Goal: Task Accomplishment & Management: Use online tool/utility

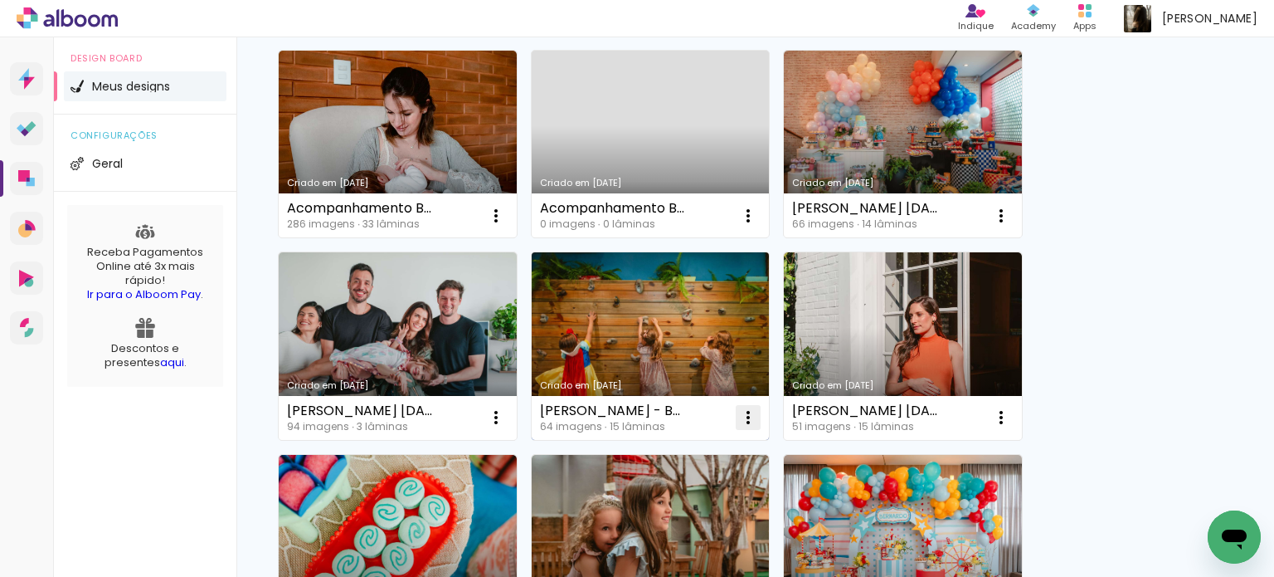
scroll to position [415, 0]
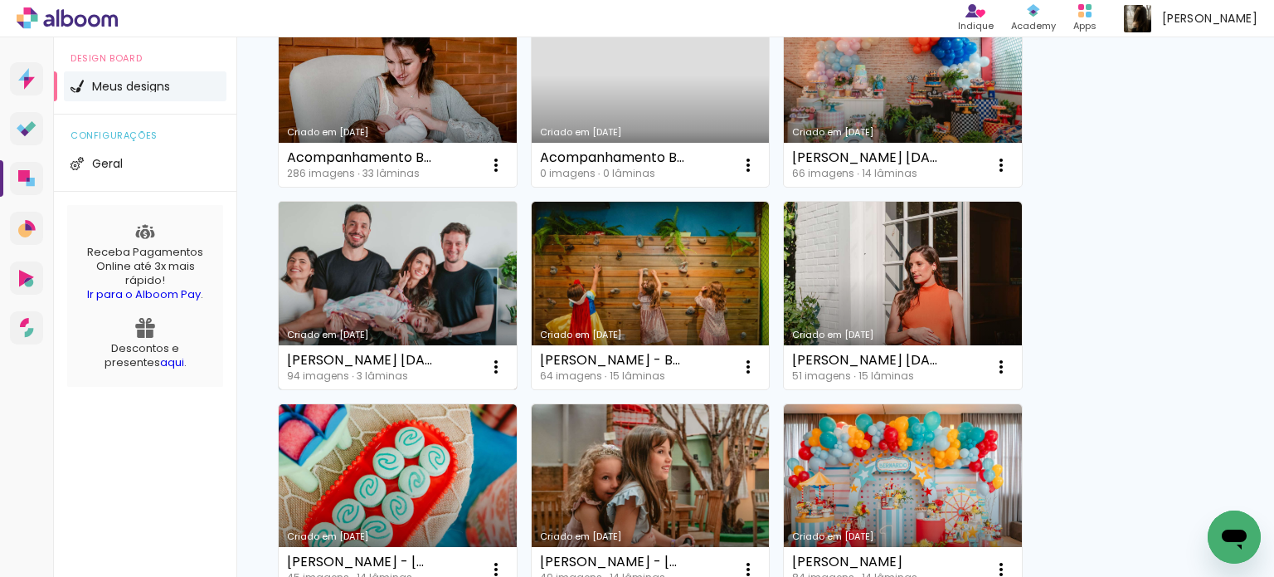
click at [407, 271] on link "Criado em [DATE]" at bounding box center [398, 296] width 238 height 188
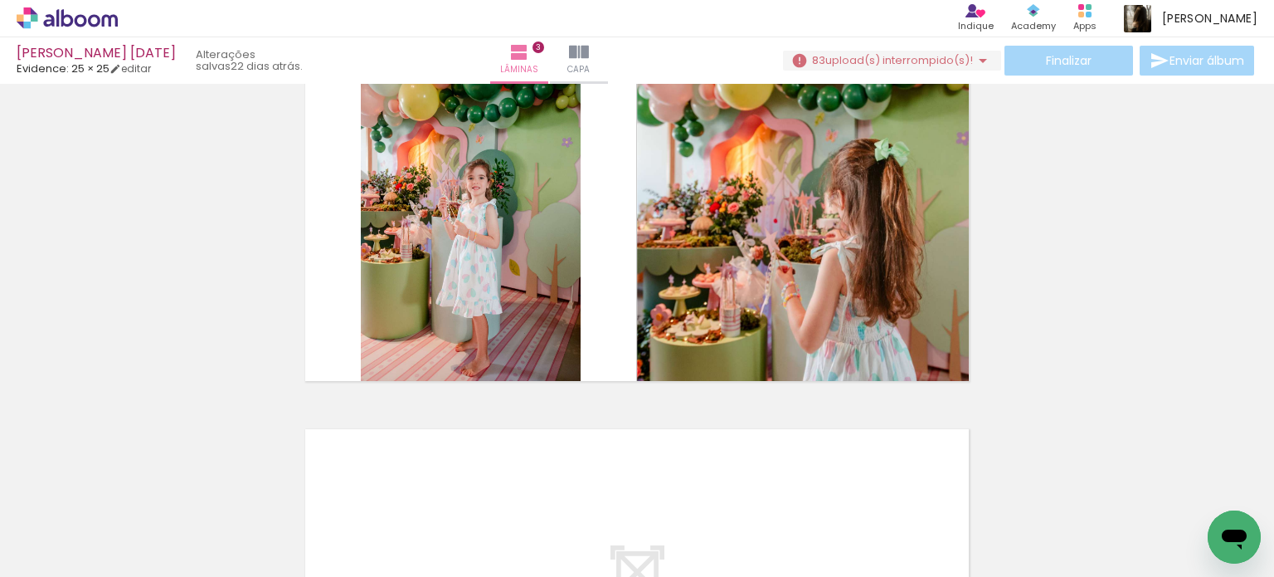
scroll to position [830, 0]
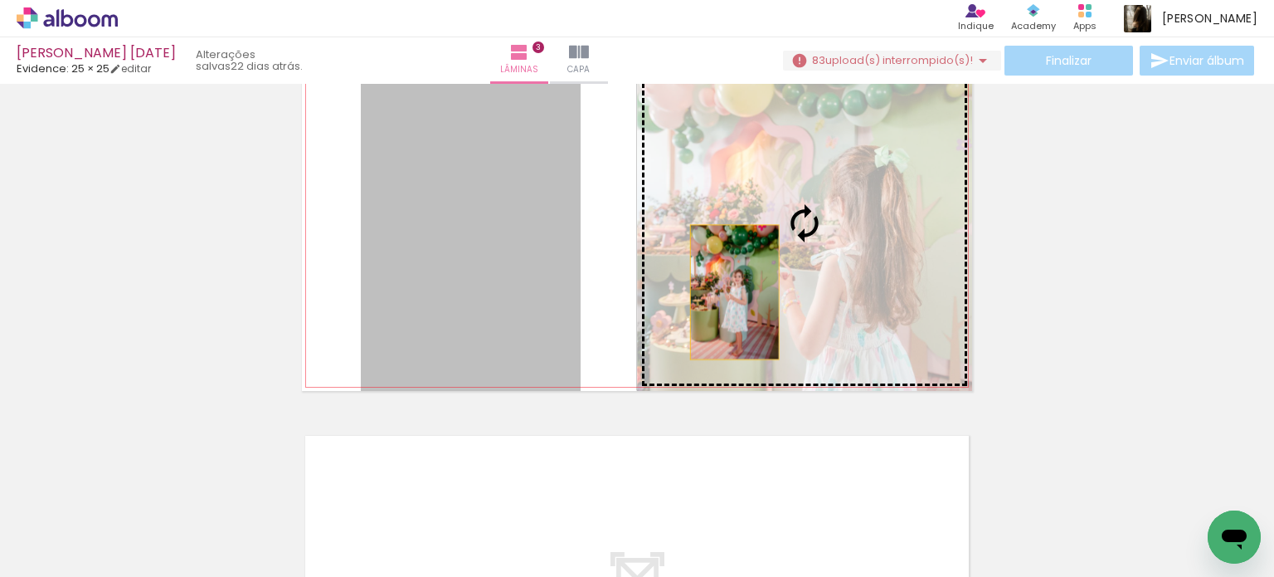
drag, startPoint x: 681, startPoint y: 287, endPoint x: 728, endPoint y: 292, distance: 47.6
click at [0, 0] on slot at bounding box center [0, 0] width 0 height 0
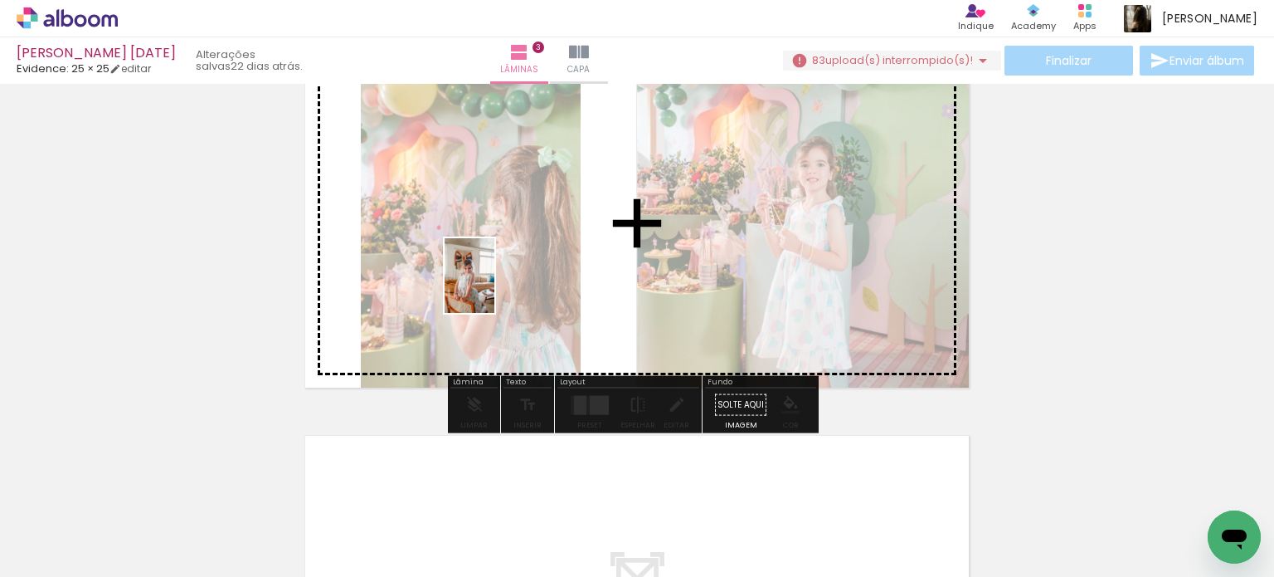
drag, startPoint x: 183, startPoint y: 542, endPoint x: 494, endPoint y: 286, distance: 403.3
click at [494, 286] on quentale-workspace at bounding box center [637, 288] width 1274 height 577
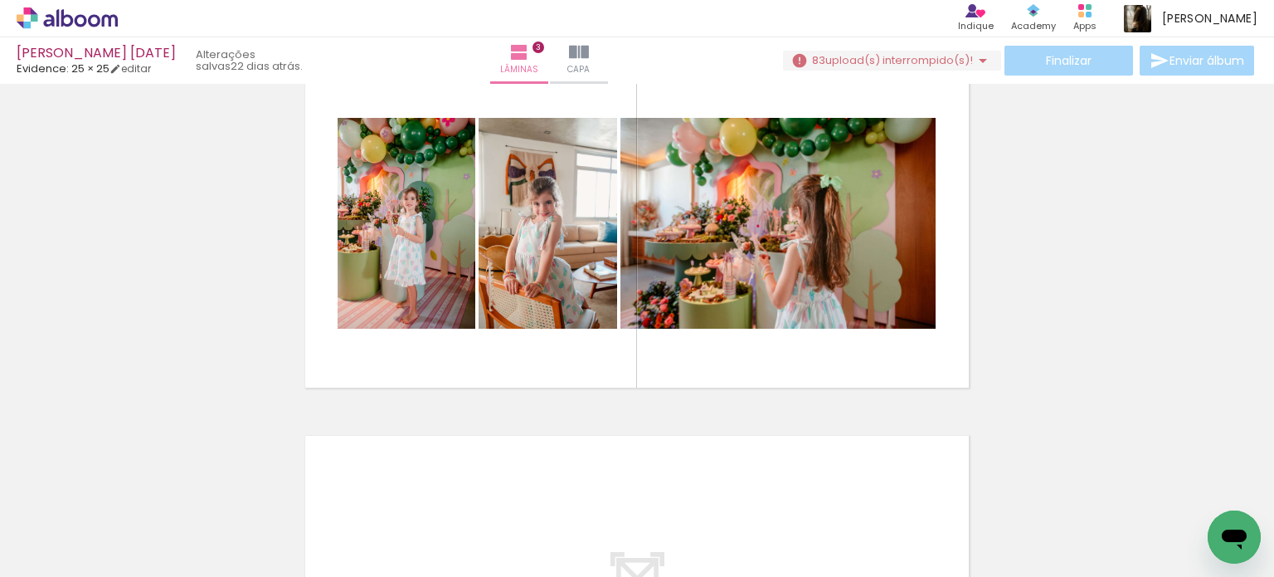
scroll to position [0, 1450]
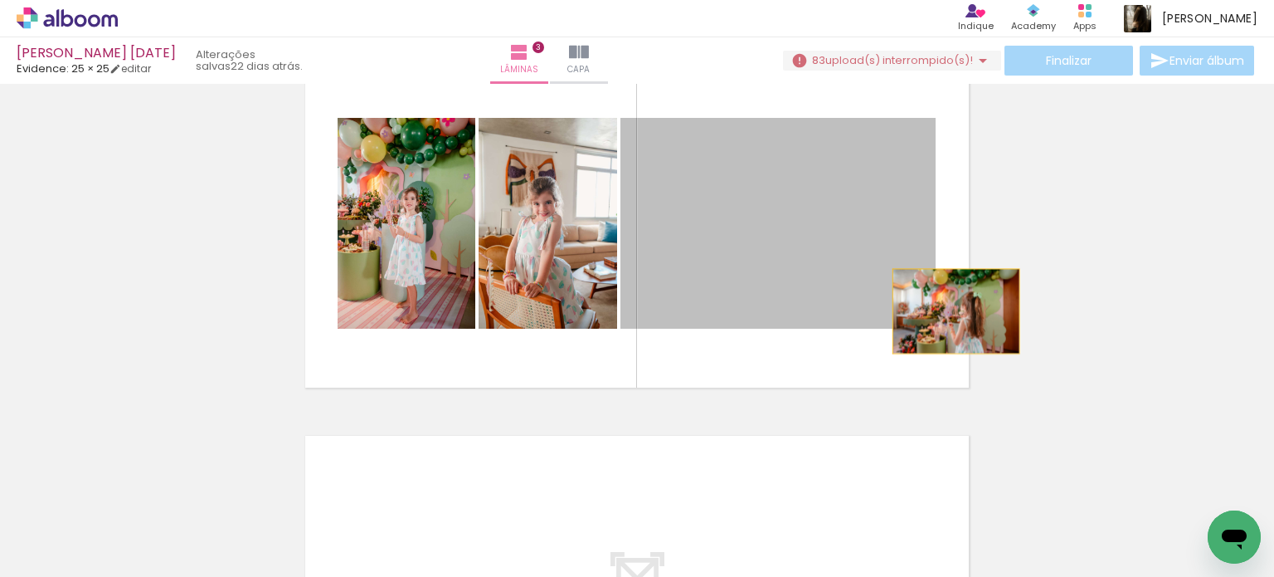
drag, startPoint x: 770, startPoint y: 303, endPoint x: 1017, endPoint y: 317, distance: 247.6
click at [1022, 314] on div "Inserir lâmina 1 de 3 Inserir lâmina 2 de 3 Inserir lâmina 3 de 3" at bounding box center [637, 14] width 1274 height 1508
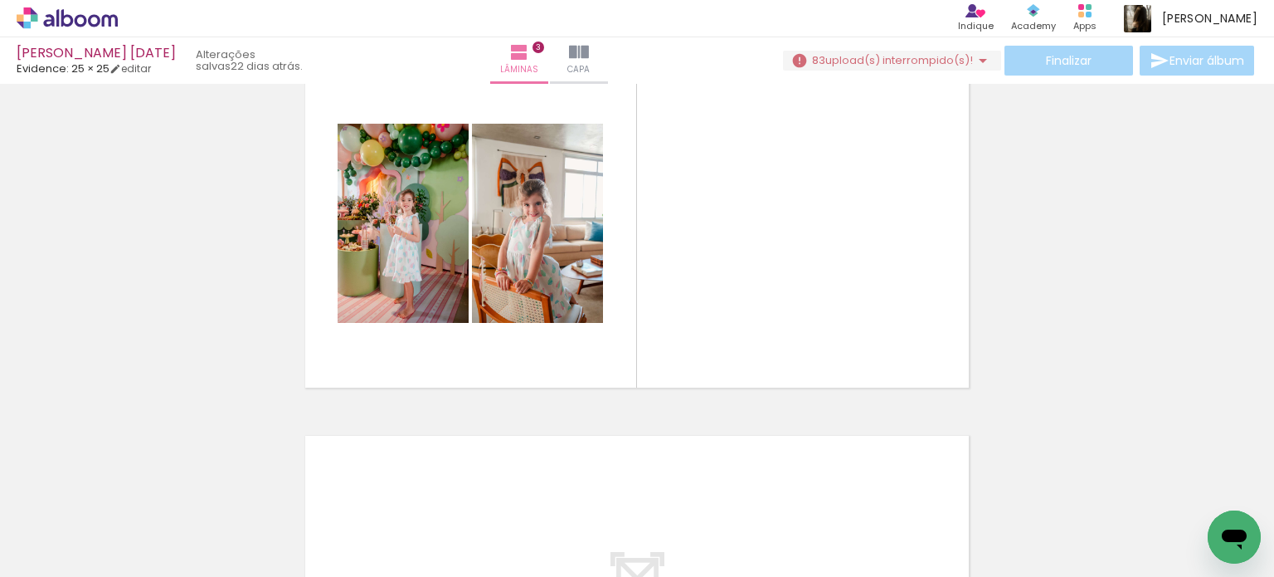
scroll to position [0, 0]
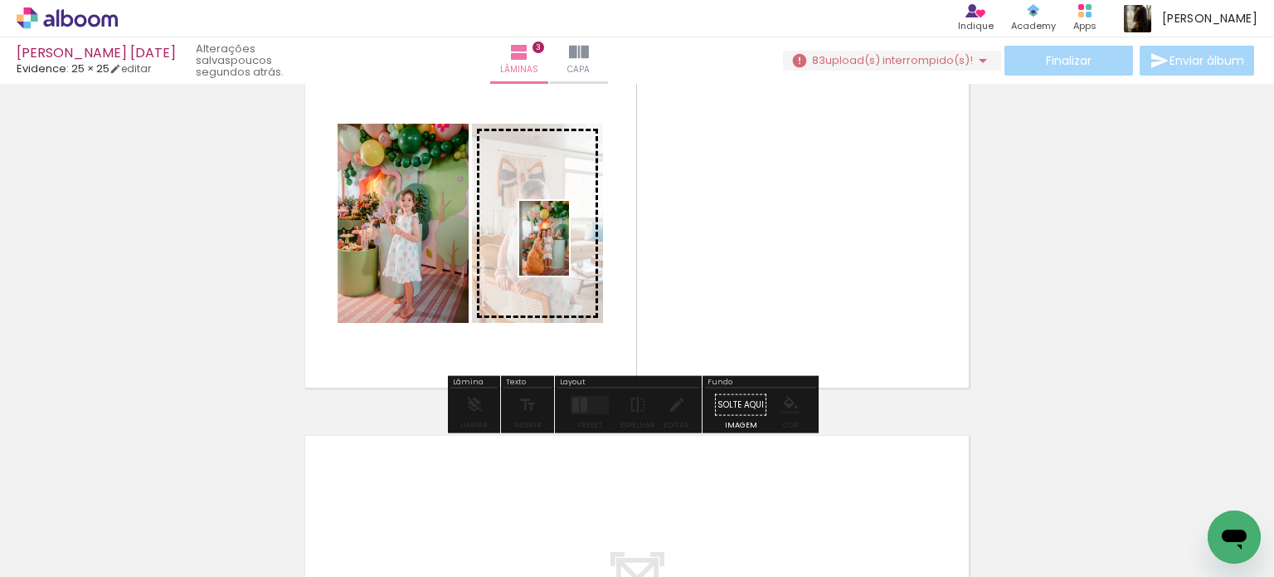
drag, startPoint x: 815, startPoint y: 543, endPoint x: 569, endPoint y: 251, distance: 381.6
click at [569, 251] on quentale-workspace at bounding box center [637, 288] width 1274 height 577
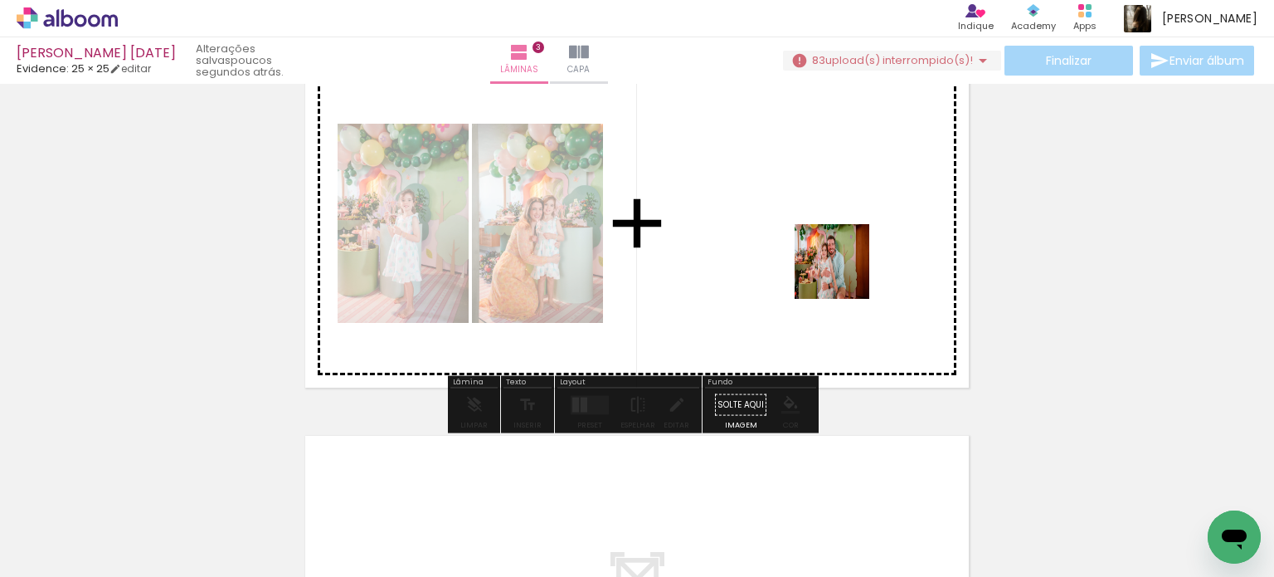
drag, startPoint x: 991, startPoint y: 537, endPoint x: 844, endPoint y: 273, distance: 302.4
click at [844, 273] on quentale-workspace at bounding box center [637, 288] width 1274 height 577
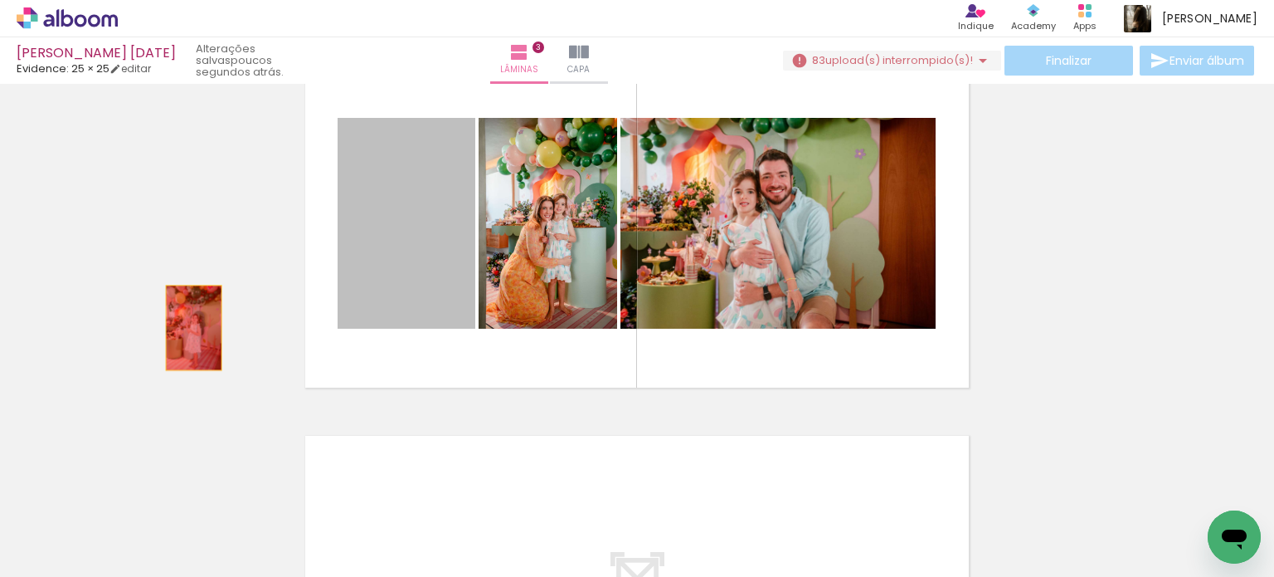
drag, startPoint x: 409, startPoint y: 281, endPoint x: 186, endPoint y: 328, distance: 228.0
click at [186, 328] on div "Inserir lâmina 1 de 3 Inserir lâmina 2 de 3 Inserir lâmina 3 de 3" at bounding box center [637, 14] width 1274 height 1508
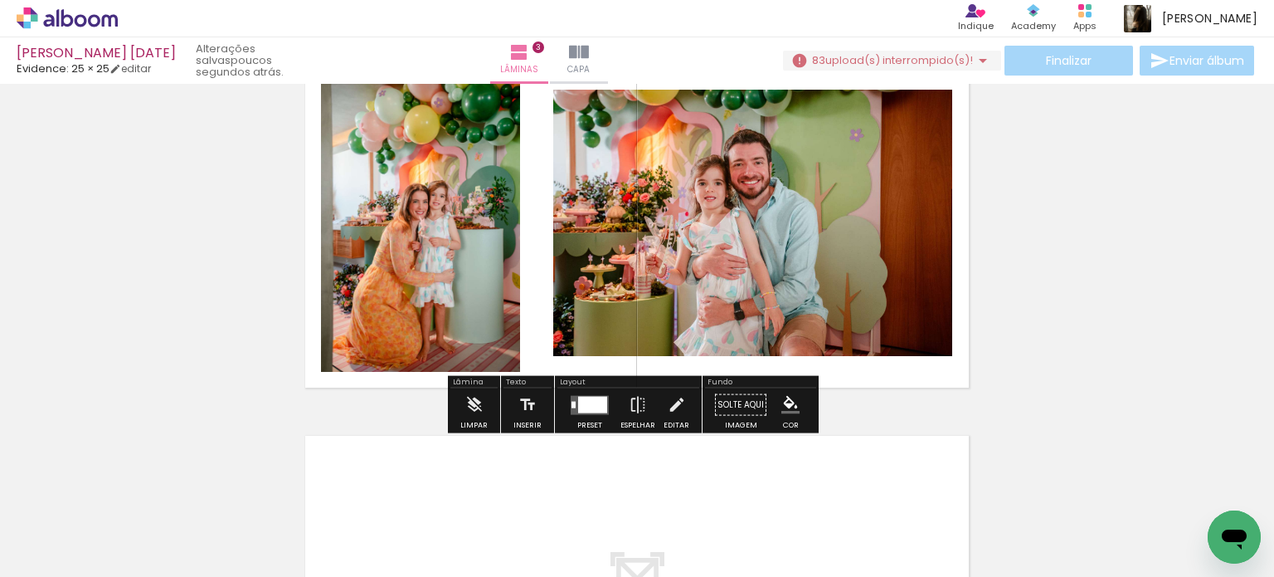
click at [423, 328] on quentale-photo at bounding box center [420, 223] width 199 height 297
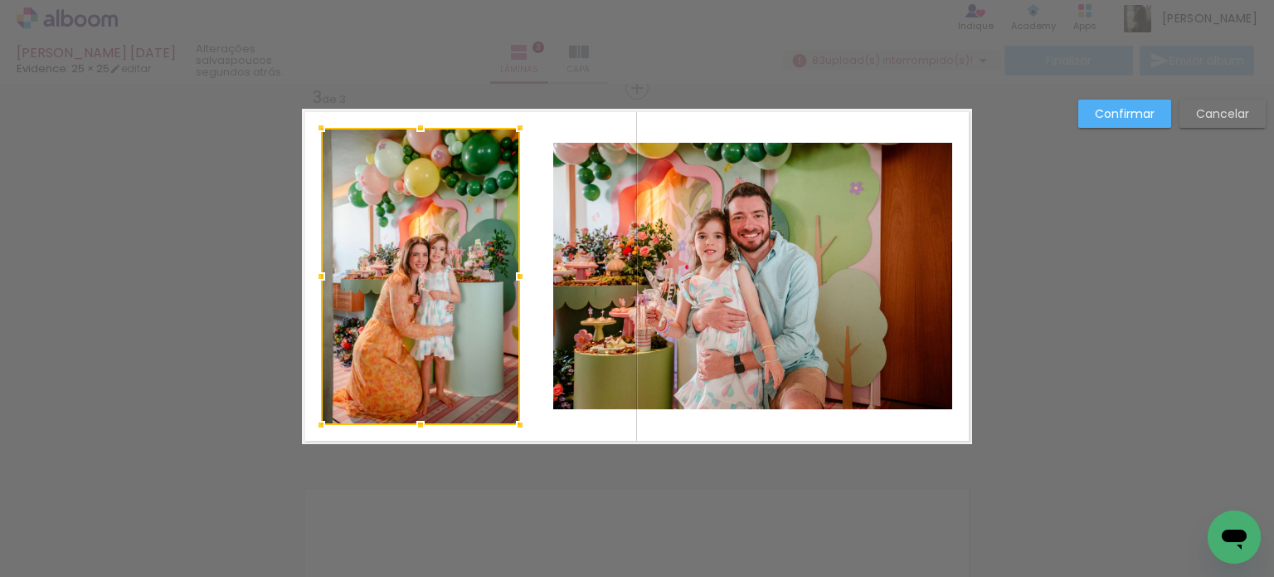
scroll to position [774, 0]
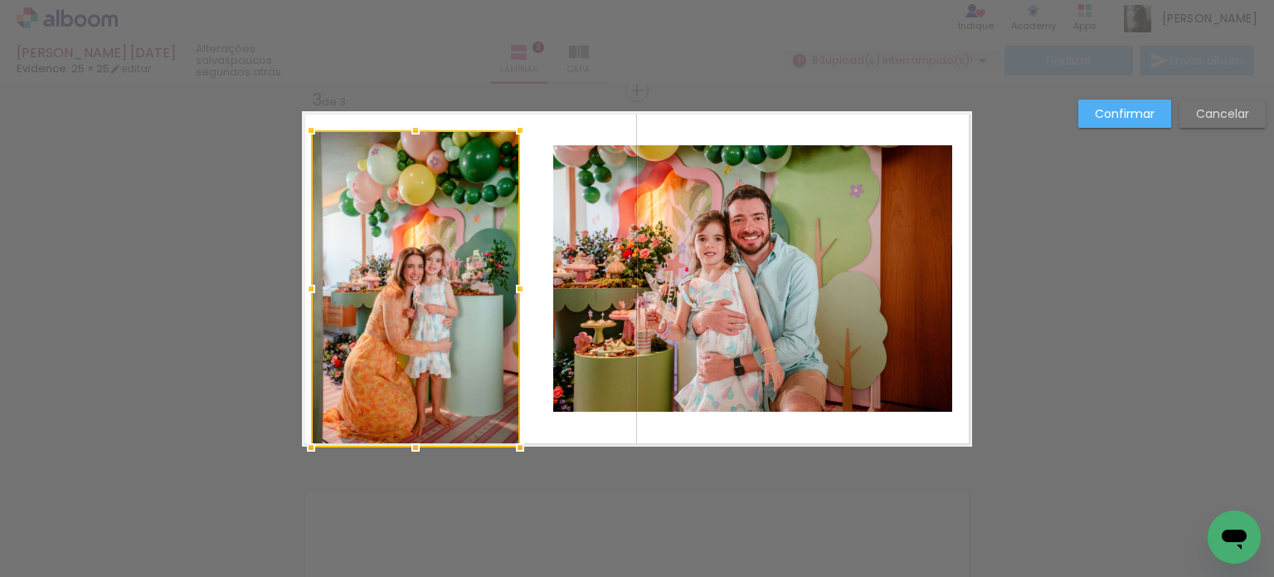
drag, startPoint x: 313, startPoint y: 426, endPoint x: 303, endPoint y: 447, distance: 23.8
click at [303, 447] on div at bounding box center [311, 447] width 33 height 33
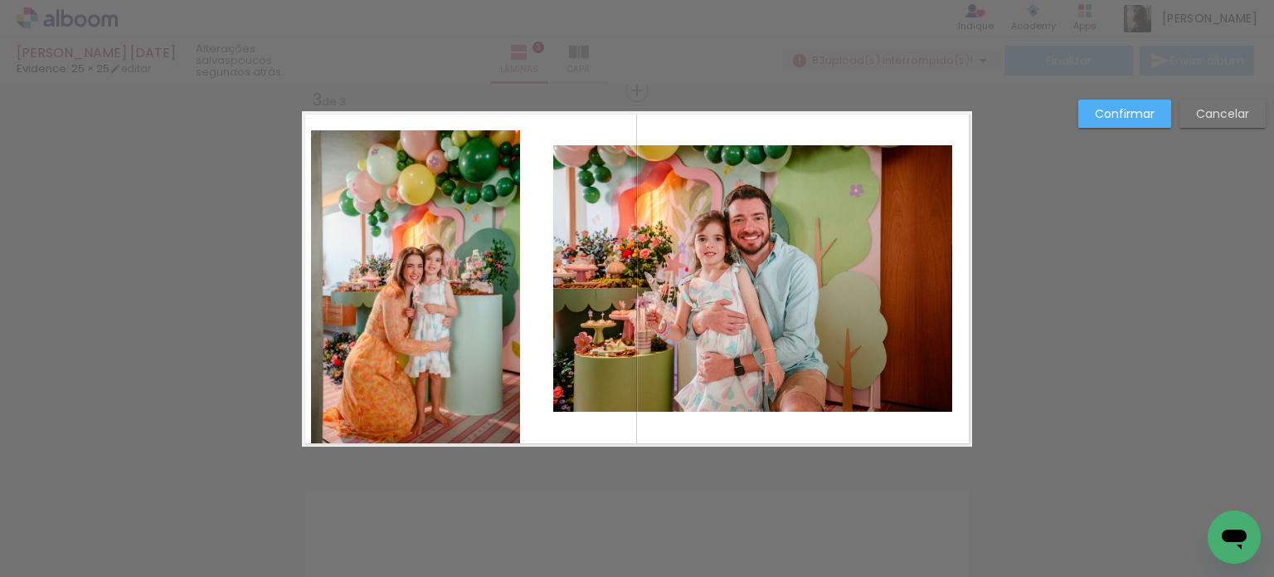
click at [332, 153] on quentale-photo at bounding box center [415, 288] width 209 height 316
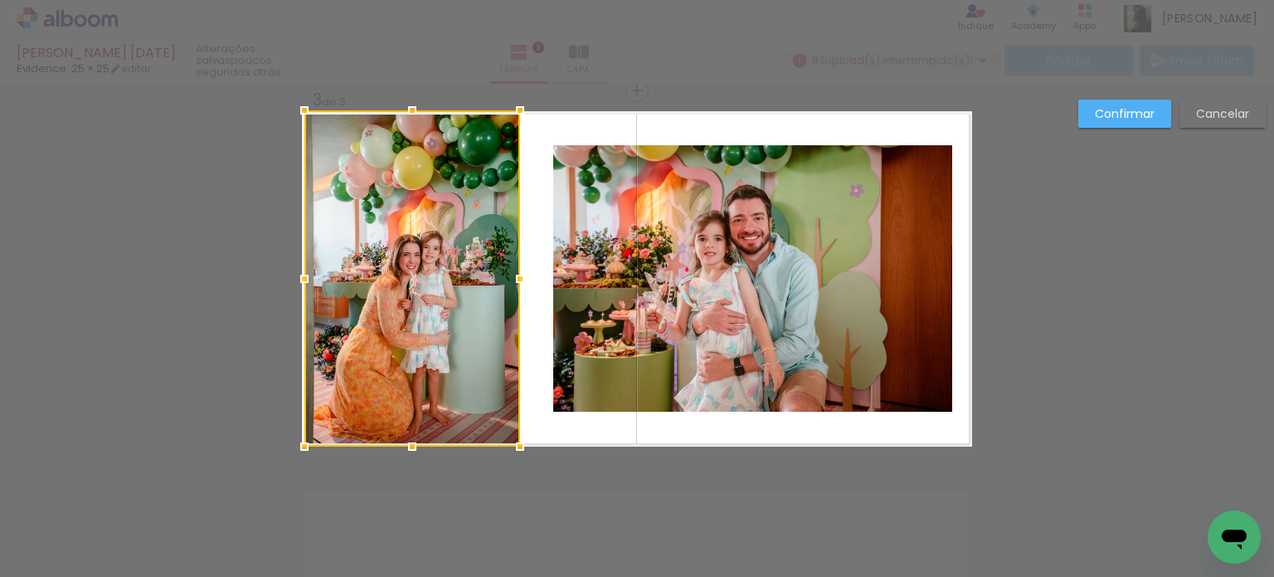
drag, startPoint x: 302, startPoint y: 132, endPoint x: 285, endPoint y: 99, distance: 37.1
click at [288, 99] on div at bounding box center [304, 110] width 33 height 33
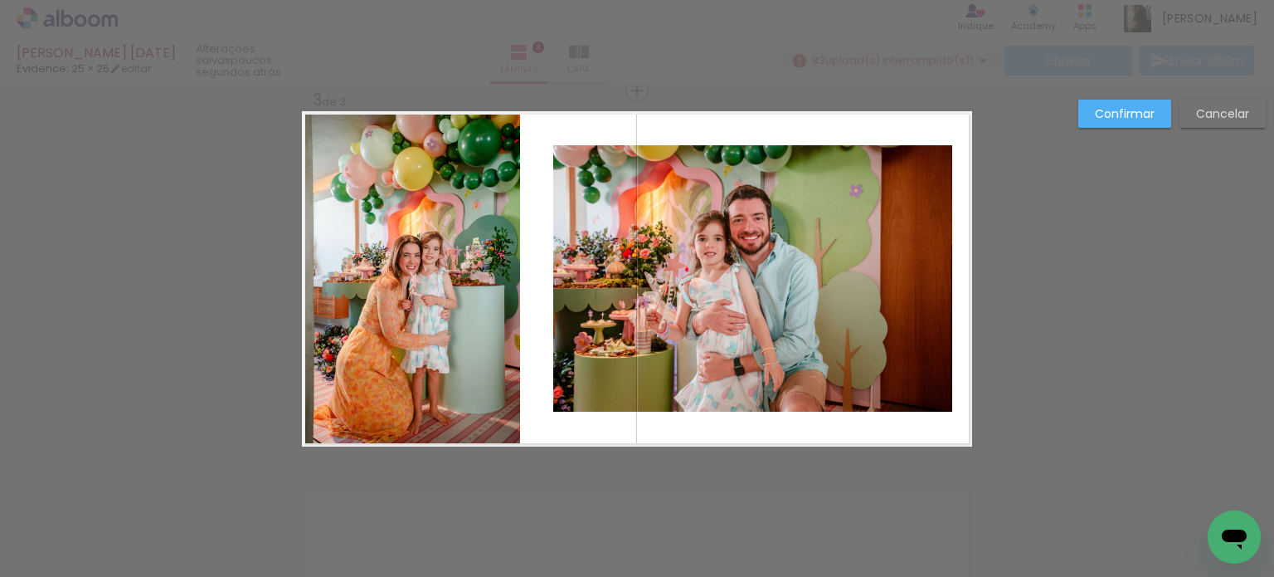
click at [321, 182] on quentale-photo at bounding box center [412, 278] width 216 height 335
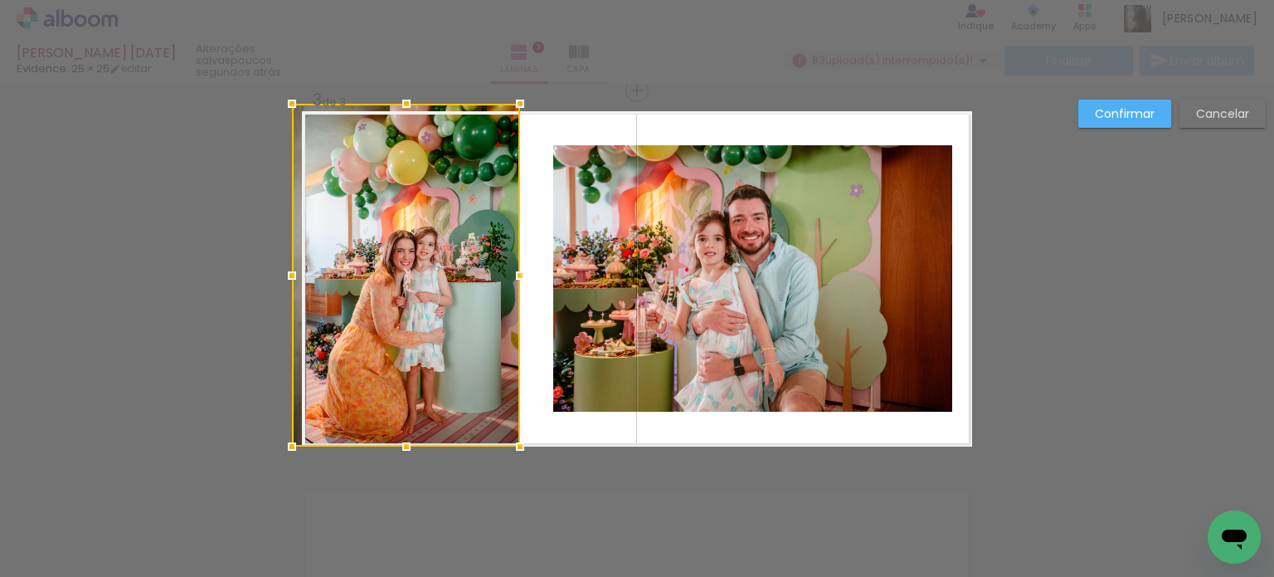
click at [295, 104] on div at bounding box center [291, 103] width 33 height 33
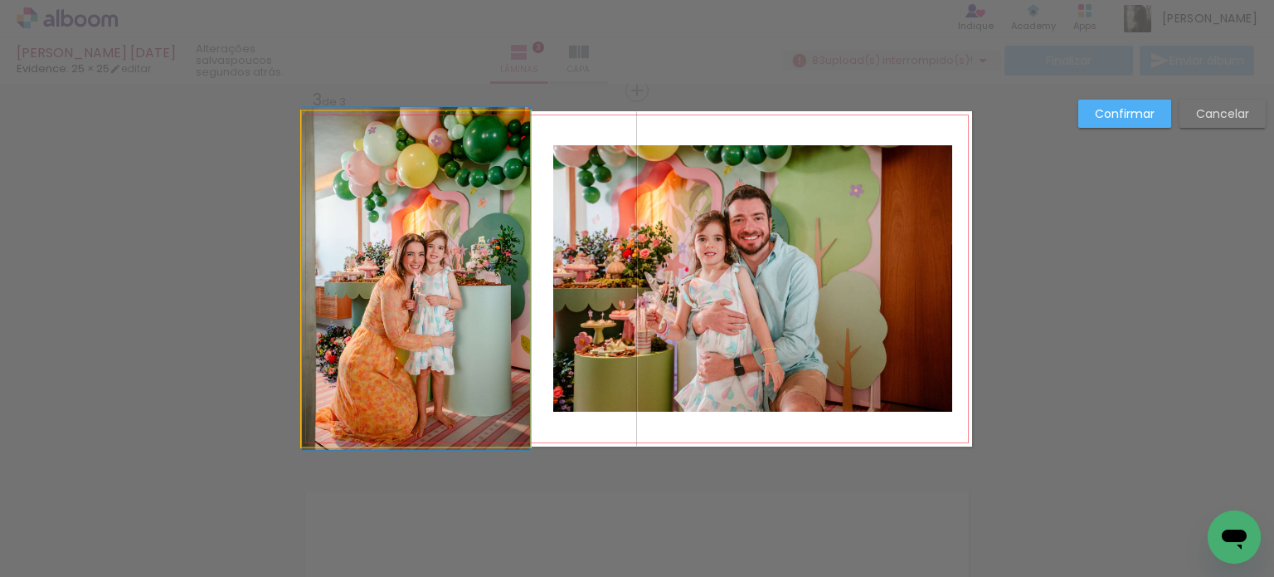
click at [355, 196] on quentale-photo at bounding box center [416, 278] width 228 height 335
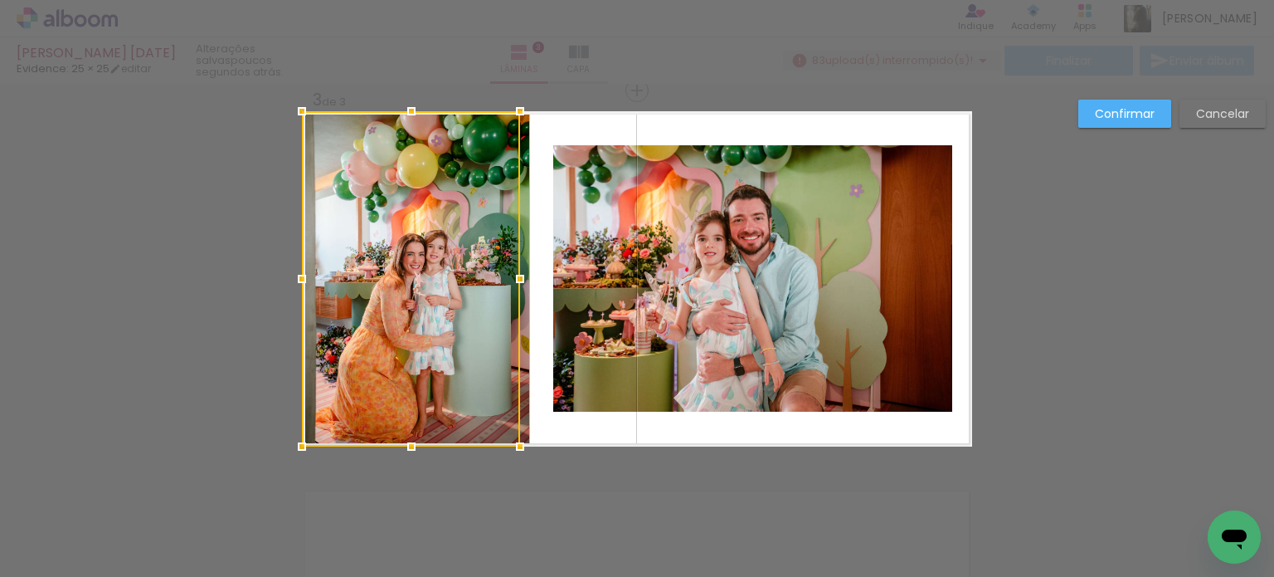
click at [0, 0] on slot "Confirmar" at bounding box center [0, 0] width 0 height 0
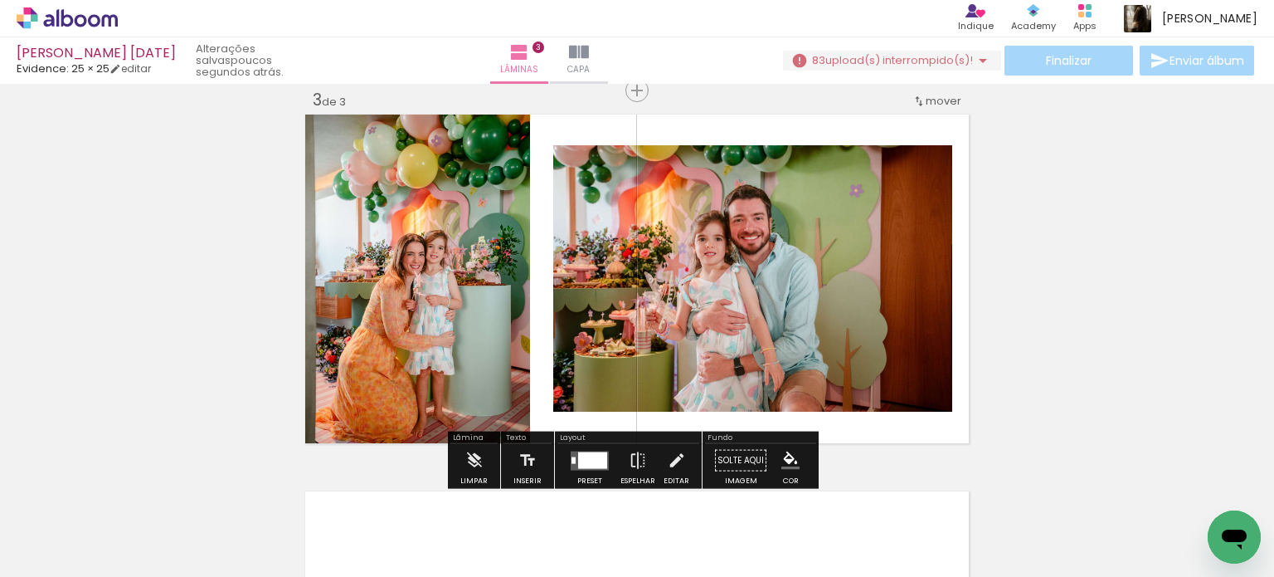
click at [461, 257] on quentale-photo at bounding box center [416, 278] width 228 height 335
click at [499, 275] on quentale-photo at bounding box center [416, 278] width 228 height 335
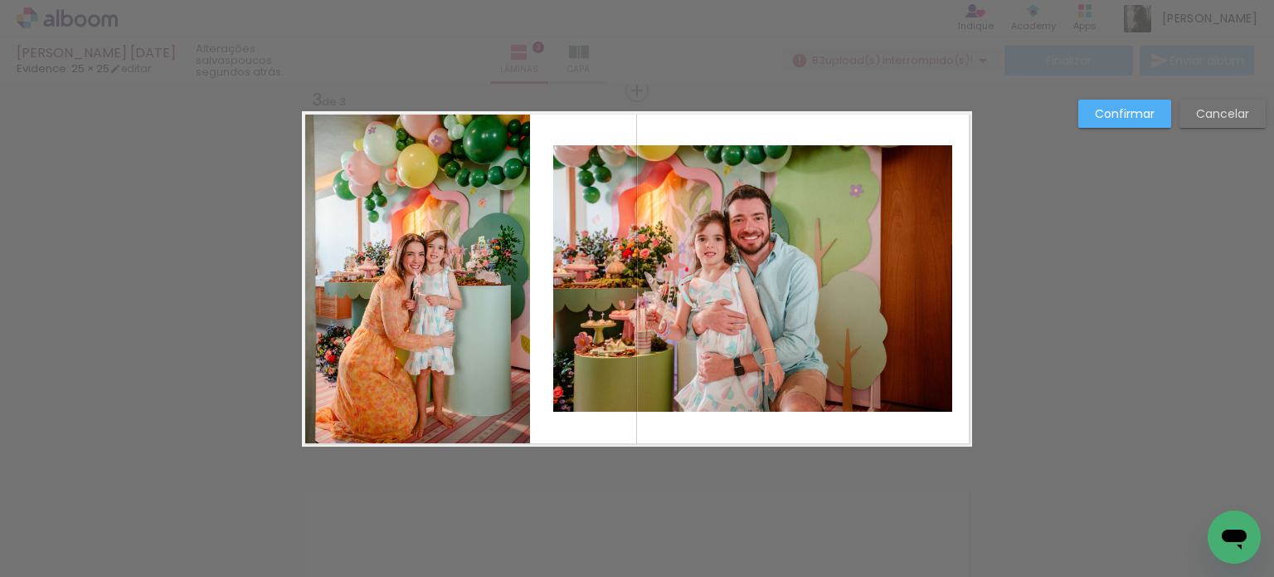
click at [0, 0] on slot "Confirmar" at bounding box center [0, 0] width 0 height 0
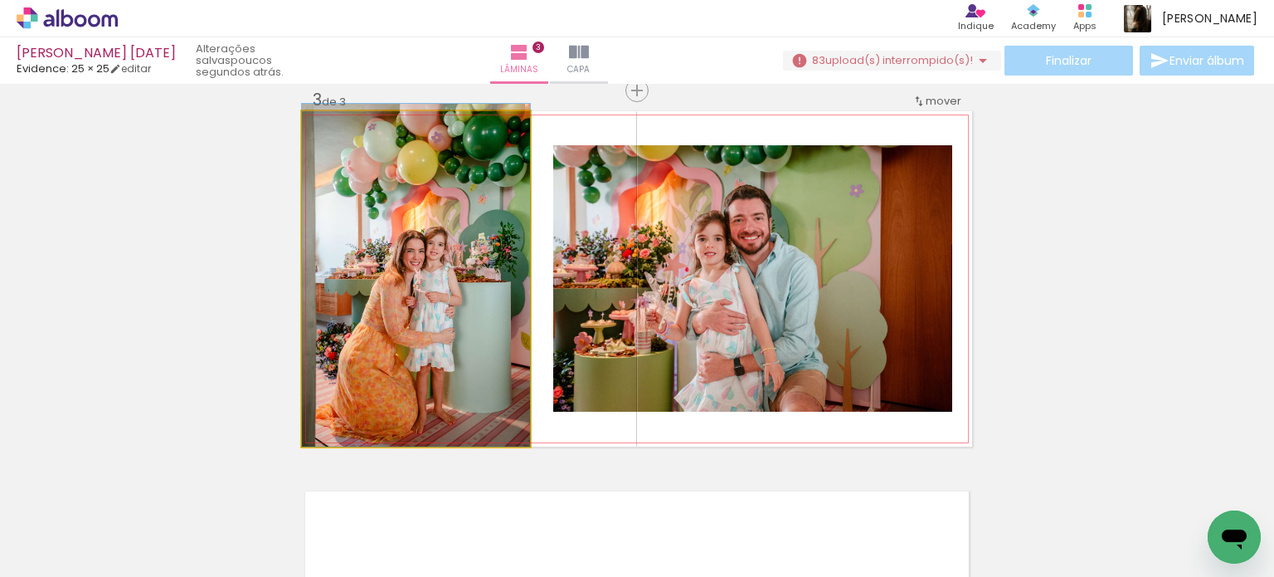
drag, startPoint x: 485, startPoint y: 275, endPoint x: 487, endPoint y: 249, distance: 25.8
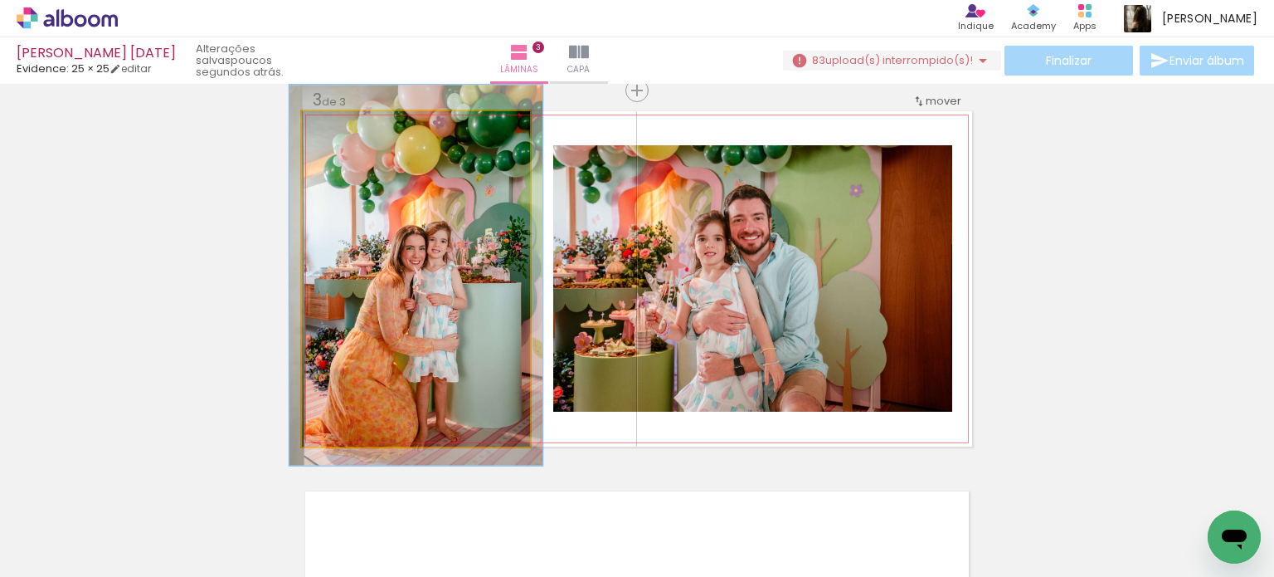
type paper-slider "111"
click at [342, 128] on div at bounding box center [347, 128] width 15 height 15
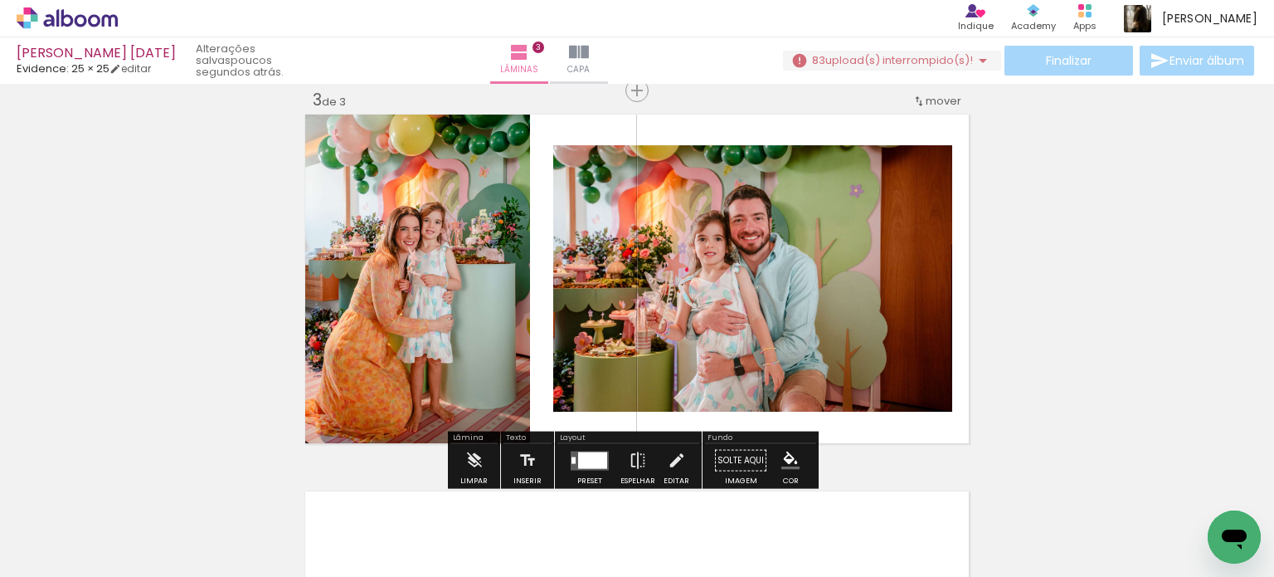
click at [1085, 246] on div "Inserir lâmina 1 de 3 Inserir lâmina 2 de 3 Inserir lâmina 3 de 3" at bounding box center [637, 70] width 1274 height 1508
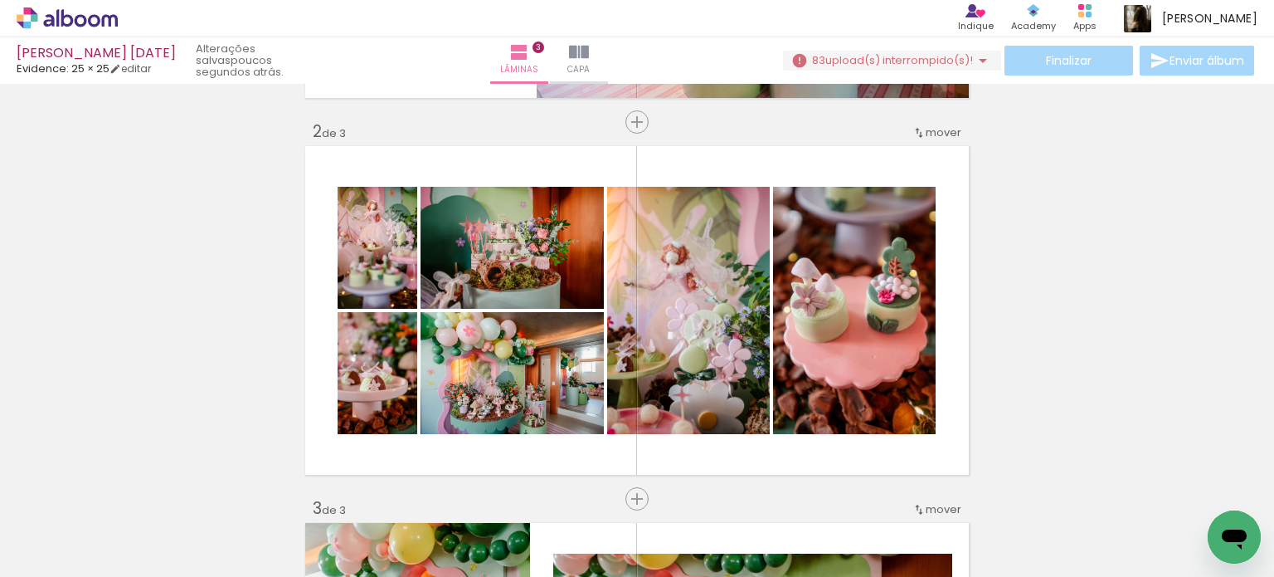
scroll to position [359, 0]
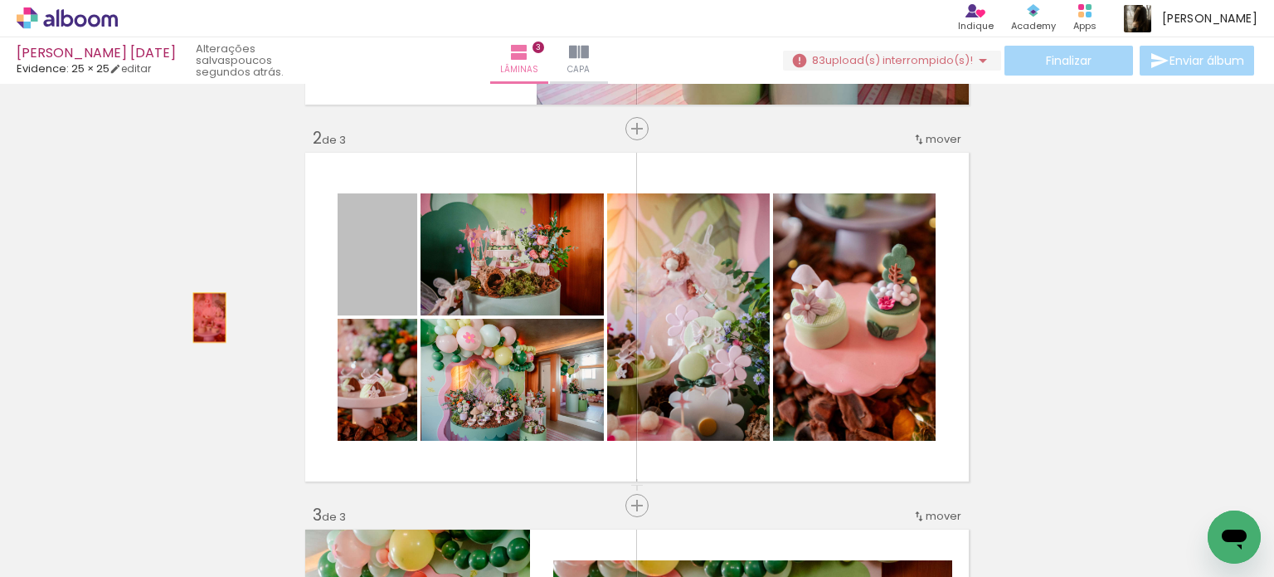
drag, startPoint x: 353, startPoint y: 285, endPoint x: 199, endPoint y: 318, distance: 157.0
click at [199, 318] on div "Inserir lâmina 1 de 3 Inserir lâmina 2 de 3 Inserir lâmina 3 de 3" at bounding box center [637, 484] width 1274 height 1508
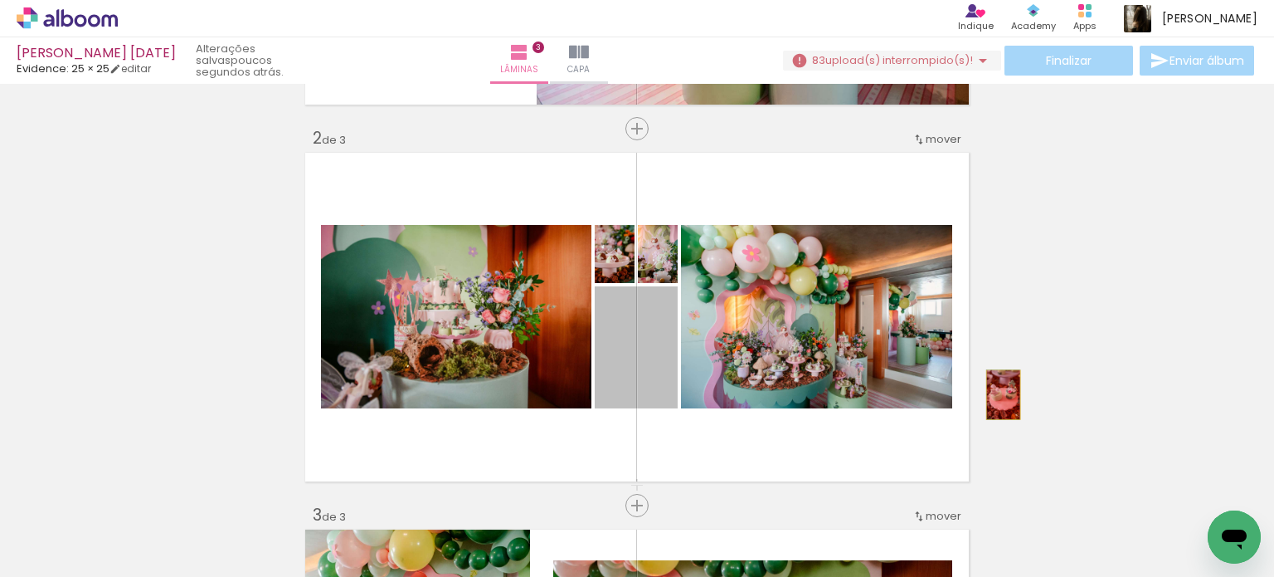
drag, startPoint x: 636, startPoint y: 385, endPoint x: 997, endPoint y: 394, distance: 361.0
click at [997, 394] on div "Inserir lâmina 1 de 3 Inserir lâmina 2 de 3 Inserir lâmina 3 de 3" at bounding box center [637, 484] width 1274 height 1508
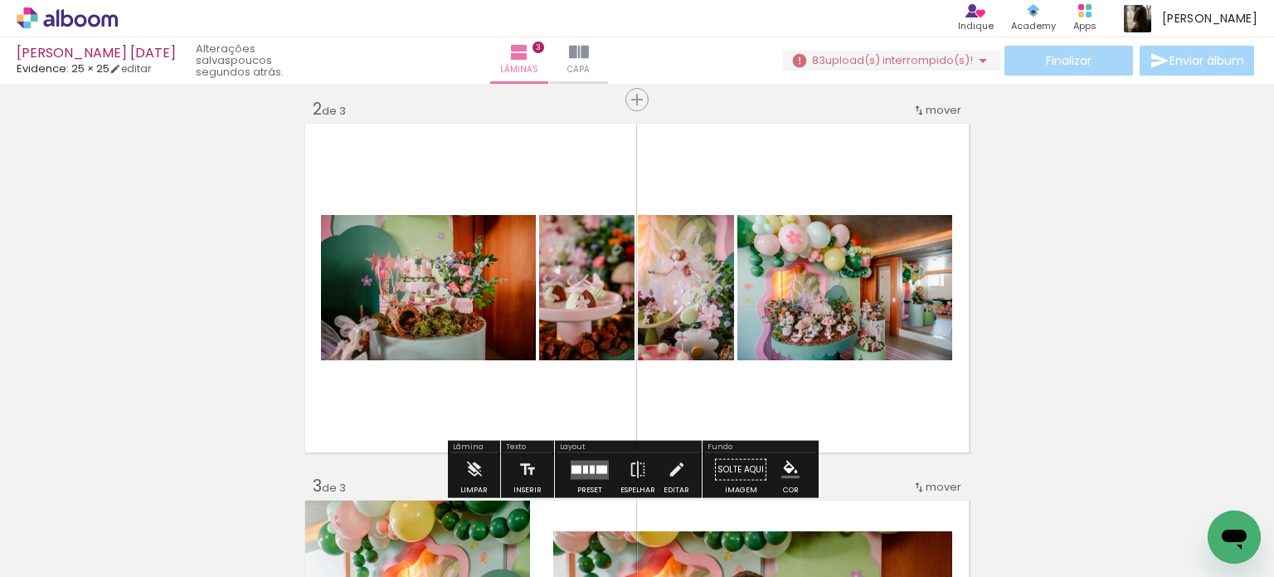
scroll to position [442, 0]
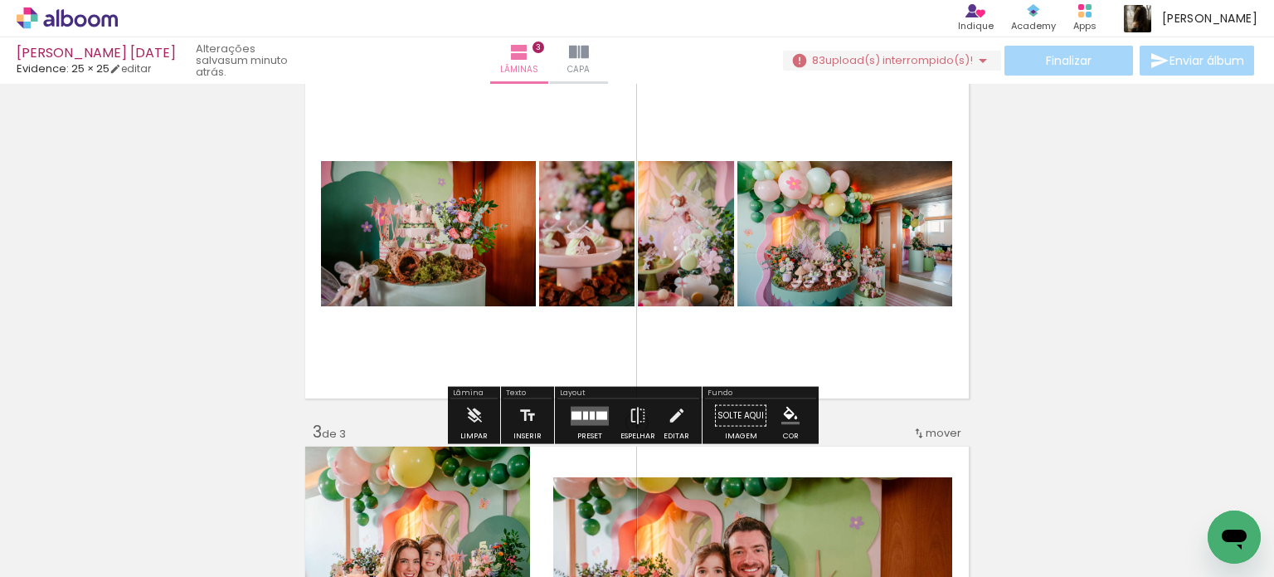
click at [602, 407] on quentale-layouter at bounding box center [590, 415] width 38 height 19
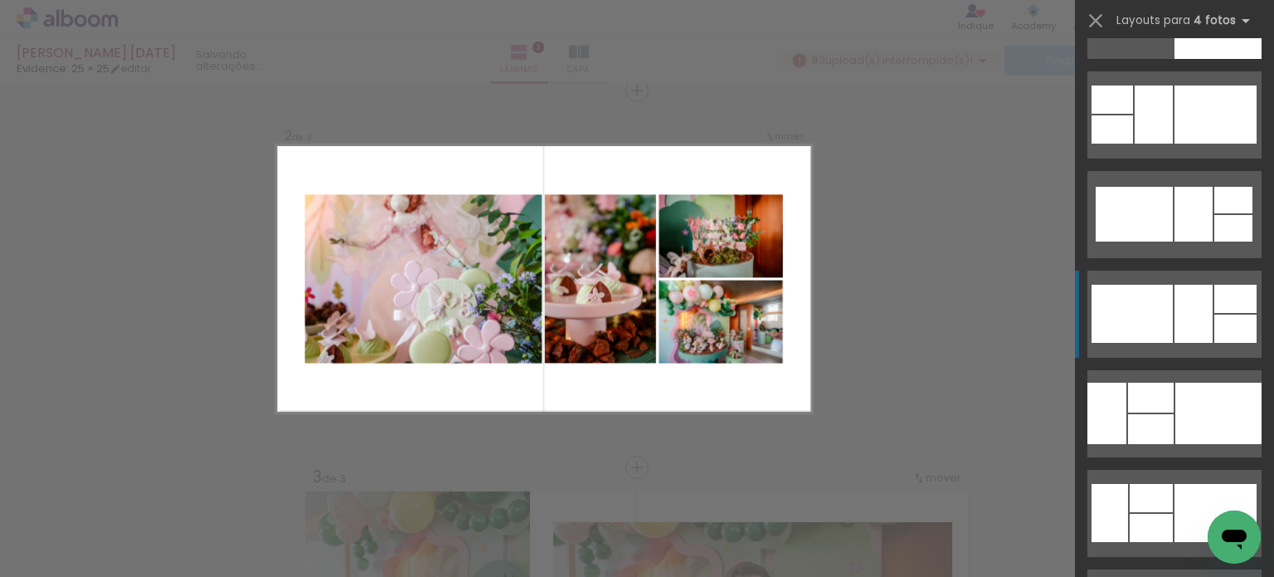
scroll to position [5061, 0]
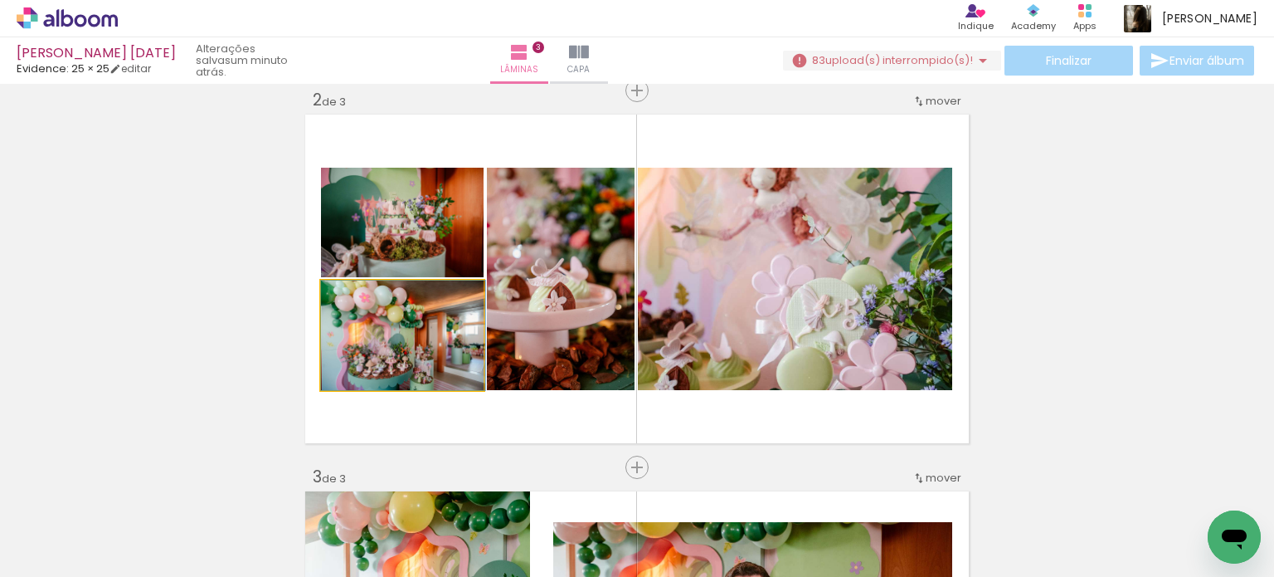
drag, startPoint x: 424, startPoint y: 331, endPoint x: 703, endPoint y: 317, distance: 279.1
click at [0, 0] on slot at bounding box center [0, 0] width 0 height 0
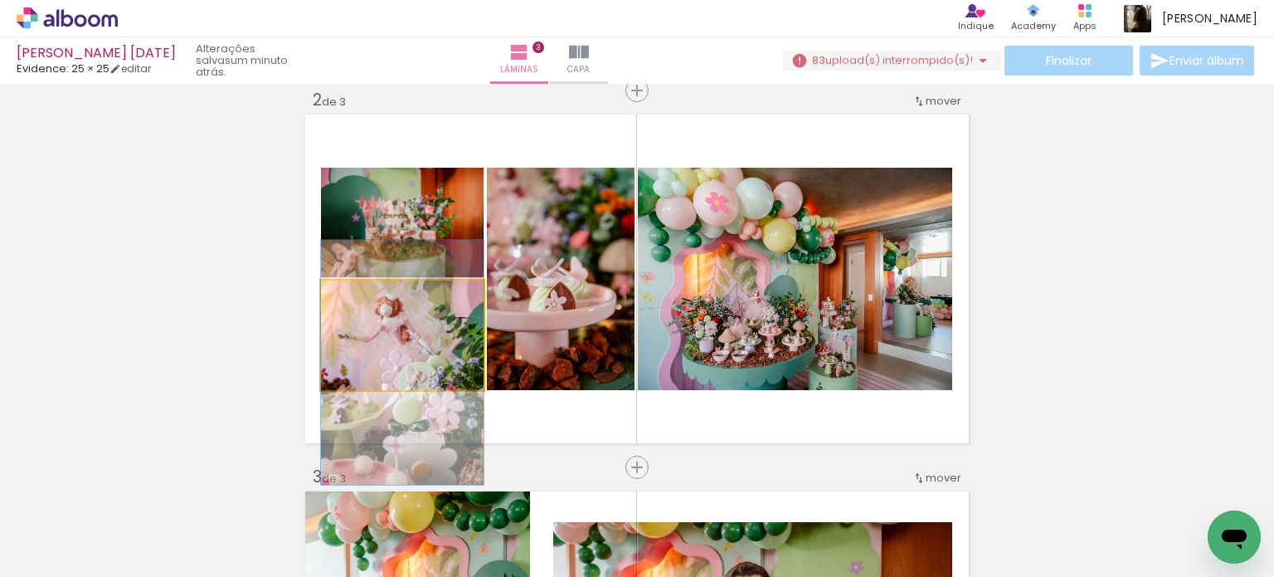
drag, startPoint x: 445, startPoint y: 339, endPoint x: 431, endPoint y: 367, distance: 30.4
drag, startPoint x: 418, startPoint y: 343, endPoint x: 542, endPoint y: 338, distance: 123.8
click at [0, 0] on slot at bounding box center [0, 0] width 0 height 0
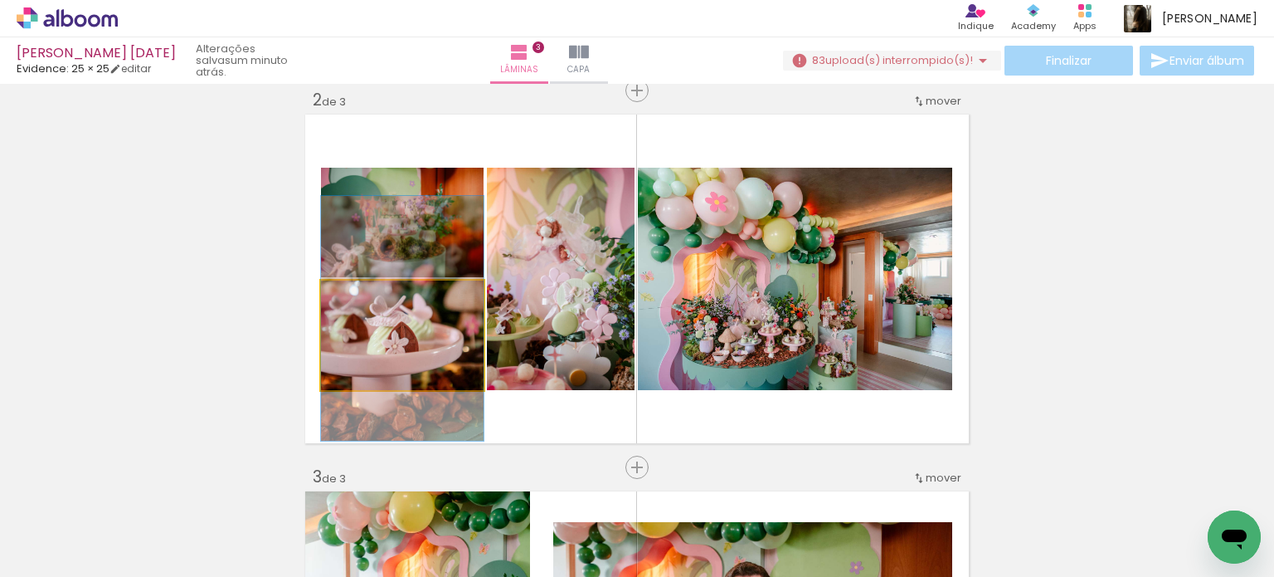
drag, startPoint x: 421, startPoint y: 344, endPoint x: 428, endPoint y: 328, distance: 17.9
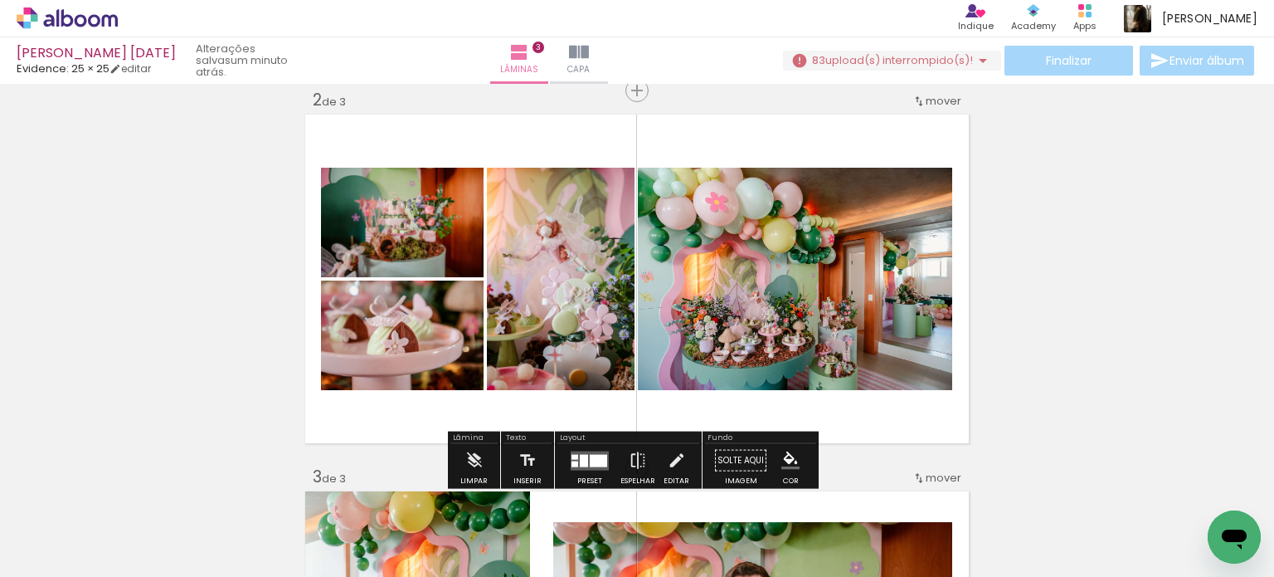
click at [1069, 326] on div "Inserir lâmina 1 de 3 Inserir lâmina 2 de 3 Inserir lâmina 3 de 3" at bounding box center [637, 446] width 1274 height 1508
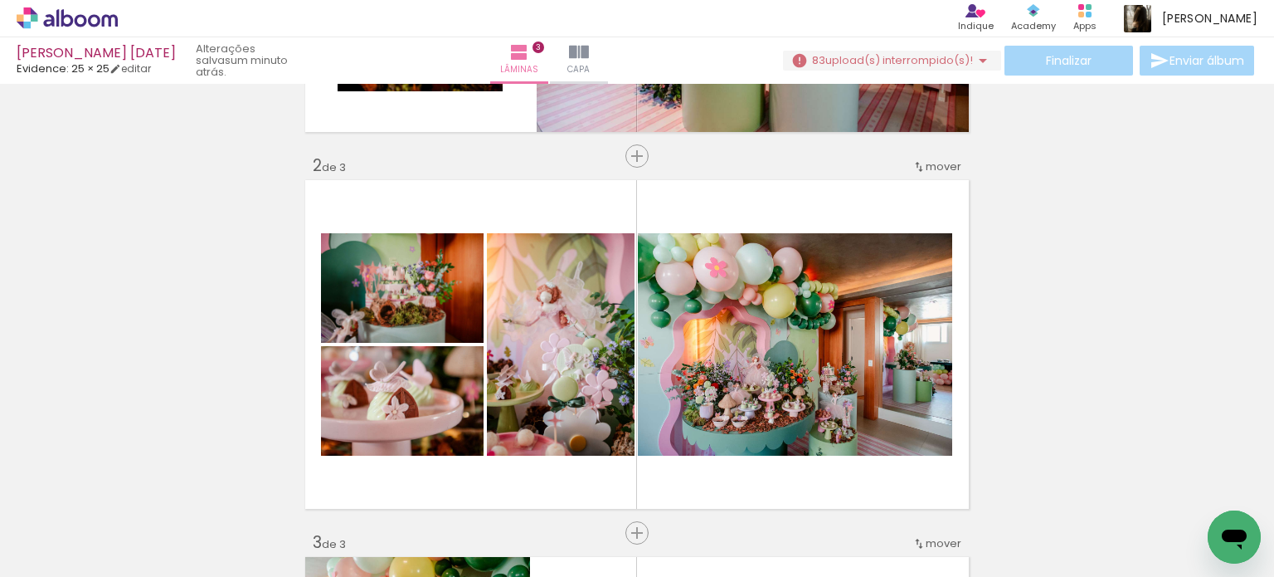
scroll to position [0, 1420]
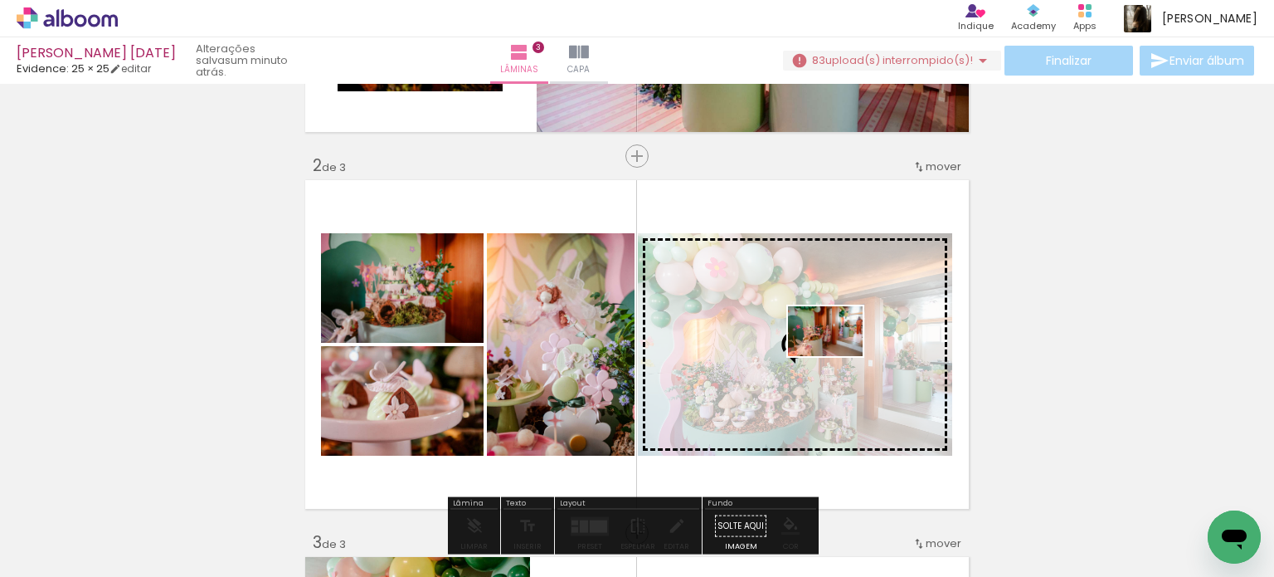
drag, startPoint x: 533, startPoint y: 528, endPoint x: 838, endPoint y: 356, distance: 349.6
click at [838, 356] on quentale-workspace at bounding box center [637, 288] width 1274 height 577
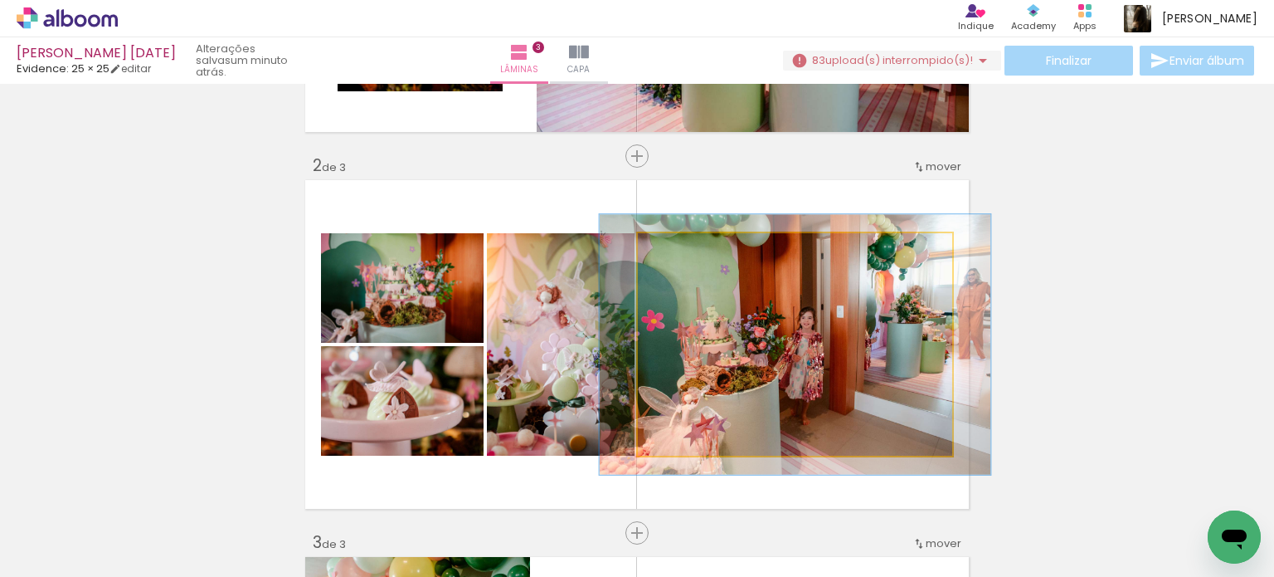
drag, startPoint x: 677, startPoint y: 255, endPoint x: 687, endPoint y: 256, distance: 10.0
type paper-slider "117"
click at [687, 256] on div at bounding box center [687, 250] width 27 height 27
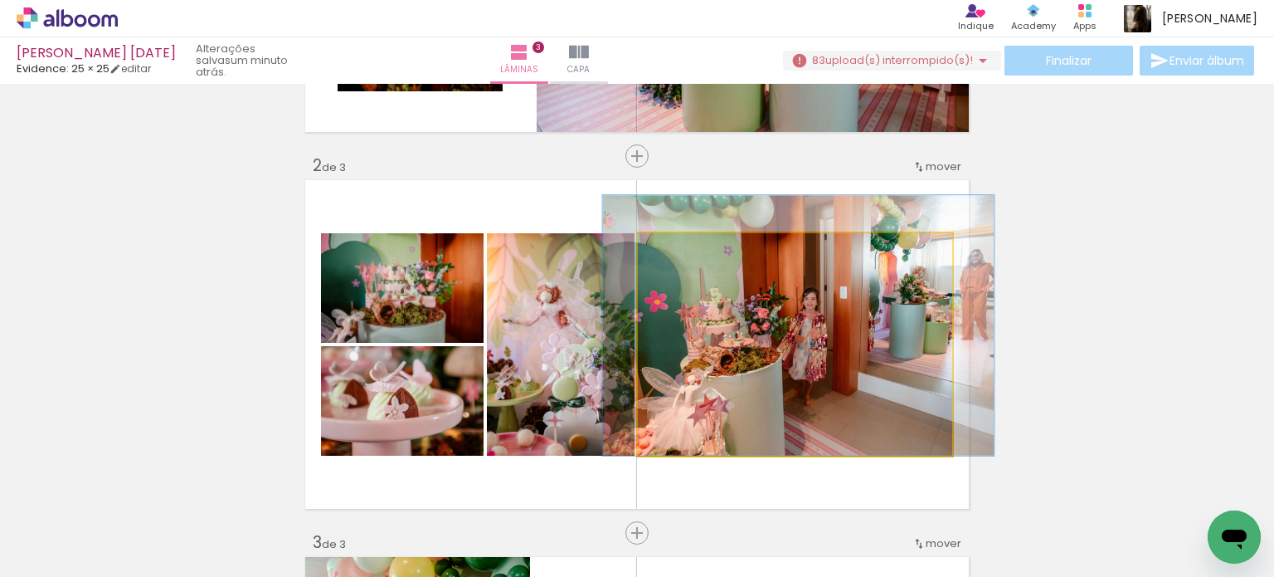
drag, startPoint x: 720, startPoint y: 324, endPoint x: 723, endPoint y: 289, distance: 35.0
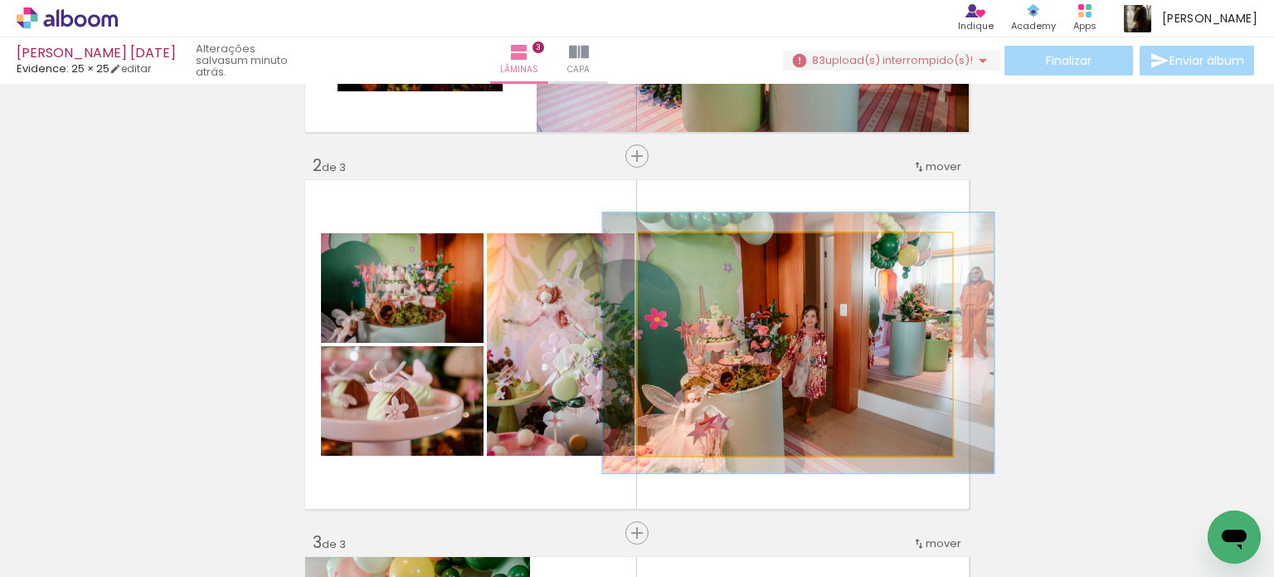
drag, startPoint x: 839, startPoint y: 350, endPoint x: 840, endPoint y: 367, distance: 16.6
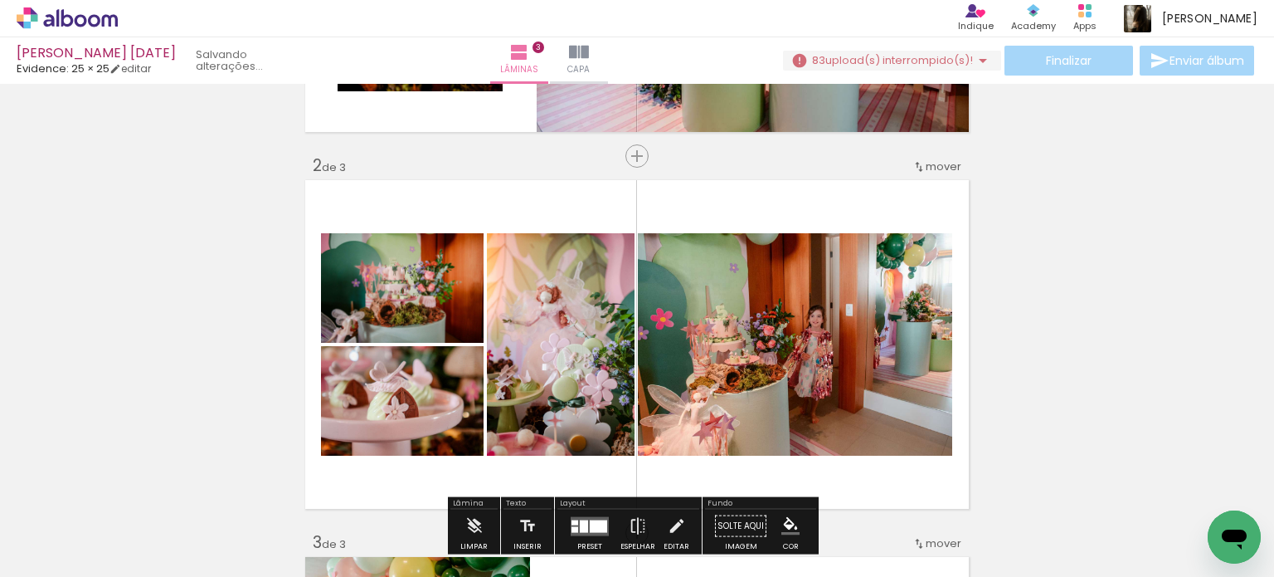
click at [1093, 361] on div "Inserir lâmina 1 de 3 Inserir lâmina 2 de 3 Inserir lâmina 3 de 3" at bounding box center [637, 512] width 1274 height 1508
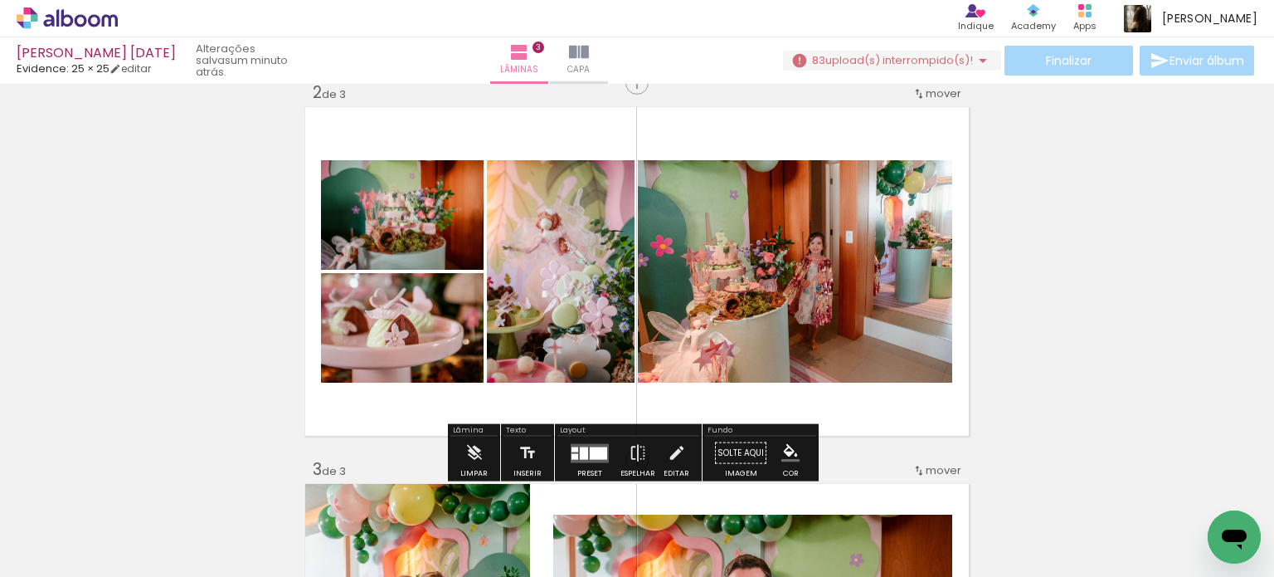
scroll to position [415, 0]
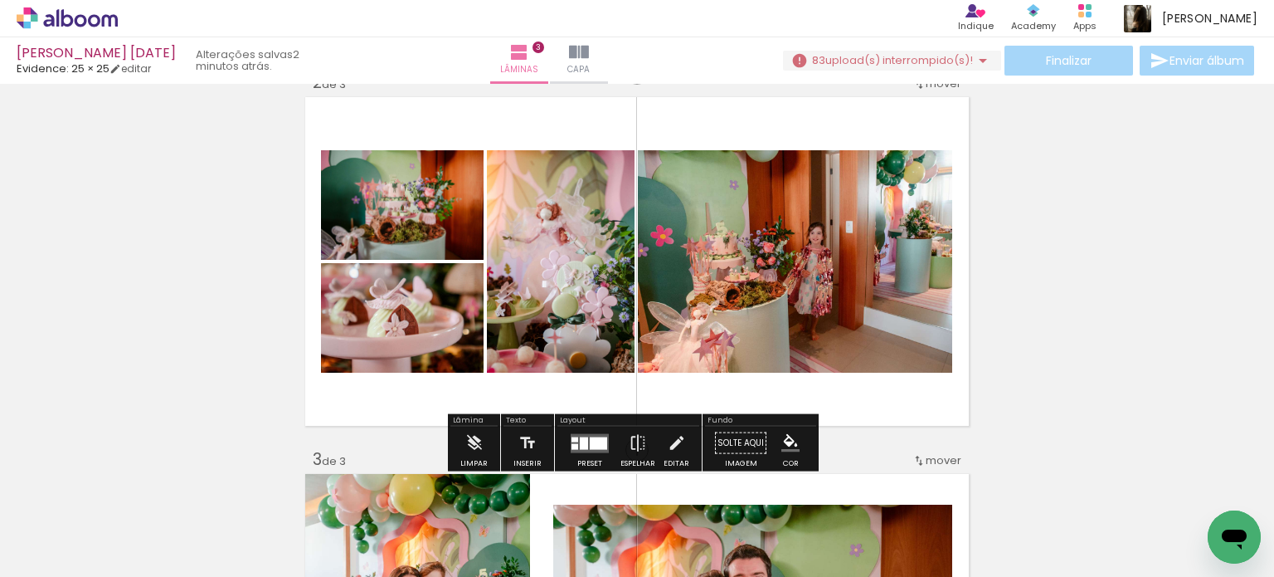
click at [1044, 319] on div "Inserir lâmina 1 de 3 Inserir lâmina 2 de 3 Inserir lâmina 3 de 3" at bounding box center [637, 429] width 1274 height 1508
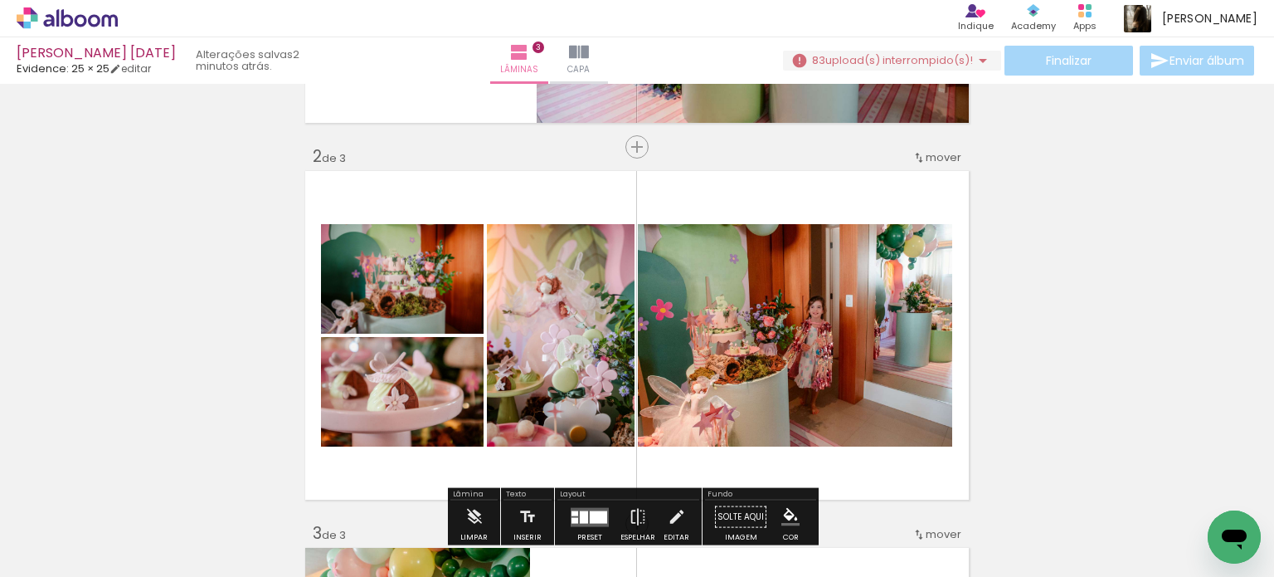
scroll to position [332, 0]
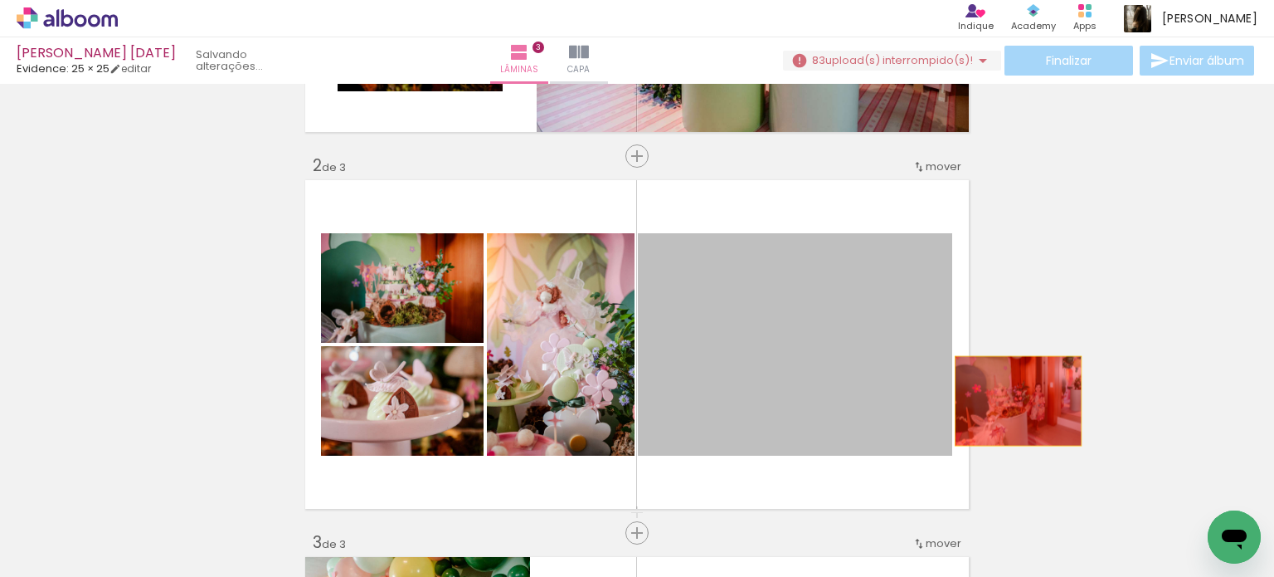
drag, startPoint x: 853, startPoint y: 407, endPoint x: 870, endPoint y: 401, distance: 18.4
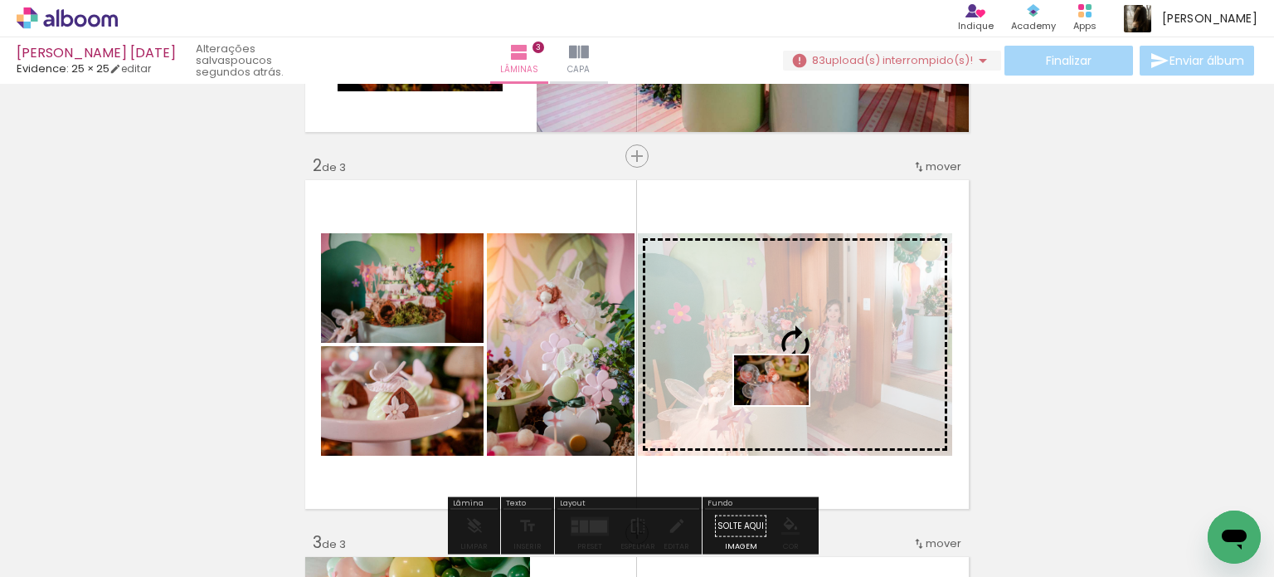
drag, startPoint x: 403, startPoint y: 533, endPoint x: 784, endPoint y: 405, distance: 401.7
click at [784, 405] on quentale-workspace at bounding box center [637, 288] width 1274 height 577
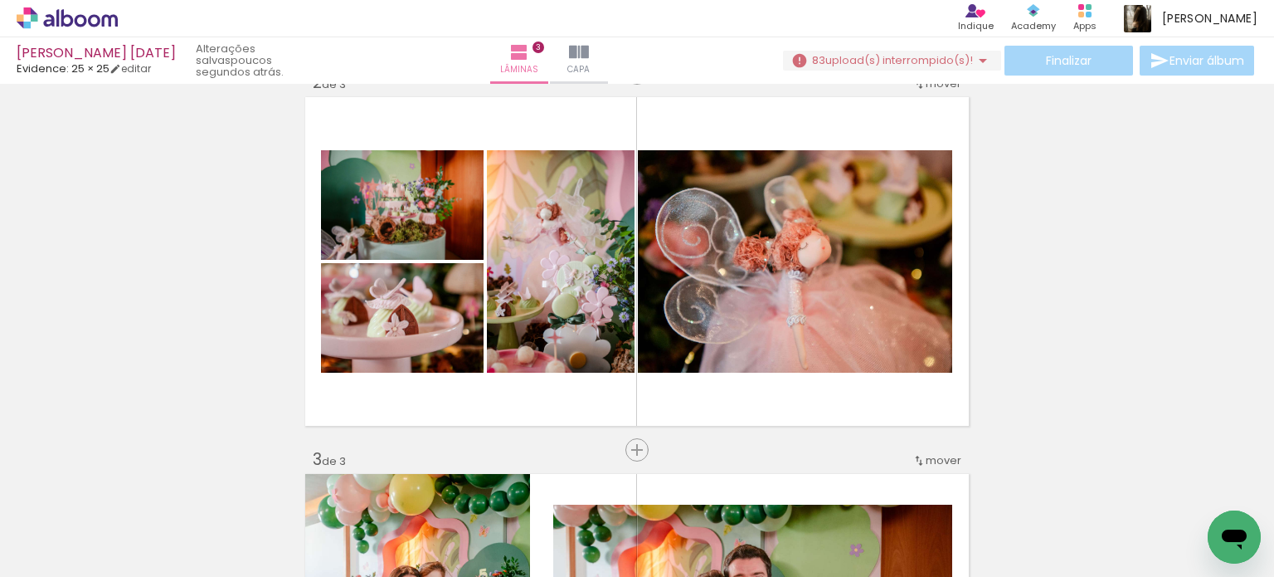
scroll to position [0, 3921]
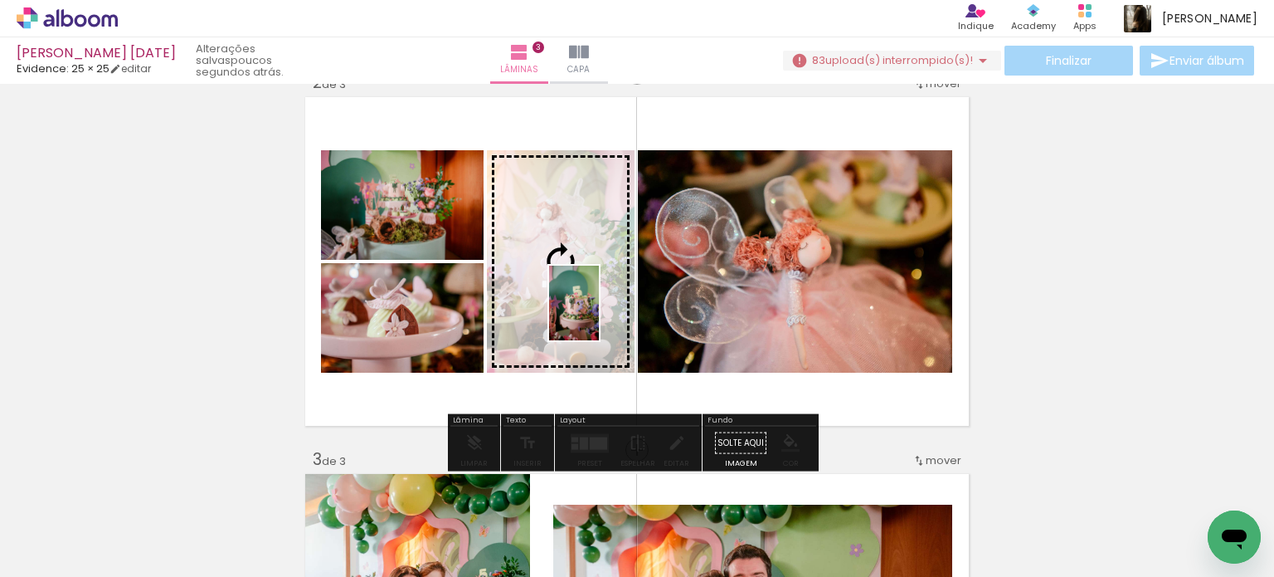
drag, startPoint x: 614, startPoint y: 540, endPoint x: 599, endPoint y: 315, distance: 225.3
click at [599, 315] on quentale-workspace at bounding box center [637, 288] width 1274 height 577
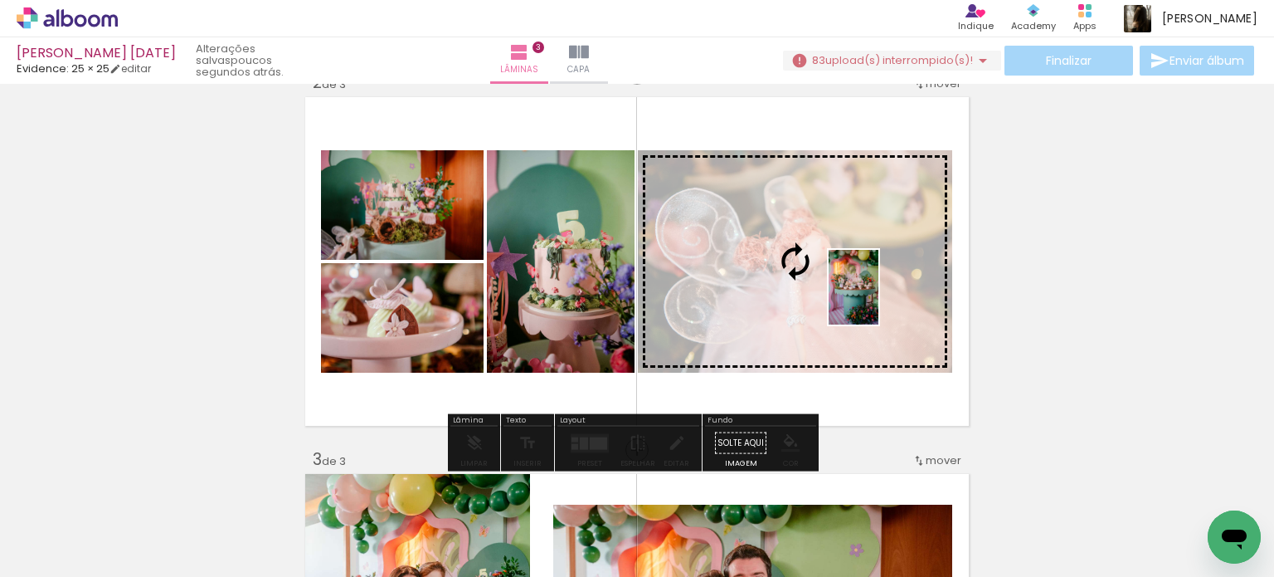
drag, startPoint x: 989, startPoint y: 546, endPoint x: 879, endPoint y: 300, distance: 270.0
click at [879, 300] on quentale-workspace at bounding box center [637, 288] width 1274 height 577
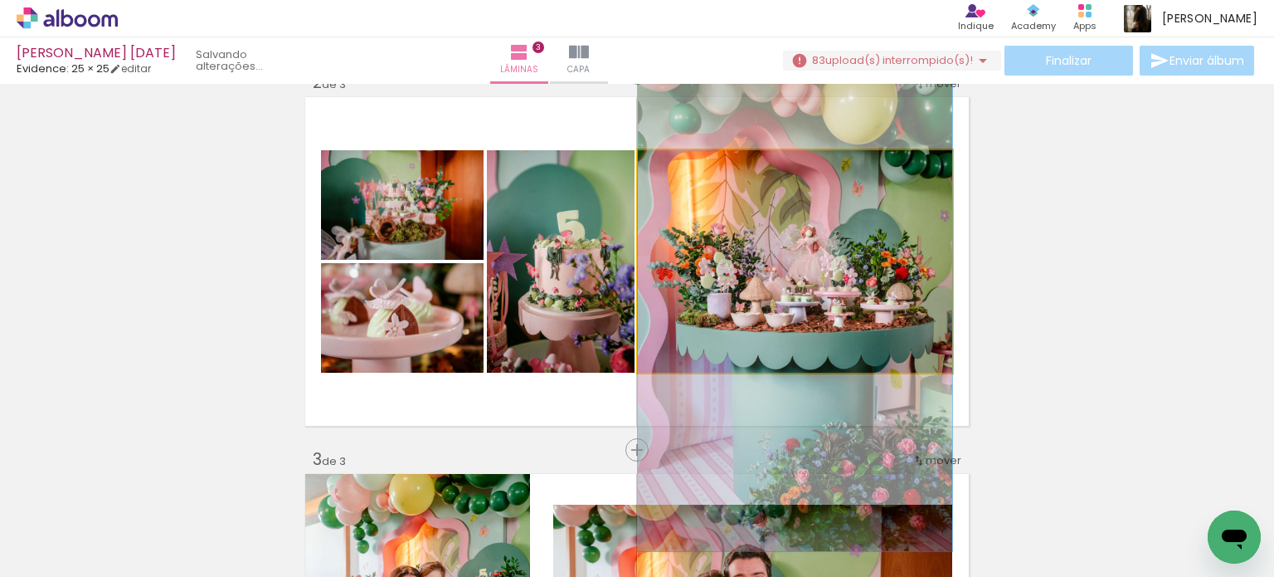
drag, startPoint x: 843, startPoint y: 304, endPoint x: 843, endPoint y: 358, distance: 53.1
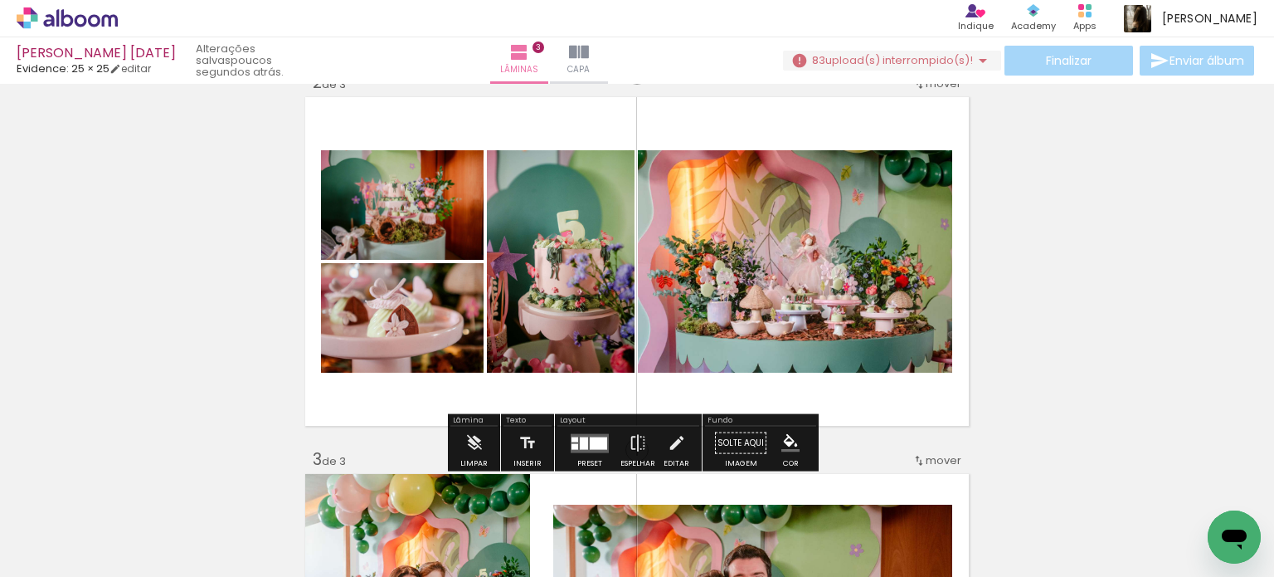
click at [597, 457] on div at bounding box center [590, 442] width 45 height 33
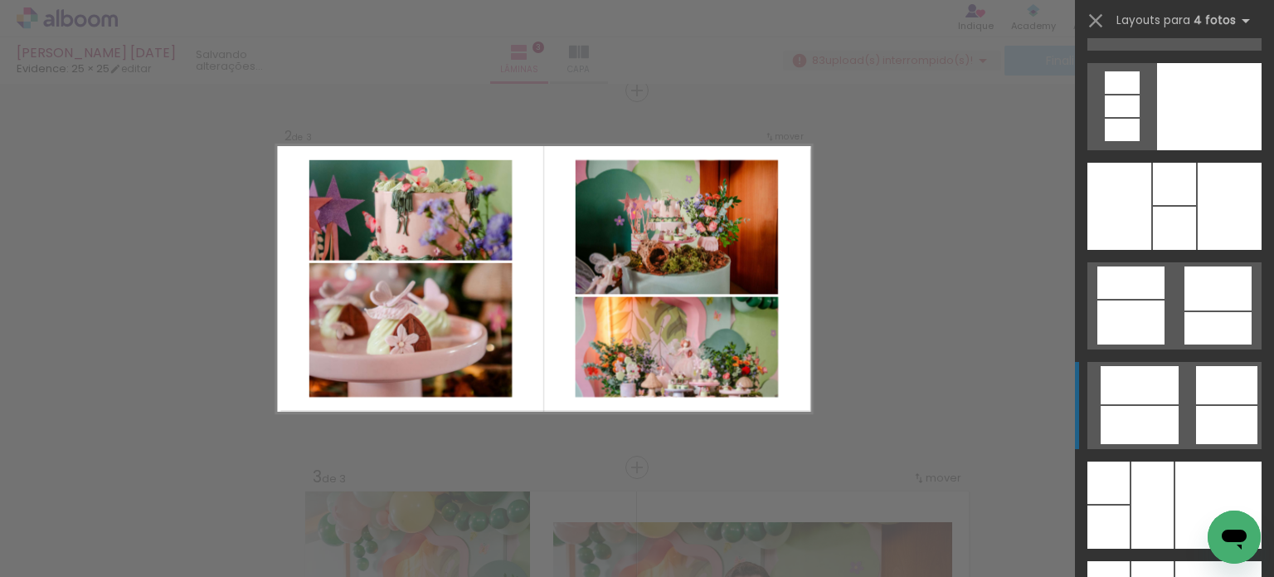
scroll to position [32955, 0]
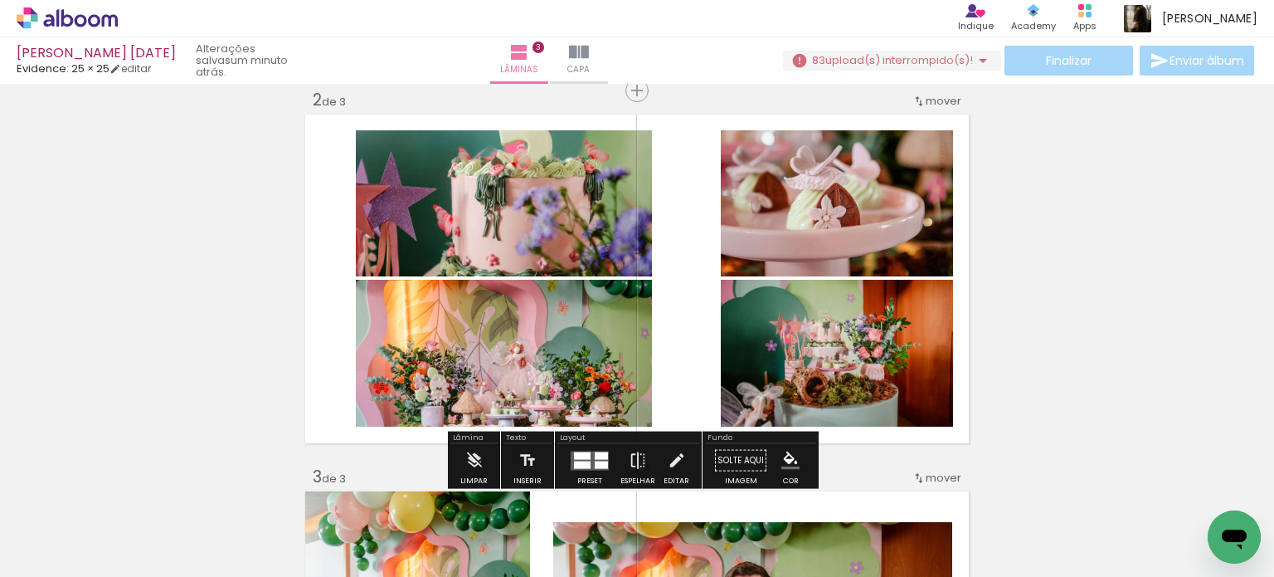
click at [582, 452] on div at bounding box center [582, 454] width 17 height 7
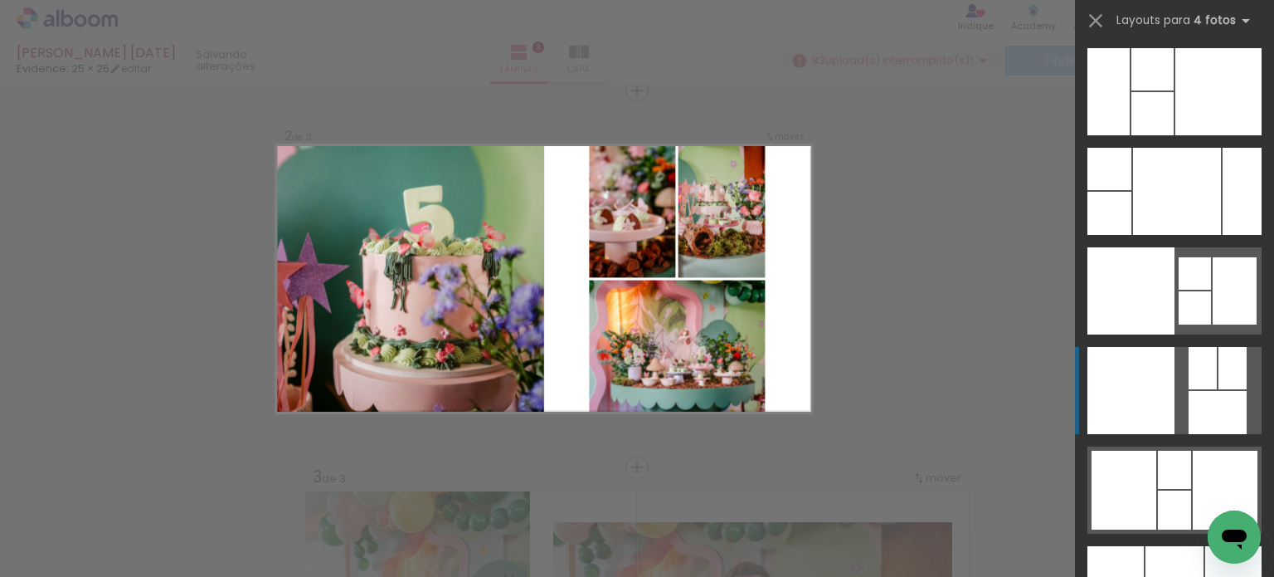
scroll to position [33403, 0]
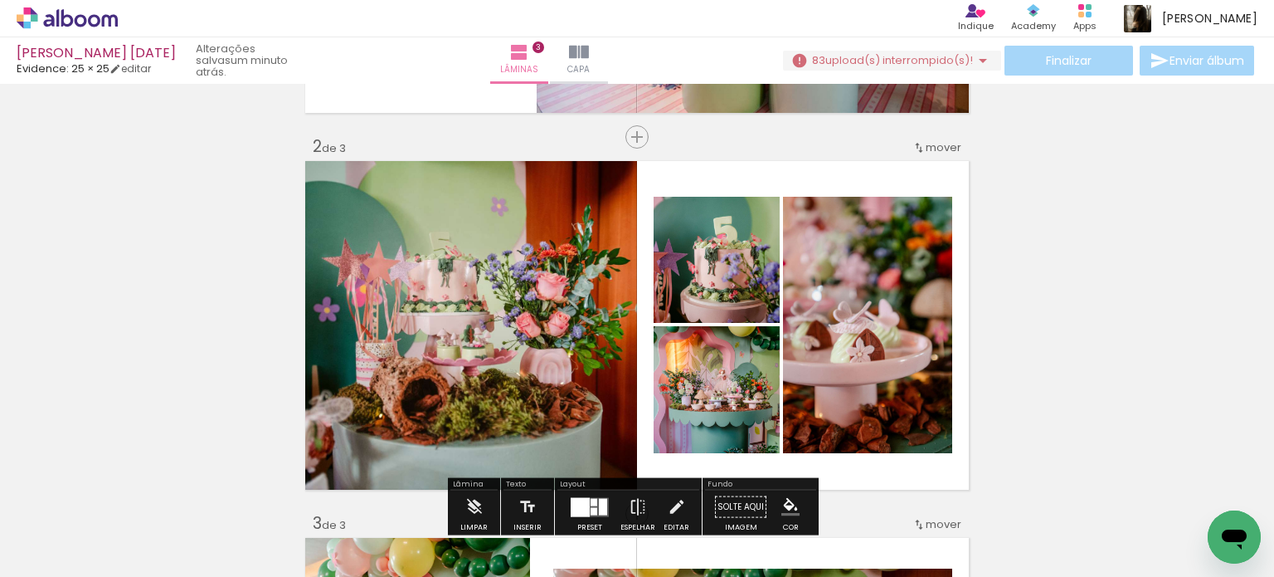
scroll to position [415, 0]
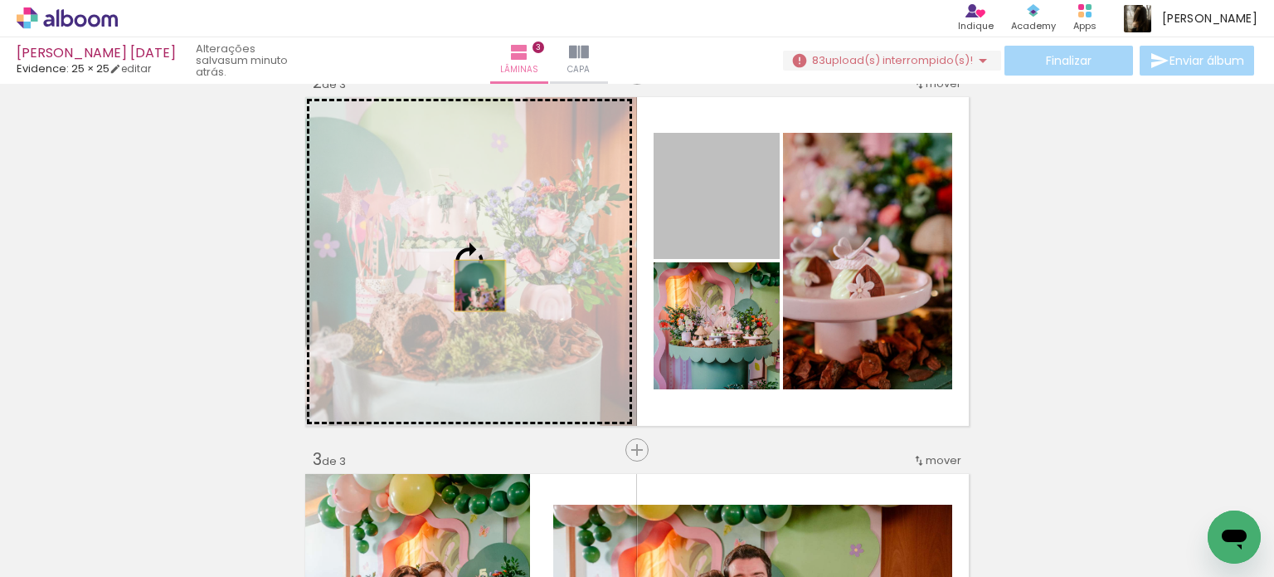
drag, startPoint x: 719, startPoint y: 226, endPoint x: 474, endPoint y: 285, distance: 251.9
click at [0, 0] on slot at bounding box center [0, 0] width 0 height 0
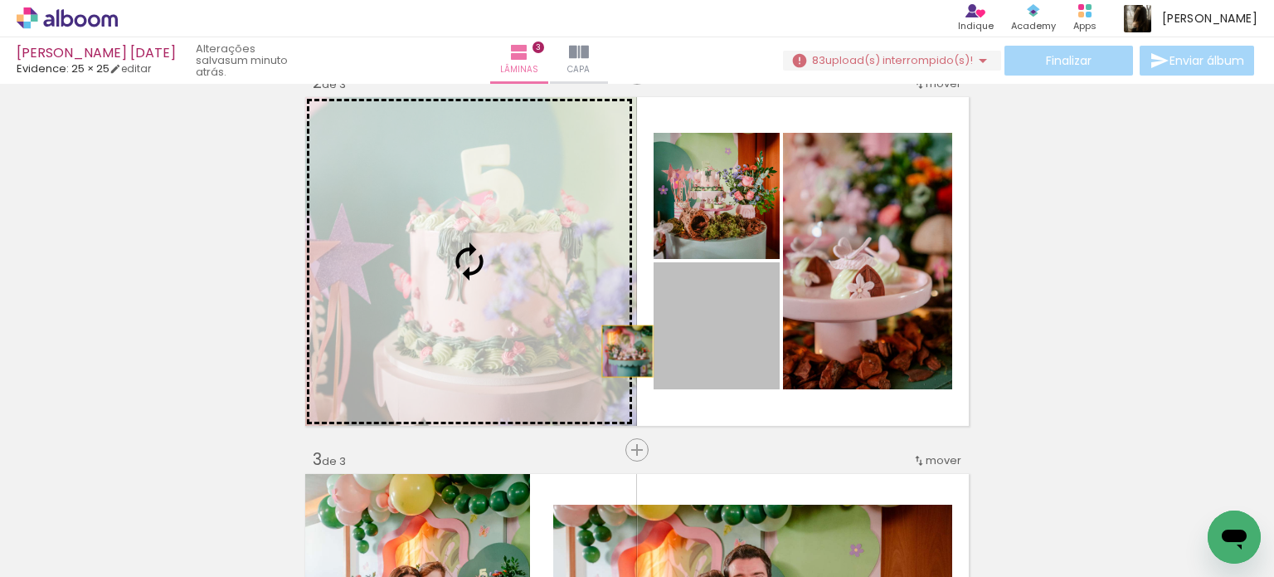
drag, startPoint x: 723, startPoint y: 350, endPoint x: 472, endPoint y: 347, distance: 251.4
click at [0, 0] on slot at bounding box center [0, 0] width 0 height 0
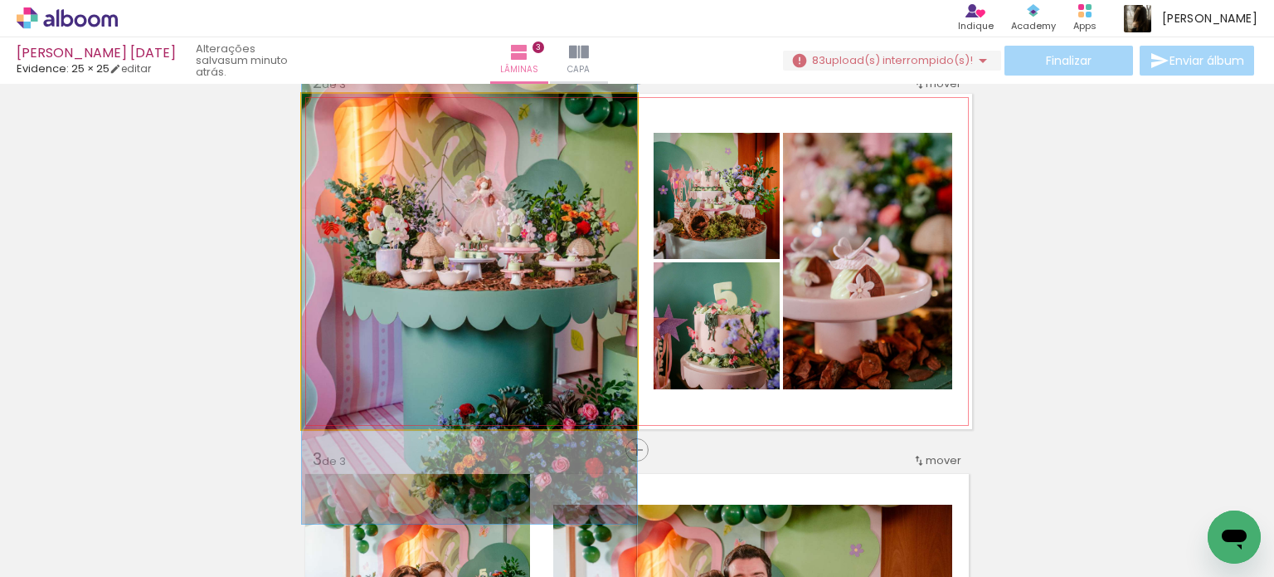
click at [328, 114] on div at bounding box center [341, 111] width 27 height 27
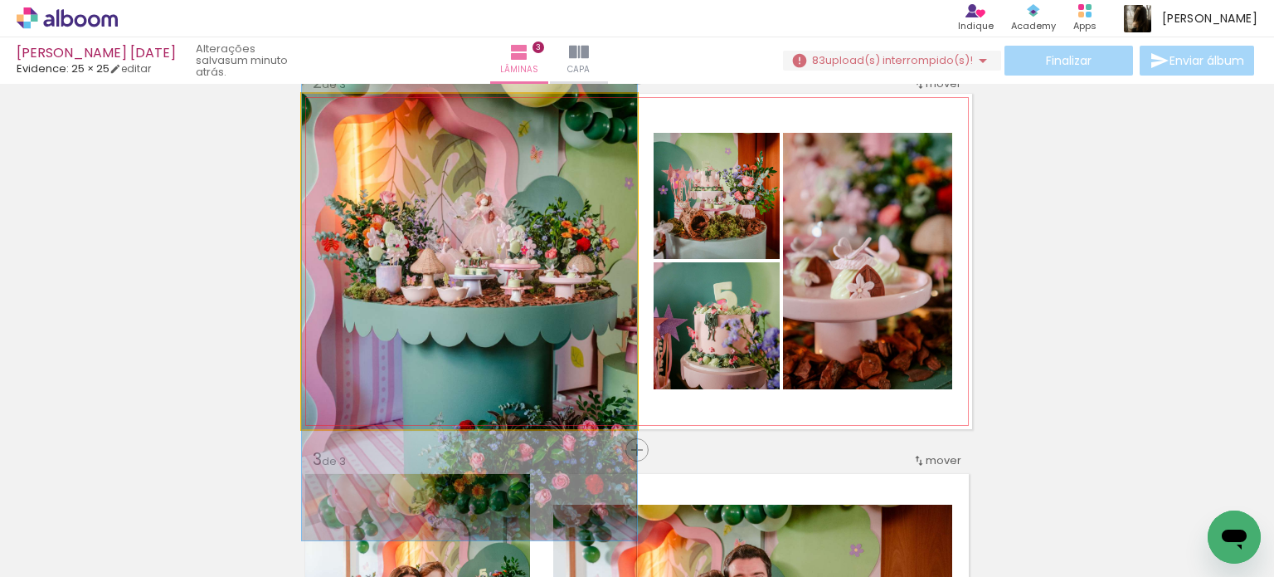
drag, startPoint x: 405, startPoint y: 242, endPoint x: 412, endPoint y: 259, distance: 17.9
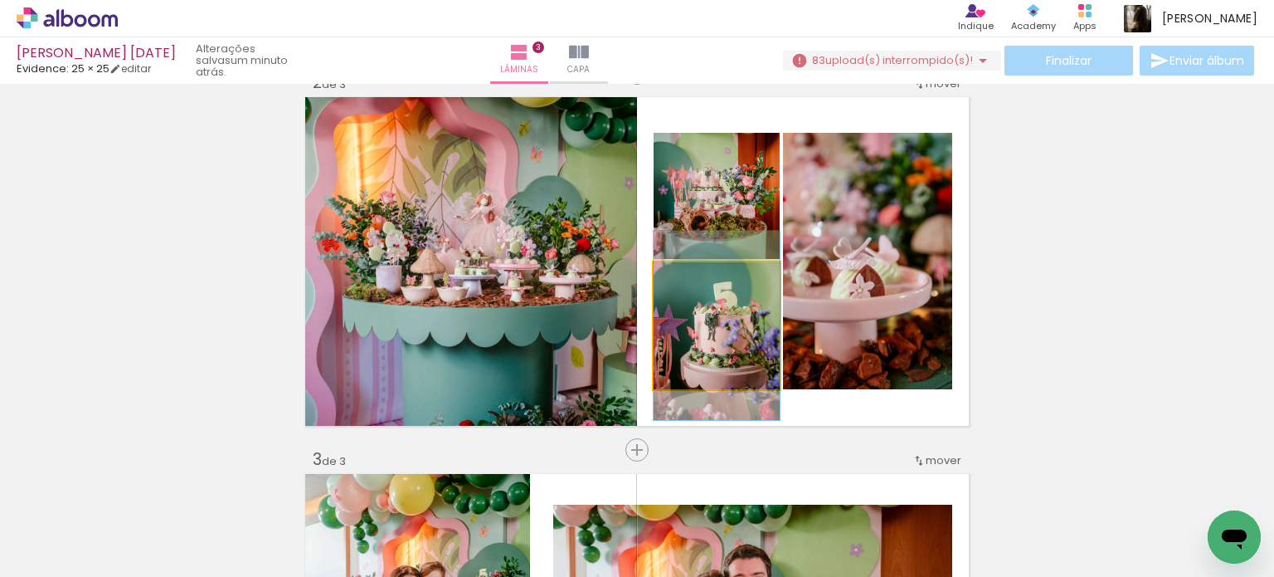
drag, startPoint x: 727, startPoint y: 336, endPoint x: 870, endPoint y: 303, distance: 146.5
click at [0, 0] on slot at bounding box center [0, 0] width 0 height 0
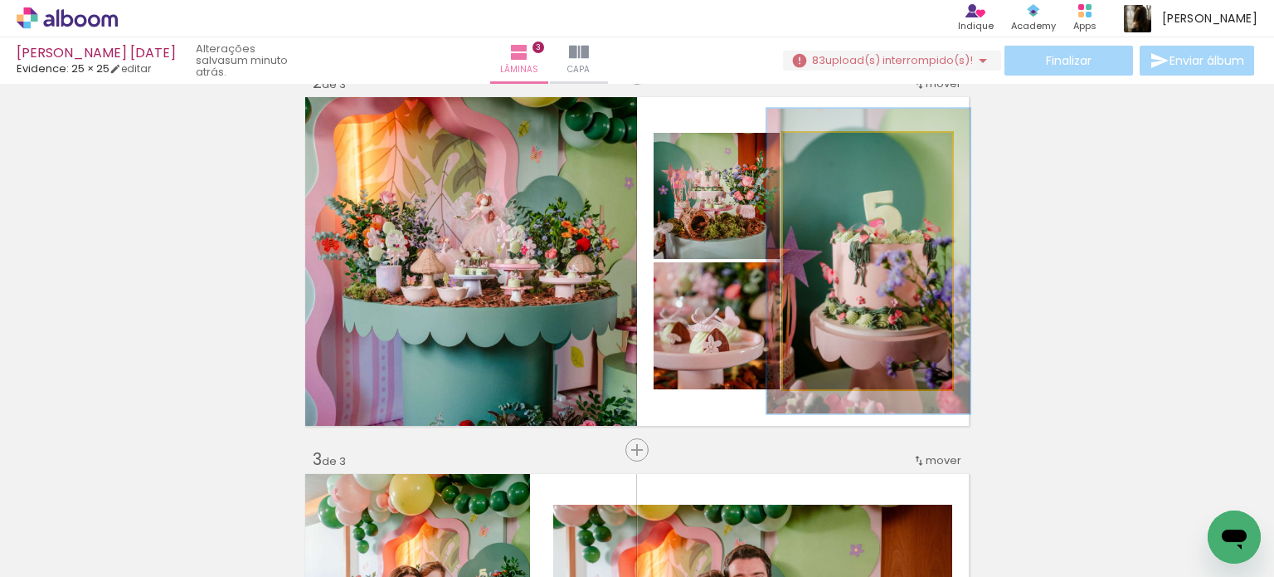
drag, startPoint x: 818, startPoint y: 151, endPoint x: 833, endPoint y: 159, distance: 17.1
type paper-slider "126"
click at [833, 152] on div at bounding box center [833, 150] width 15 height 15
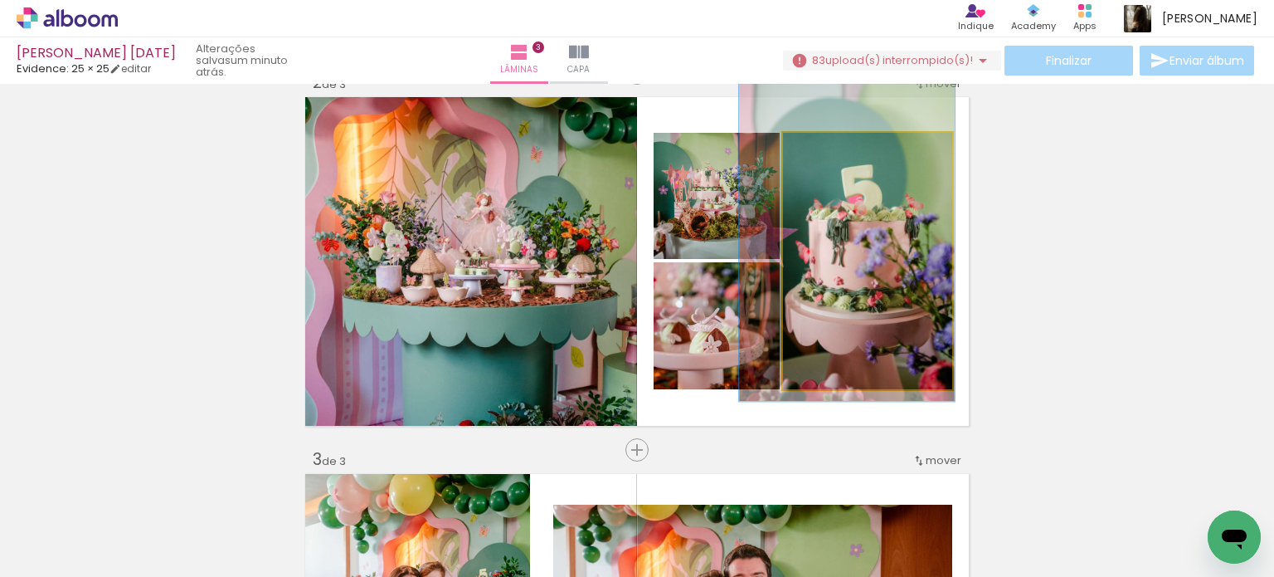
drag, startPoint x: 859, startPoint y: 280, endPoint x: 838, endPoint y: 258, distance: 29.9
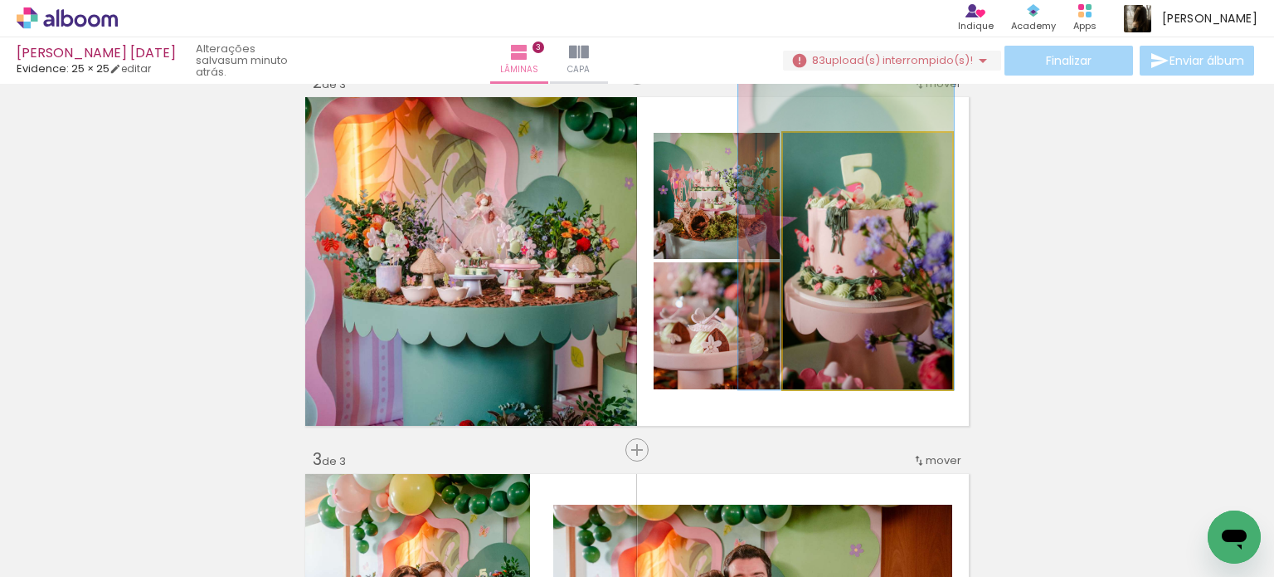
drag, startPoint x: 860, startPoint y: 304, endPoint x: 860, endPoint y: 293, distance: 11.6
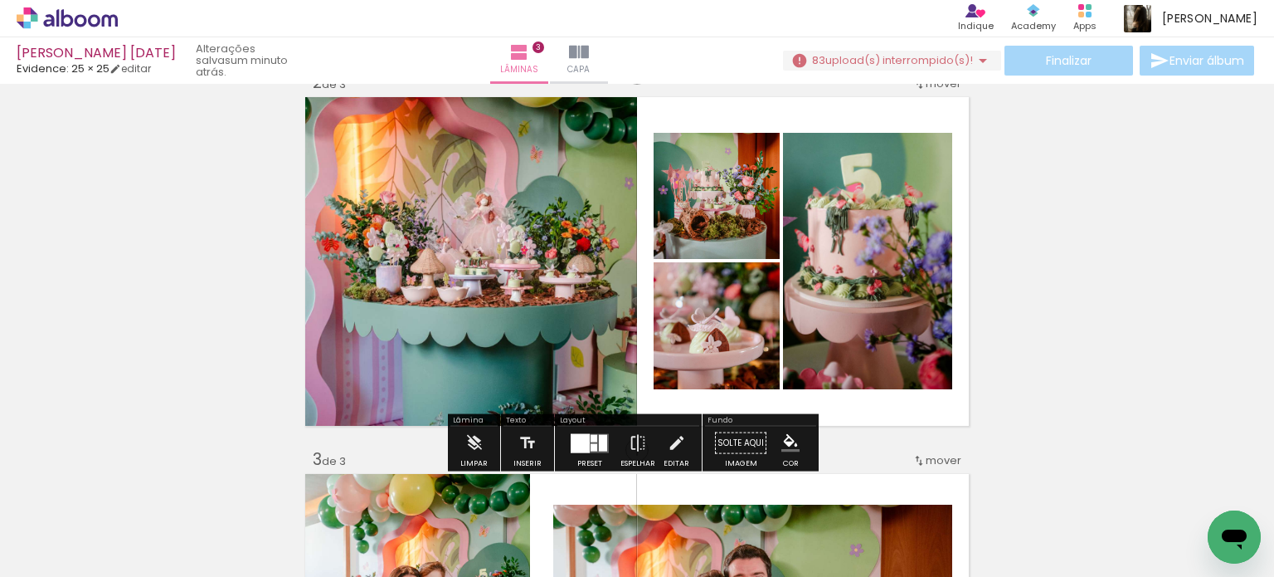
click at [1047, 278] on div "Inserir lâmina 1 de 3 Inserir lâmina 2 de 3 Inserir lâmina 3 de 3" at bounding box center [637, 429] width 1274 height 1508
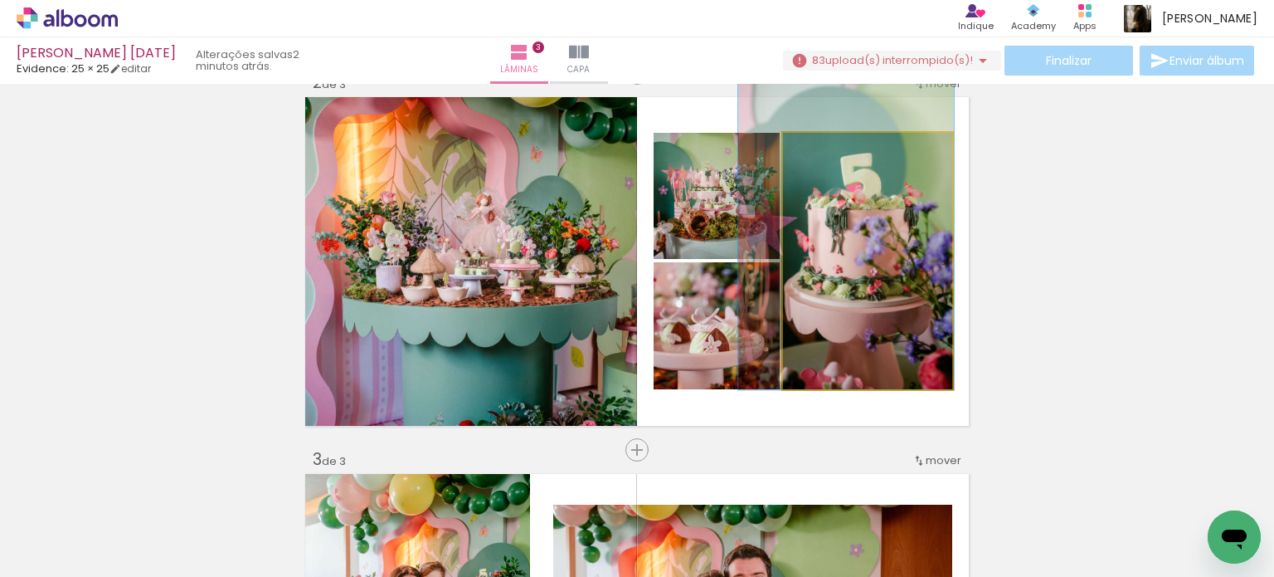
drag, startPoint x: 909, startPoint y: 285, endPoint x: 1009, endPoint y: 273, distance: 100.2
click at [1009, 273] on div "Inserir lâmina 1 de 3 Inserir lâmina 2 de 3 Inserir lâmina 3 de 3" at bounding box center [637, 429] width 1274 height 1508
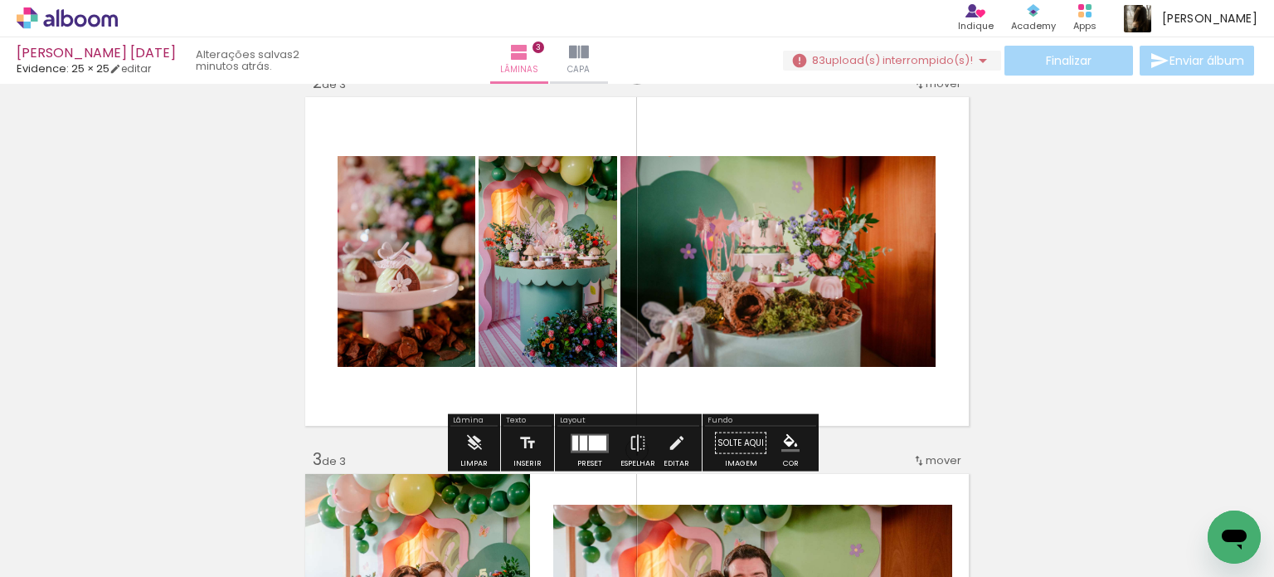
click at [580, 441] on div at bounding box center [583, 442] width 7 height 15
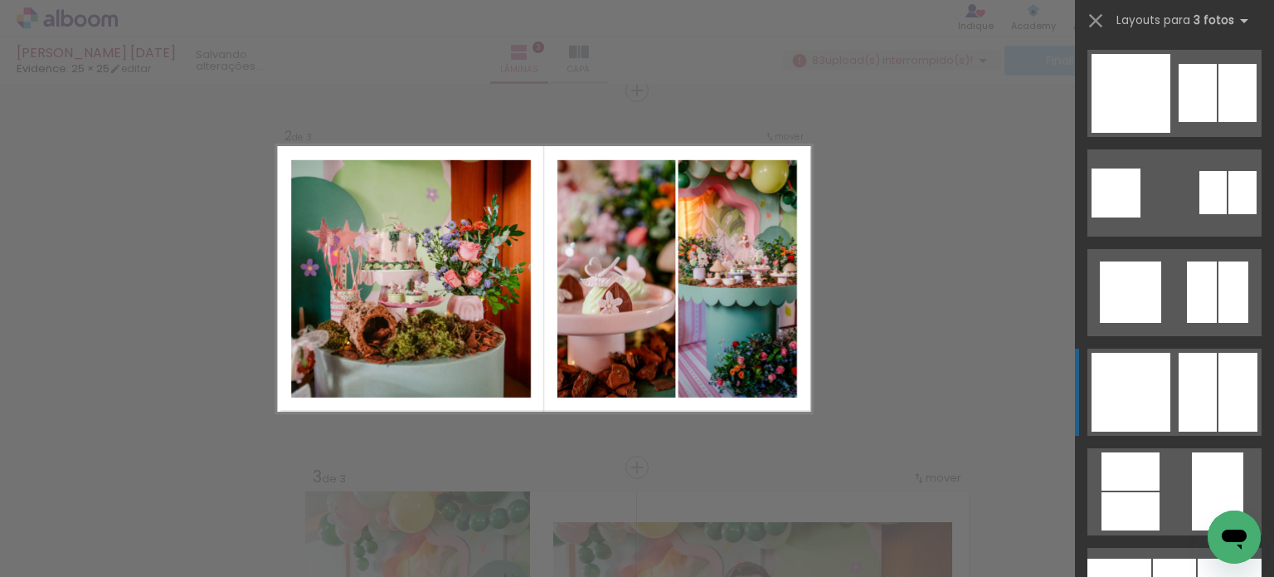
scroll to position [4729, 0]
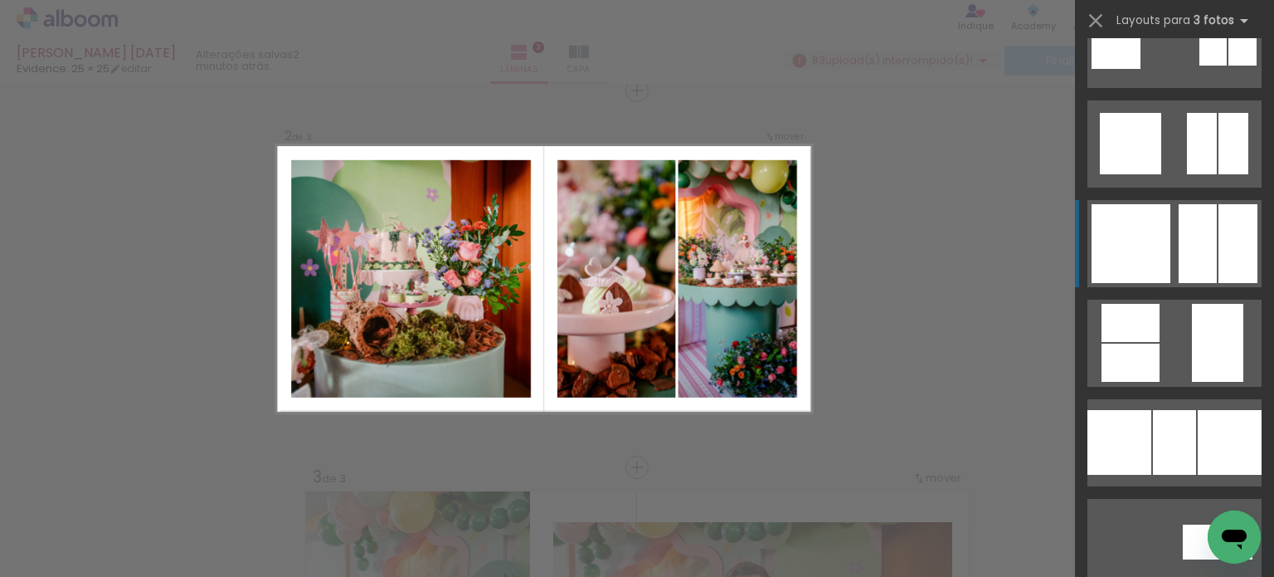
click at [1214, 304] on div at bounding box center [1217, 343] width 51 height 78
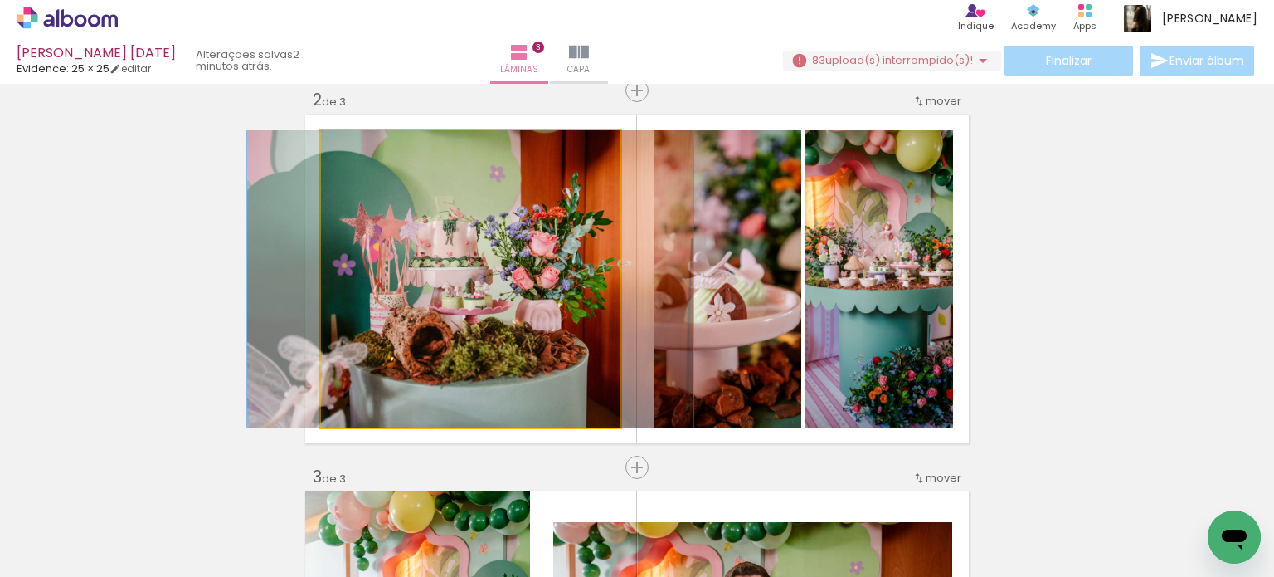
click at [440, 308] on quentale-photo at bounding box center [471, 278] width 300 height 297
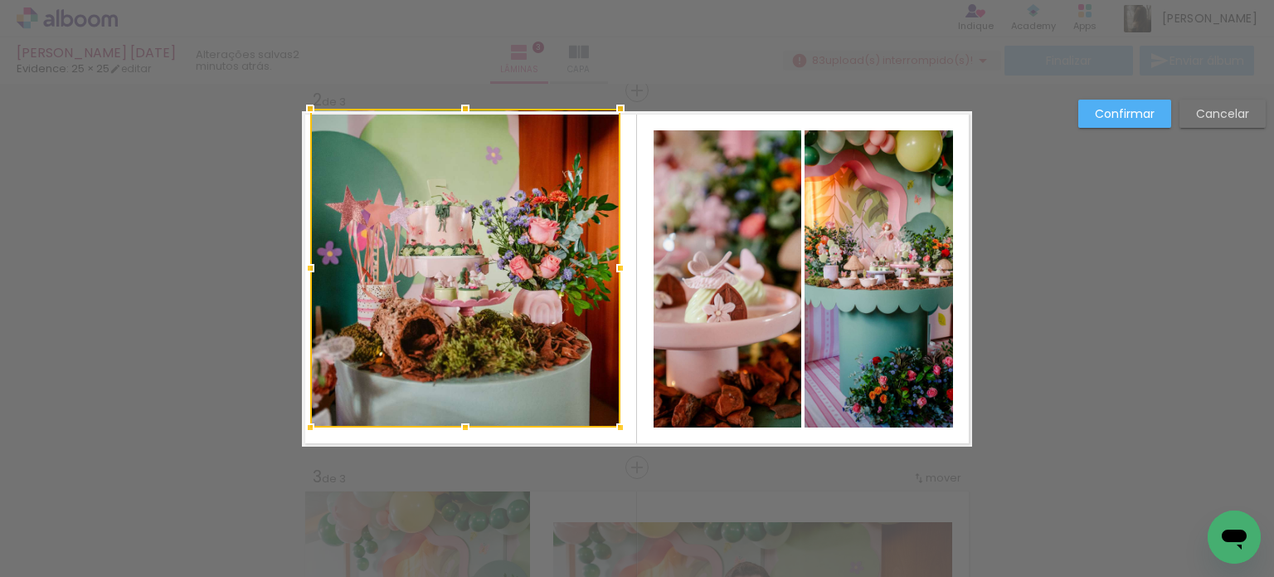
drag, startPoint x: 305, startPoint y: 125, endPoint x: 289, endPoint y: 106, distance: 25.3
click at [294, 106] on div at bounding box center [310, 108] width 33 height 33
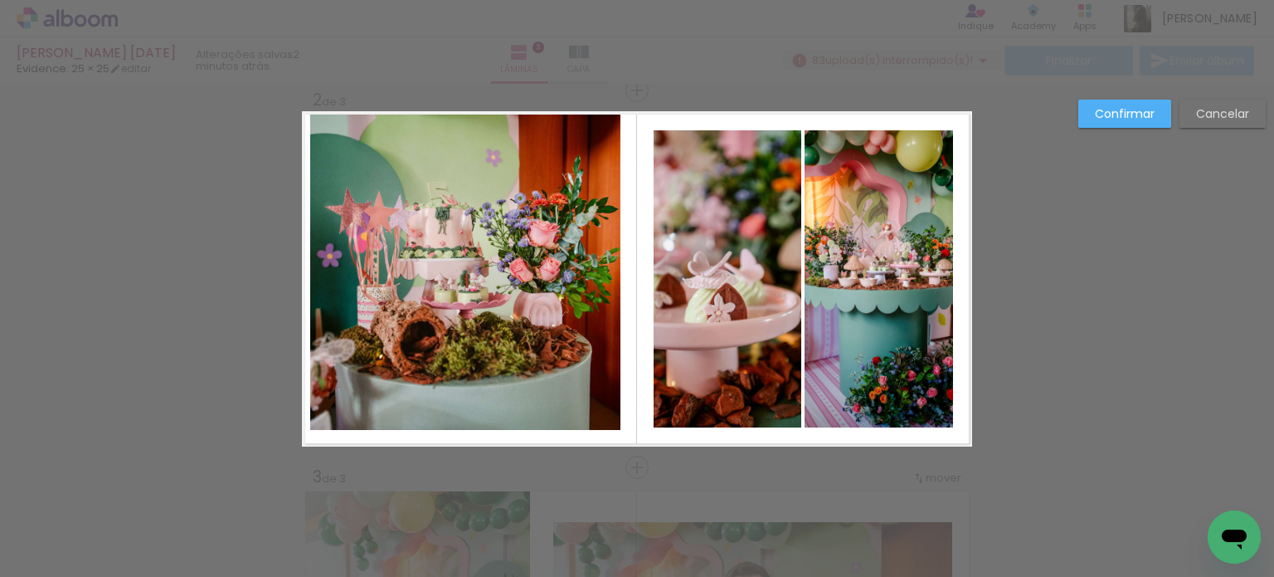
click at [334, 187] on quentale-photo at bounding box center [465, 270] width 310 height 319
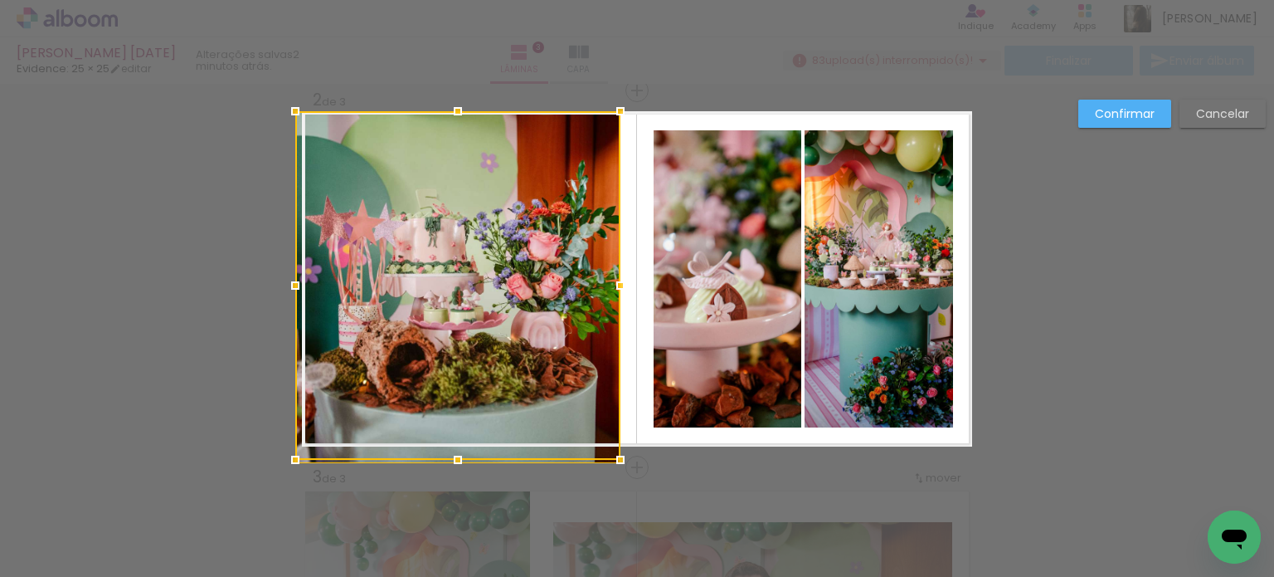
click at [299, 450] on div at bounding box center [295, 459] width 33 height 33
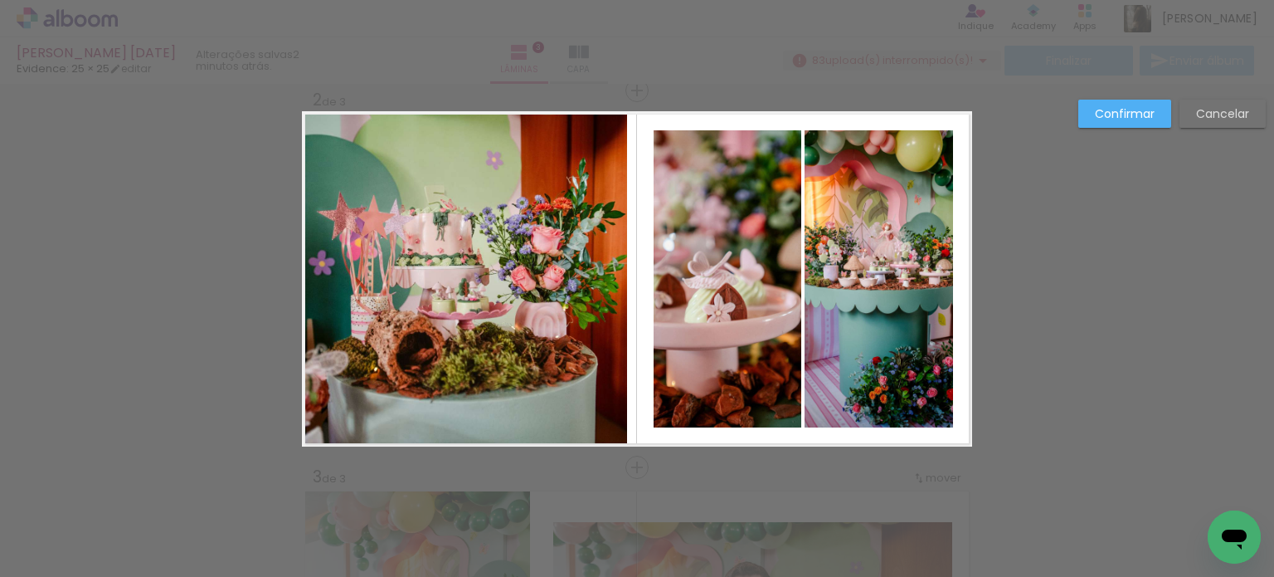
click at [504, 302] on quentale-photo at bounding box center [464, 278] width 325 height 335
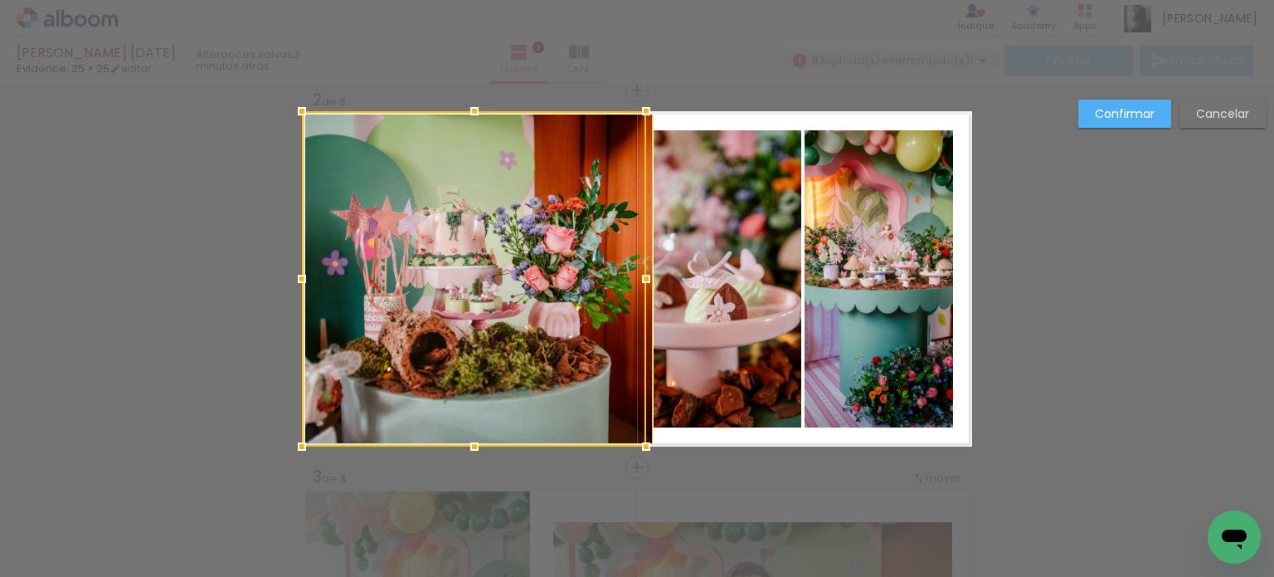
click at [619, 283] on div at bounding box center [474, 278] width 344 height 335
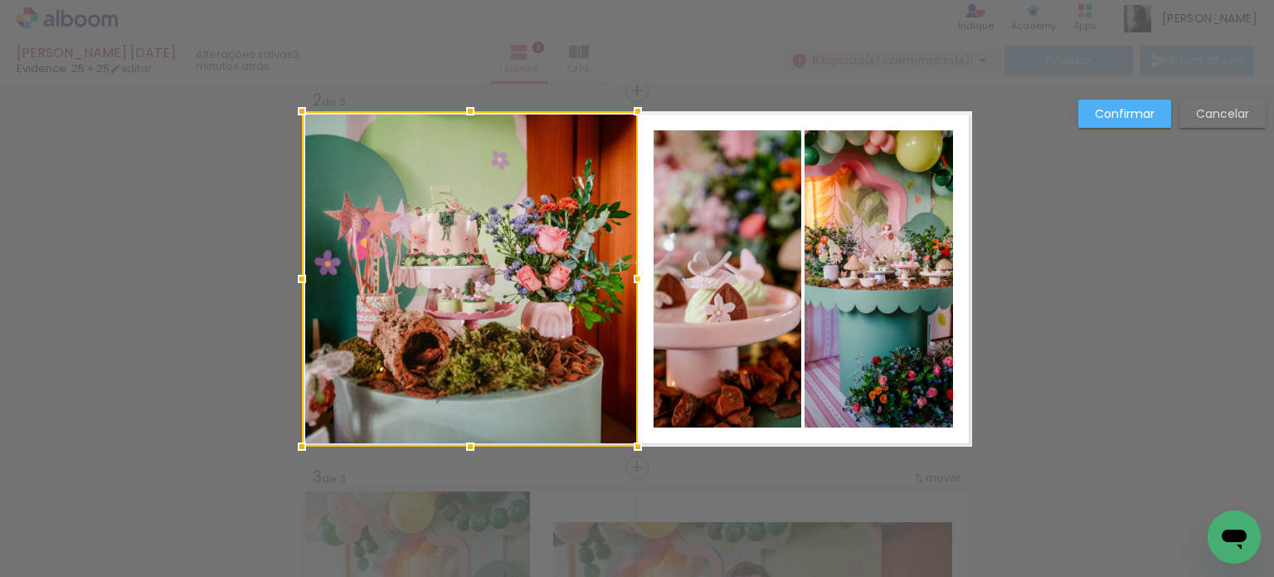
drag, startPoint x: 657, startPoint y: 282, endPoint x: 635, endPoint y: 288, distance: 23.1
click at [635, 288] on div at bounding box center [637, 278] width 33 height 33
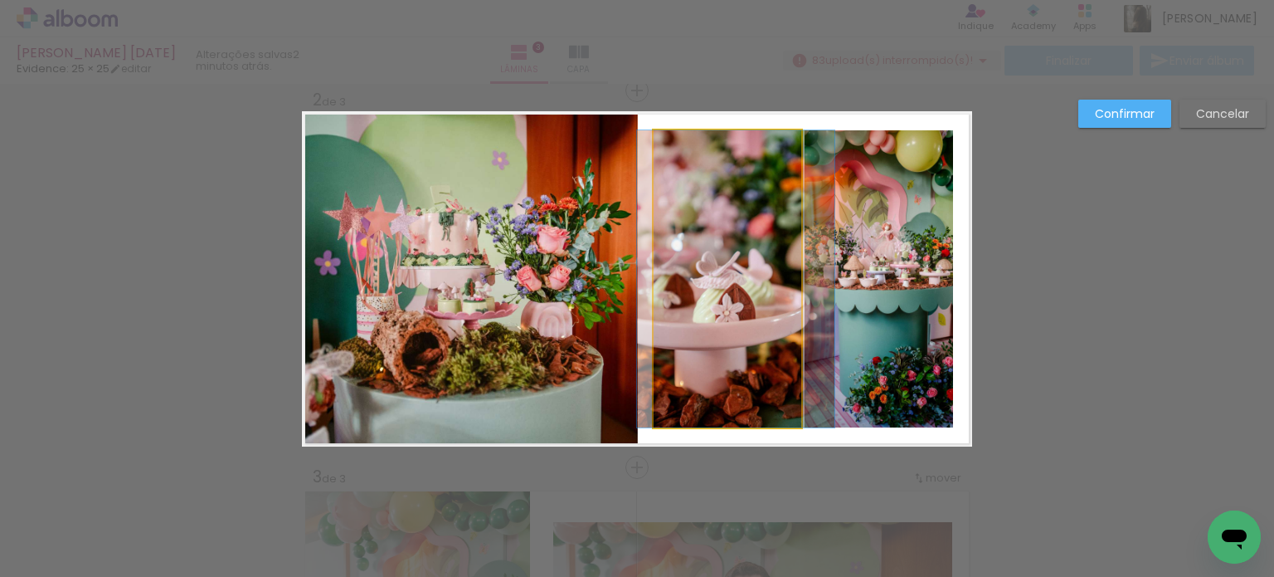
drag, startPoint x: 699, startPoint y: 282, endPoint x: 708, endPoint y: 285, distance: 8.7
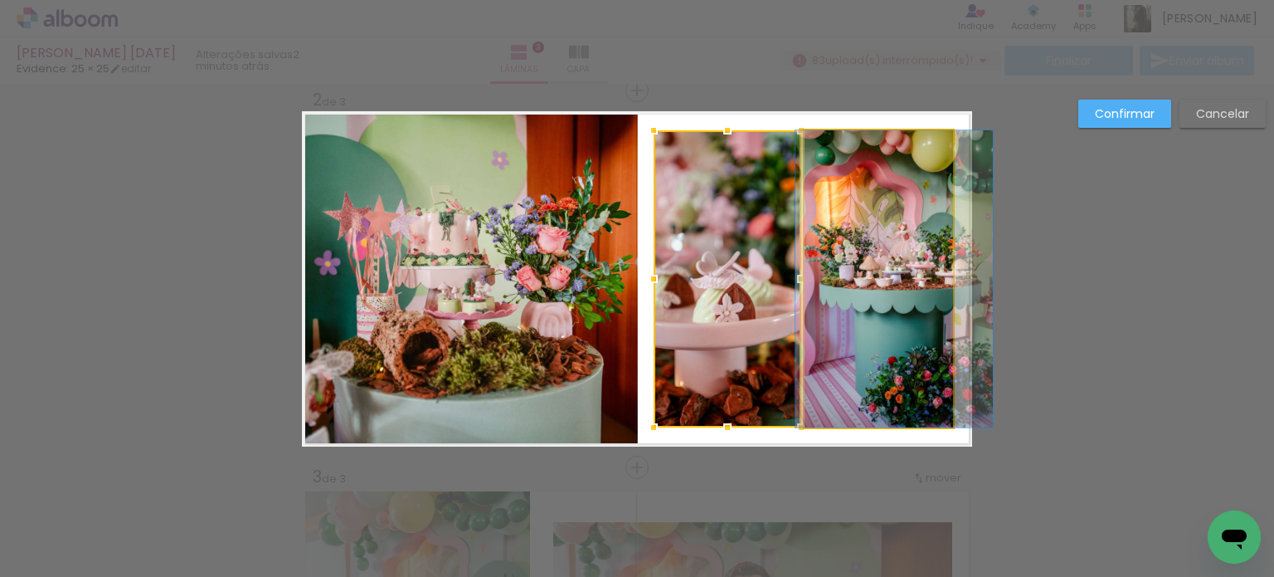
drag, startPoint x: 826, startPoint y: 294, endPoint x: 842, endPoint y: 296, distance: 16.0
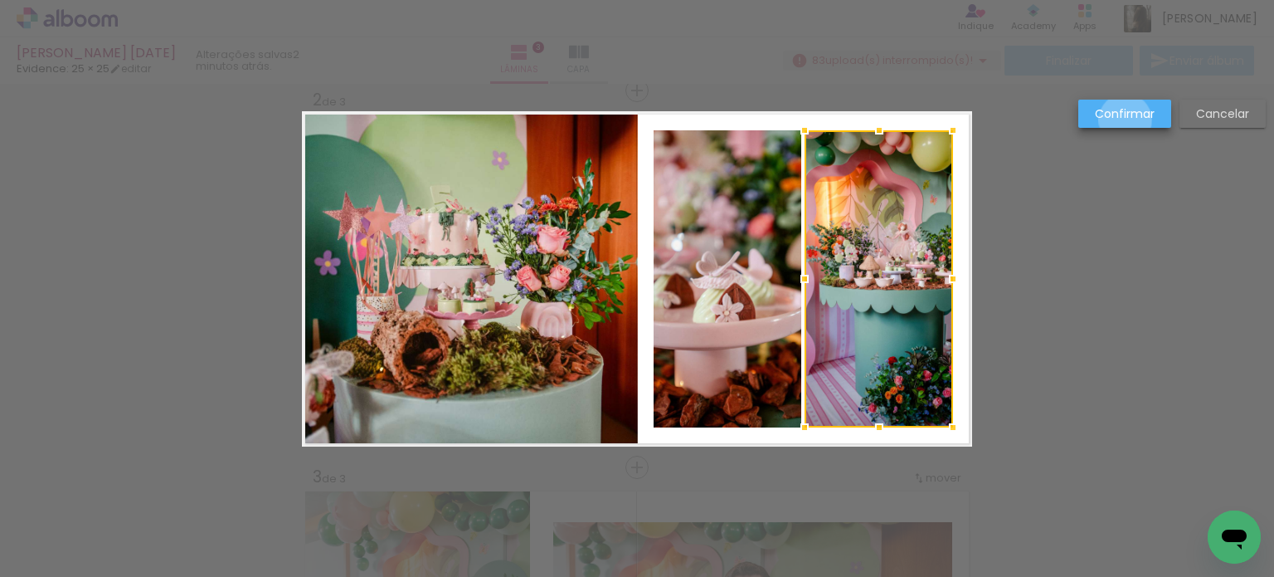
click at [0, 0] on slot "Confirmar" at bounding box center [0, 0] width 0 height 0
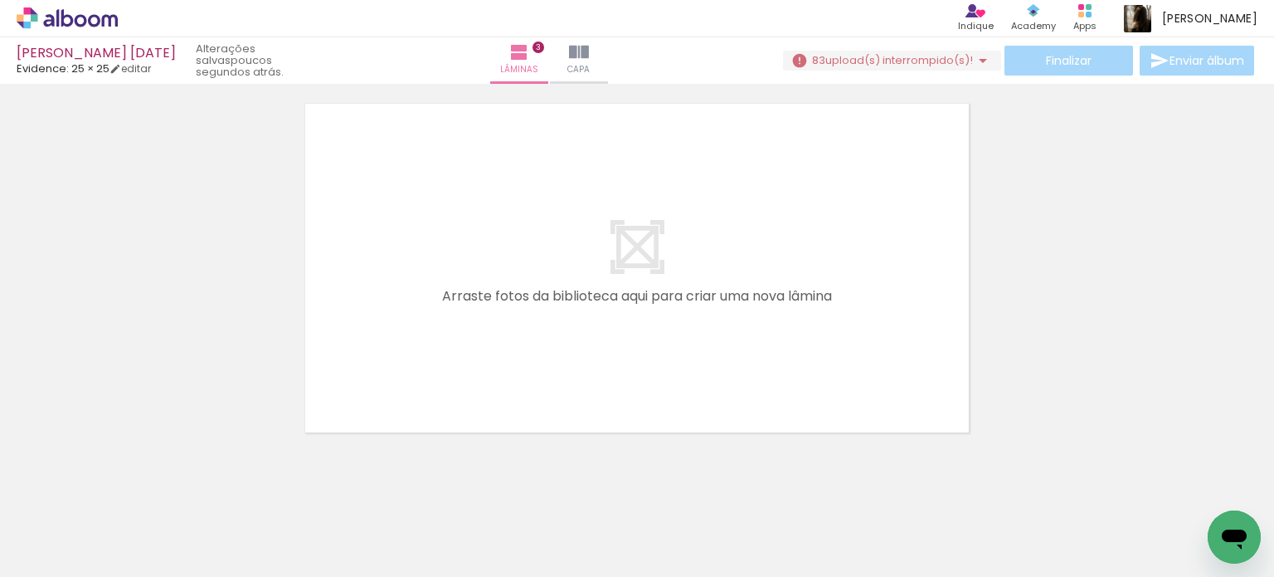
scroll to position [0, 748]
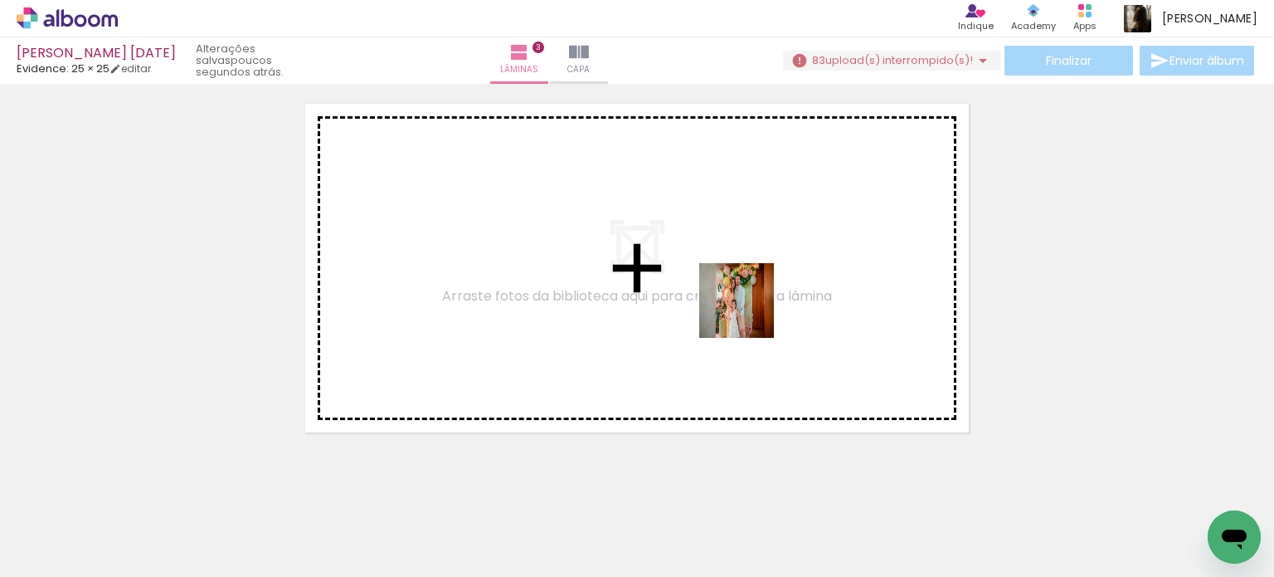
drag, startPoint x: 618, startPoint y: 517, endPoint x: 765, endPoint y: 289, distance: 271.3
click at [763, 290] on quentale-workspace at bounding box center [637, 288] width 1274 height 577
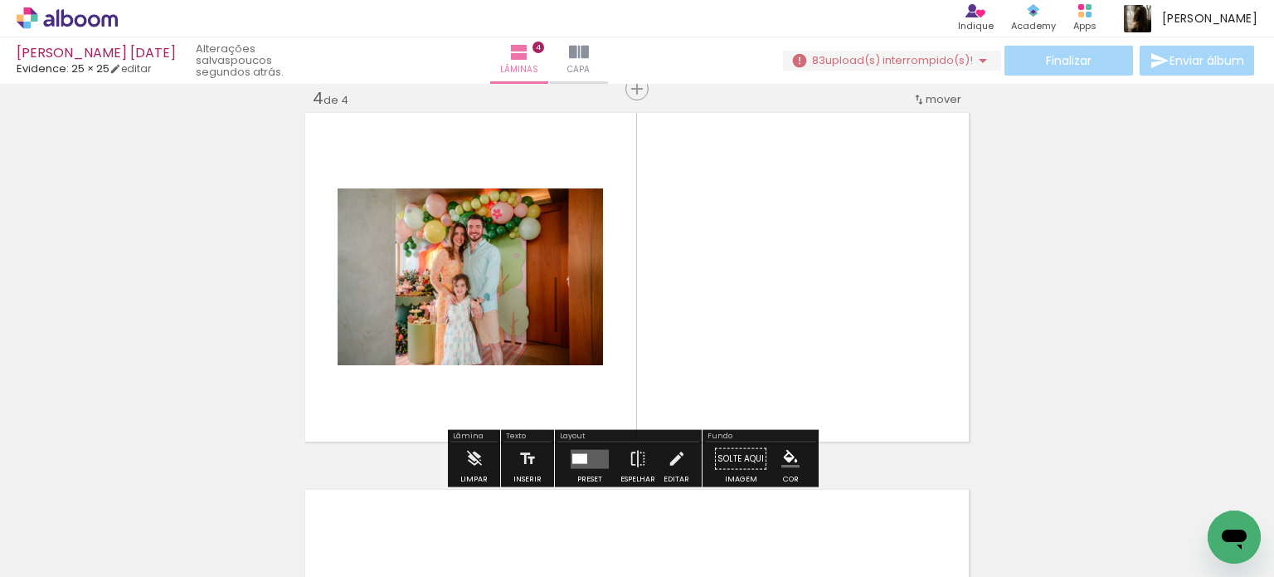
scroll to position [1151, 0]
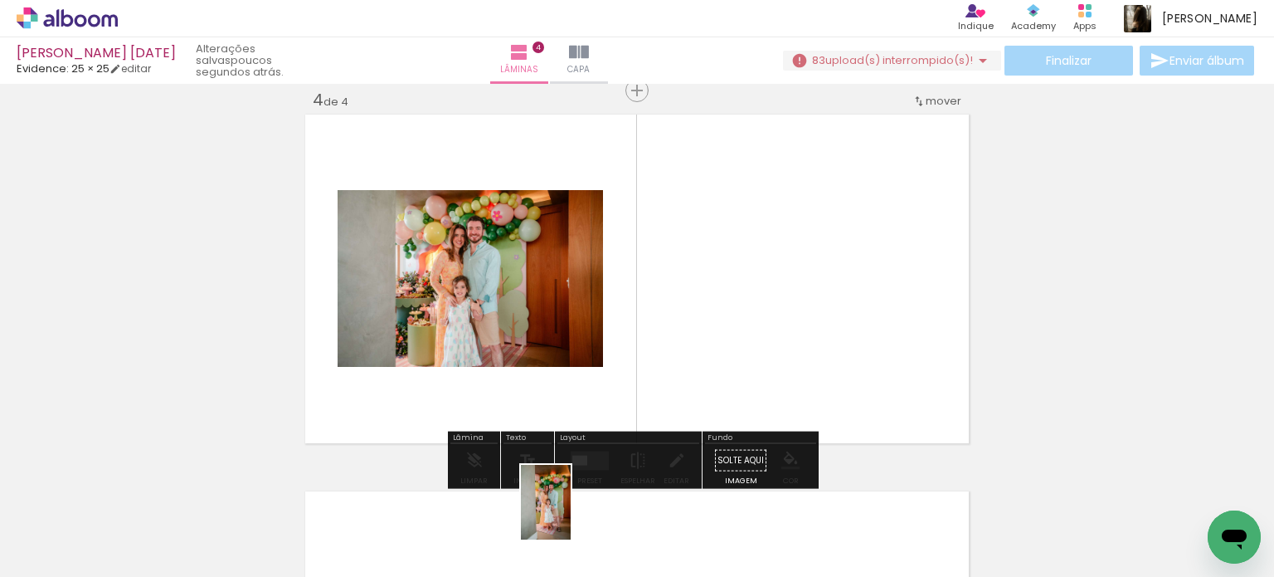
drag, startPoint x: 538, startPoint y: 554, endPoint x: 560, endPoint y: 532, distance: 31.1
click at [560, 524] on div at bounding box center [532, 521] width 55 height 82
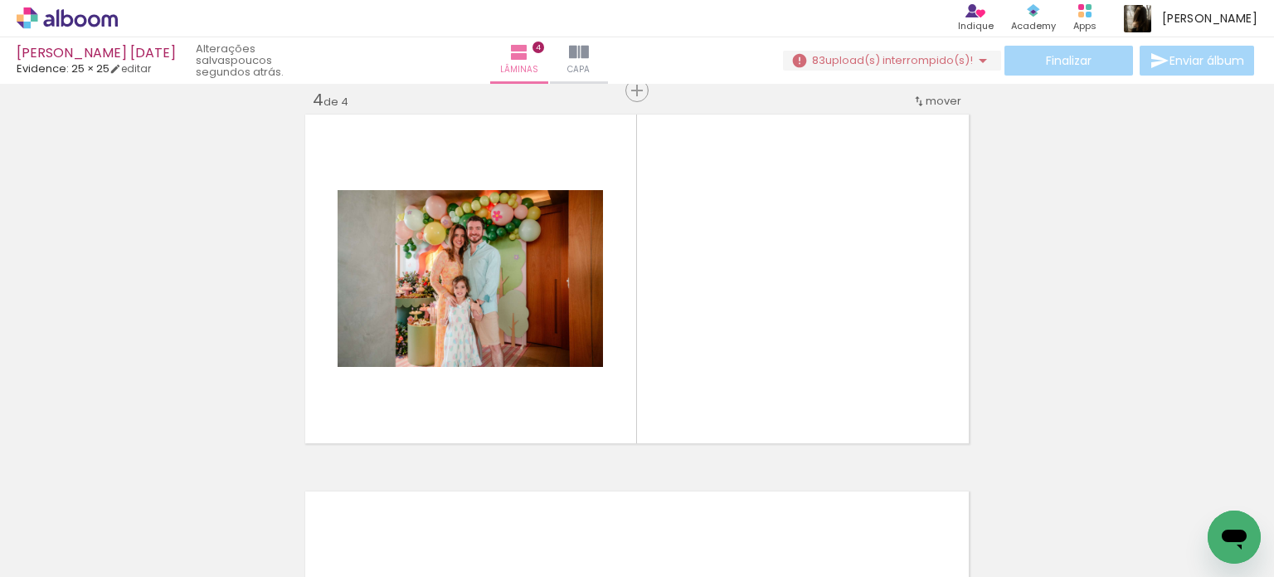
scroll to position [0, 123]
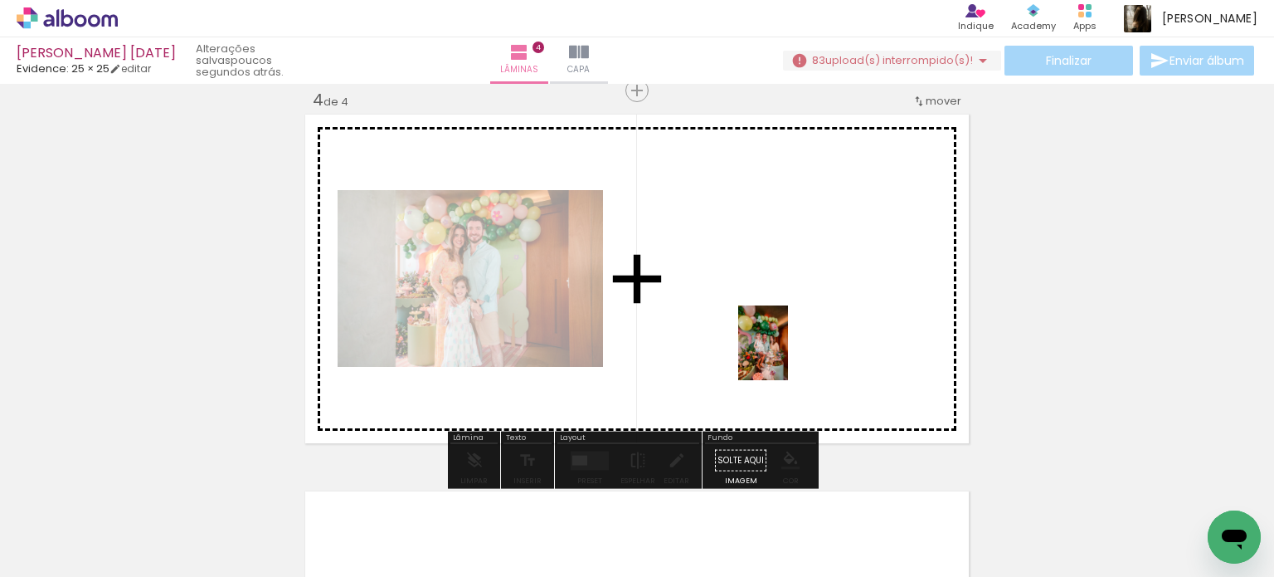
drag, startPoint x: 309, startPoint y: 548, endPoint x: 791, endPoint y: 353, distance: 518.9
click at [789, 354] on quentale-workspace at bounding box center [637, 288] width 1274 height 577
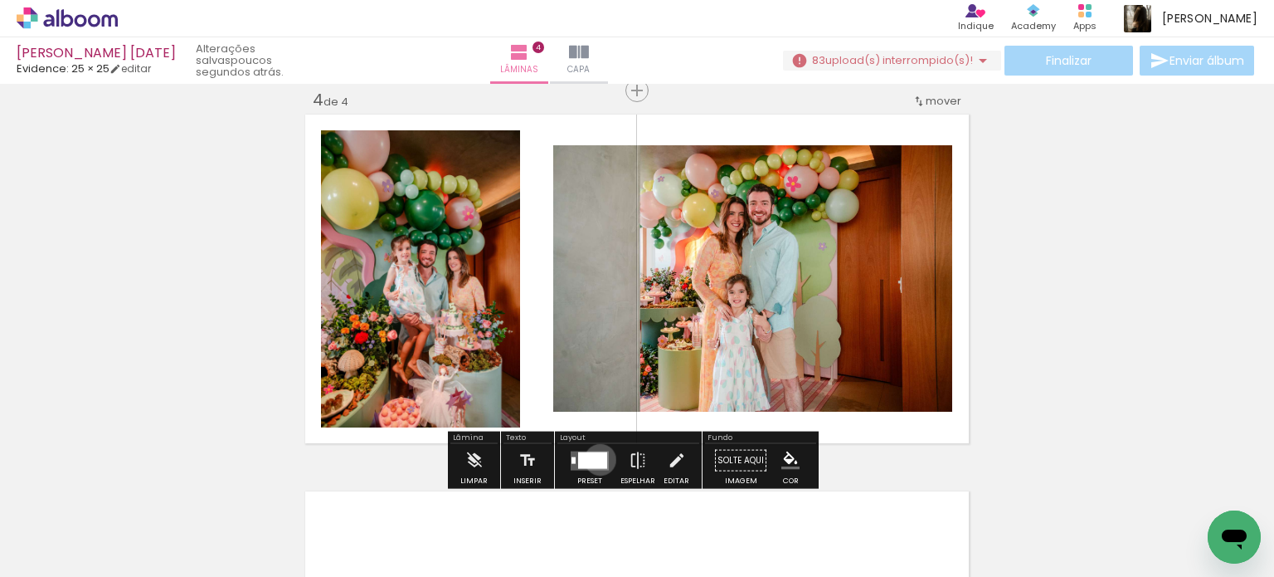
click at [597, 459] on div at bounding box center [592, 459] width 29 height 17
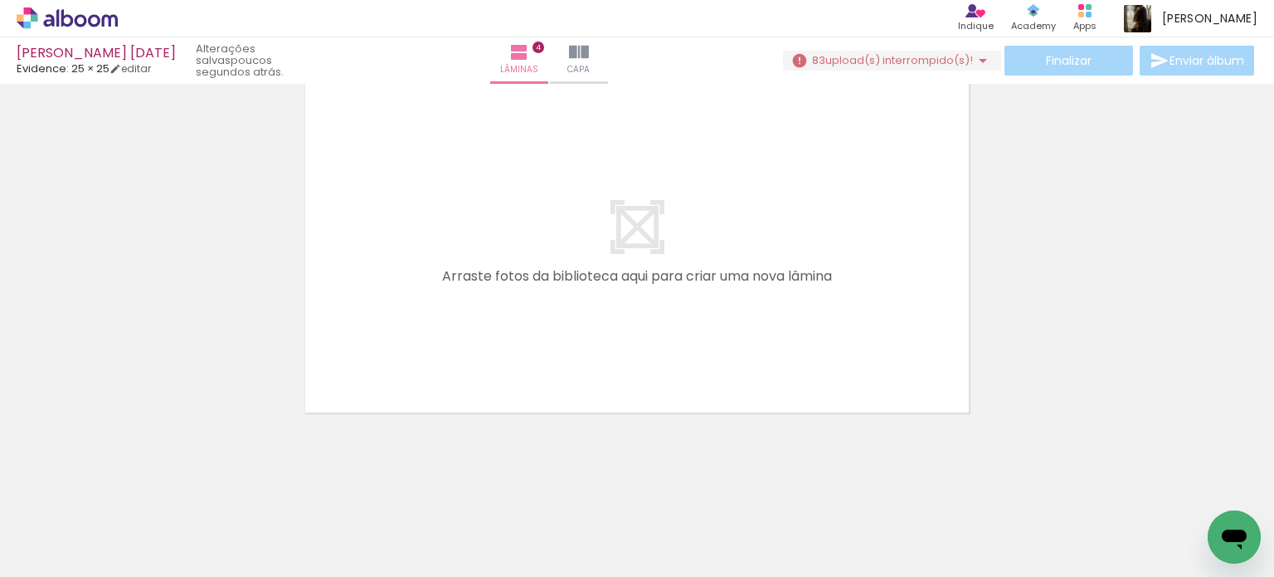
scroll to position [0, 1573]
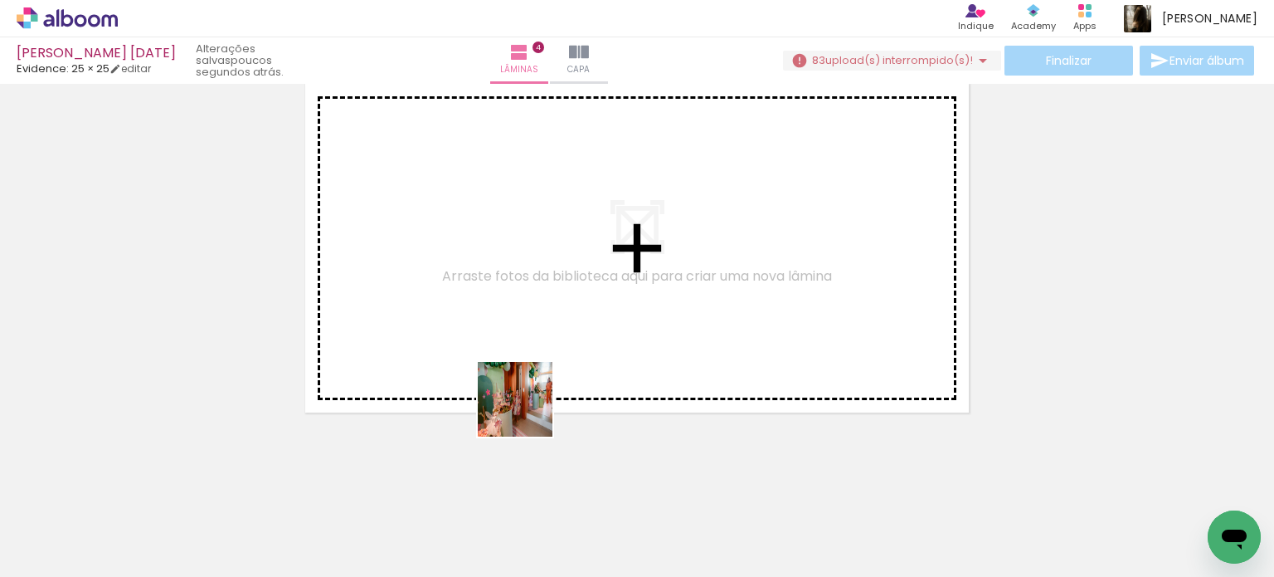
drag, startPoint x: 372, startPoint y: 539, endPoint x: 627, endPoint y: 319, distance: 337.1
click at [627, 319] on quentale-workspace at bounding box center [637, 288] width 1274 height 577
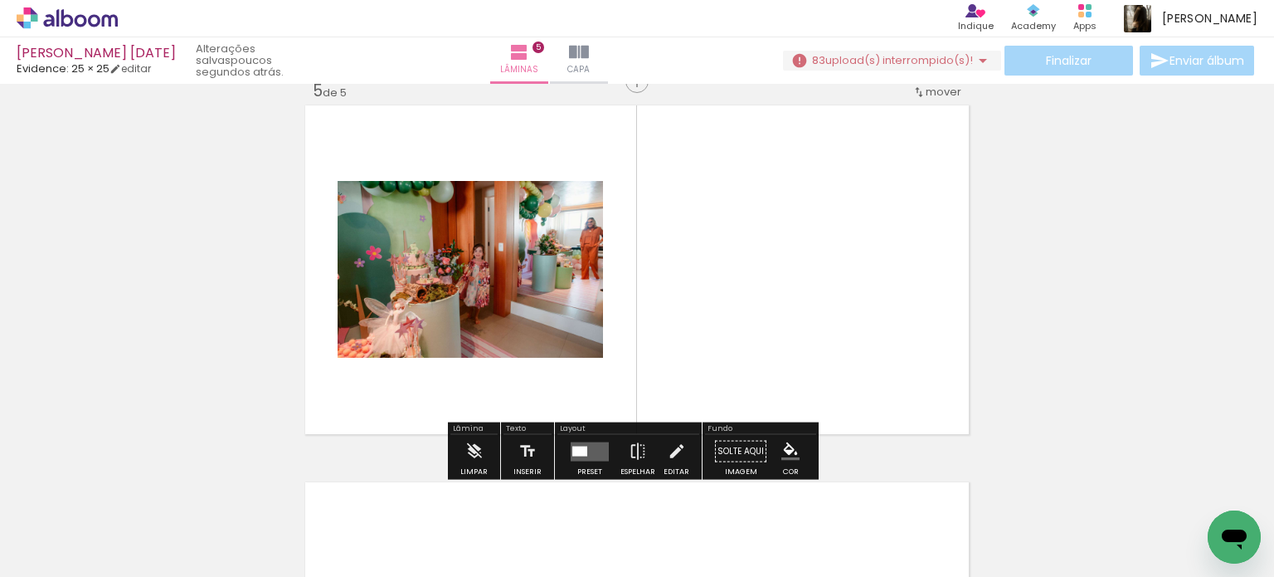
scroll to position [1527, 0]
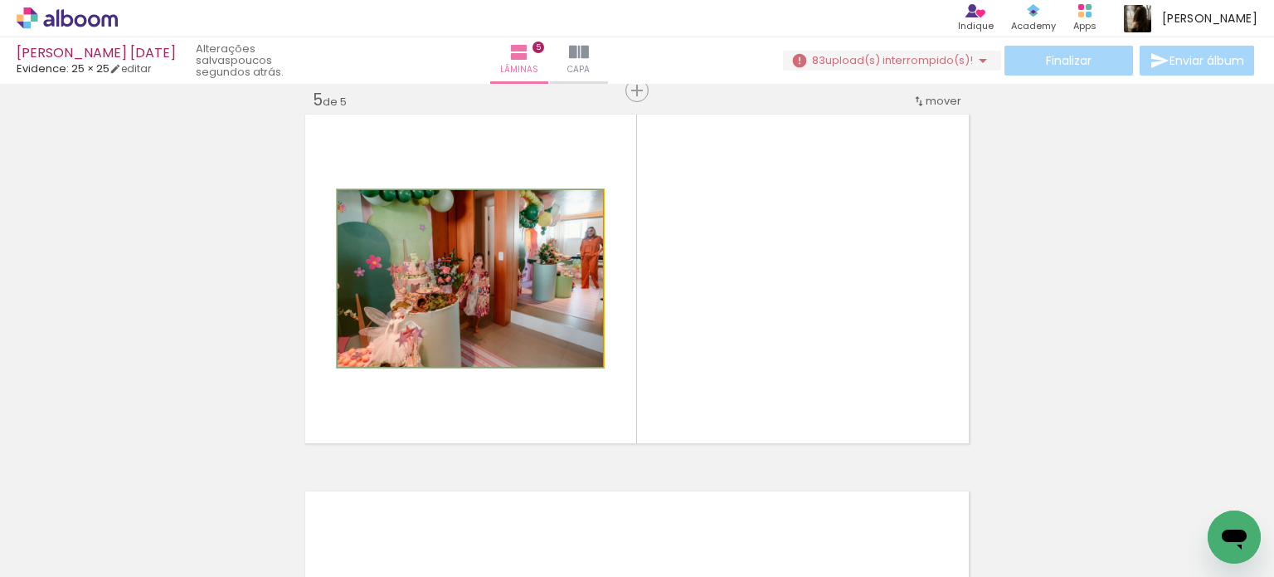
drag, startPoint x: 567, startPoint y: 338, endPoint x: 312, endPoint y: 338, distance: 254.7
click at [312, 338] on quentale-layouter at bounding box center [637, 278] width 670 height 335
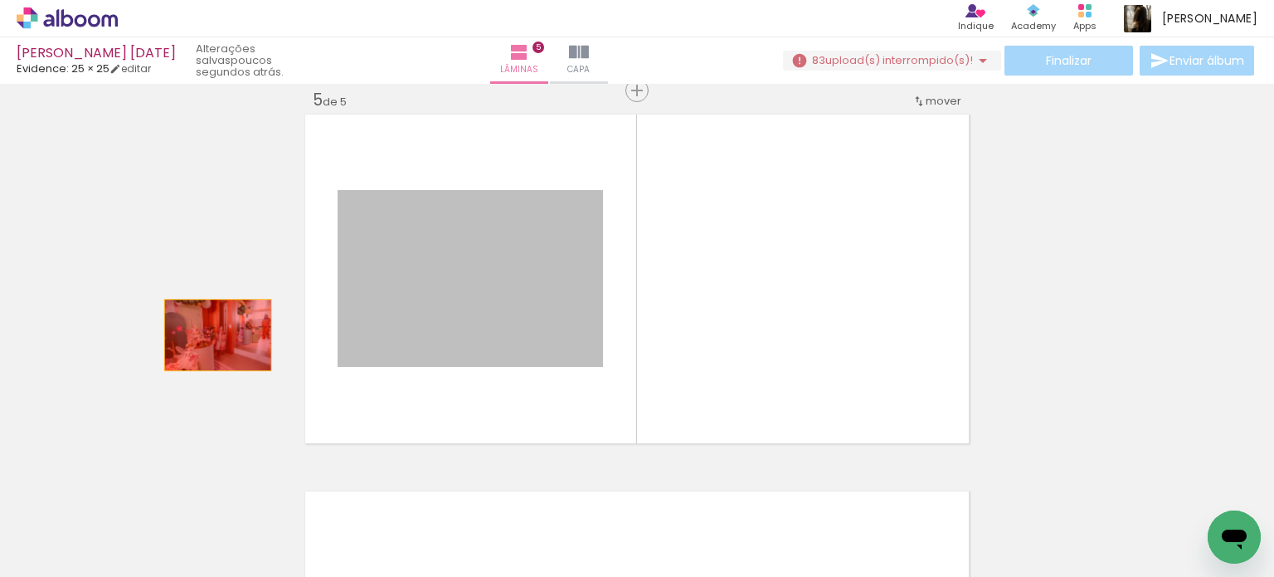
drag, startPoint x: 503, startPoint y: 310, endPoint x: 207, endPoint y: 334, distance: 297.2
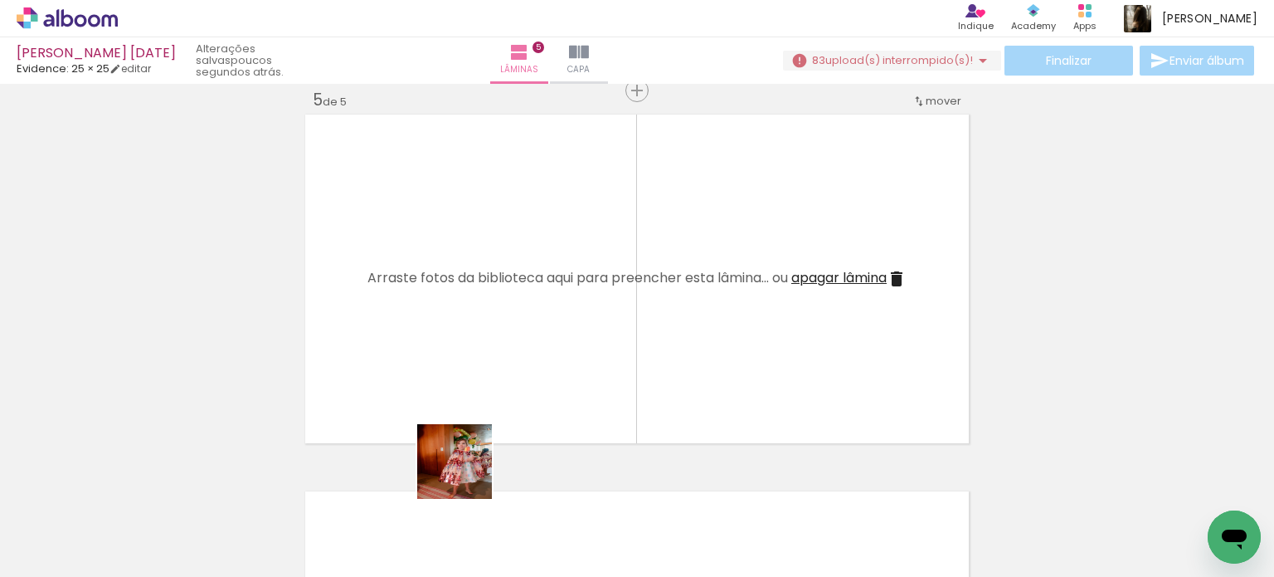
drag, startPoint x: 452, startPoint y: 507, endPoint x: 554, endPoint y: 275, distance: 253.0
click at [553, 277] on quentale-workspace at bounding box center [637, 288] width 1274 height 577
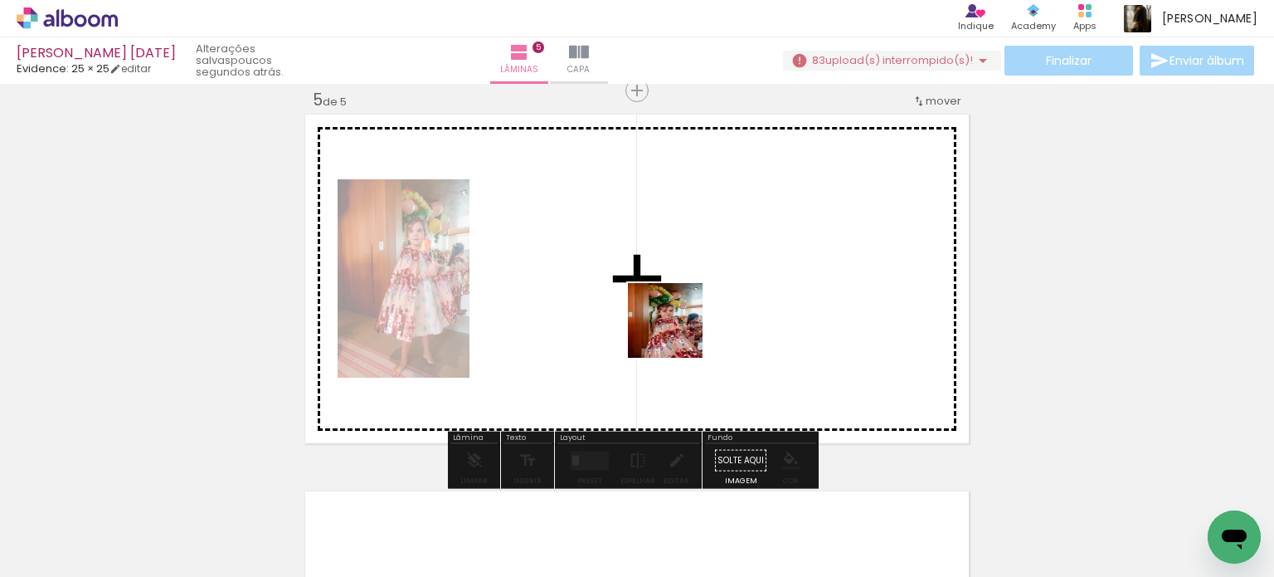
drag, startPoint x: 636, startPoint y: 536, endPoint x: 681, endPoint y: 314, distance: 226.8
click at [680, 314] on quentale-workspace at bounding box center [637, 288] width 1274 height 577
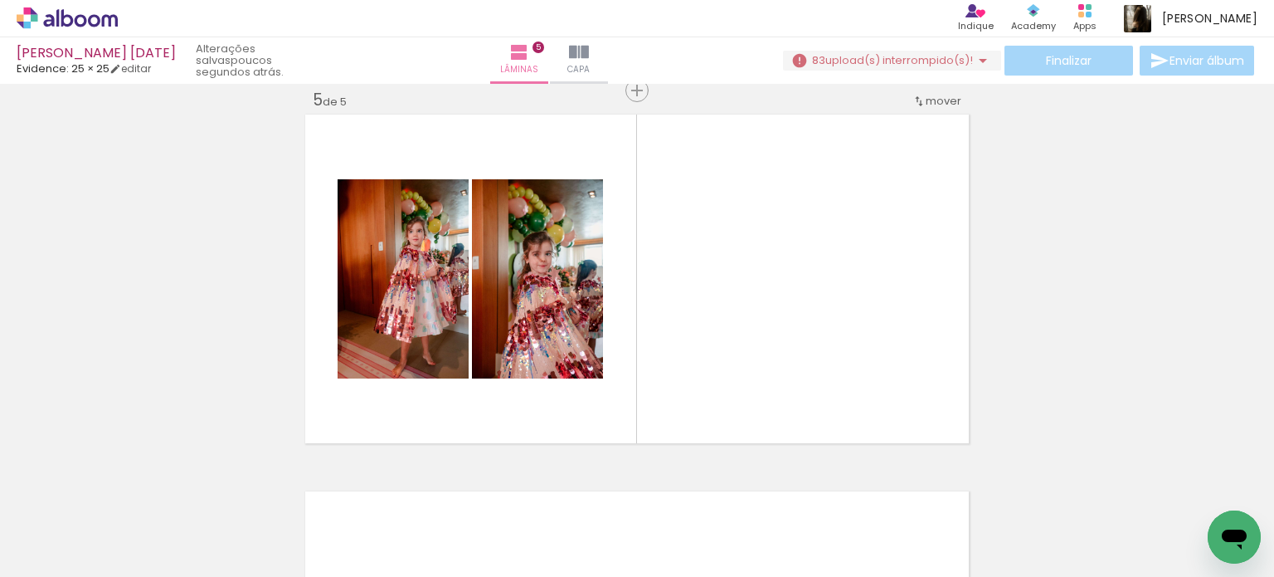
scroll to position [0, 2526]
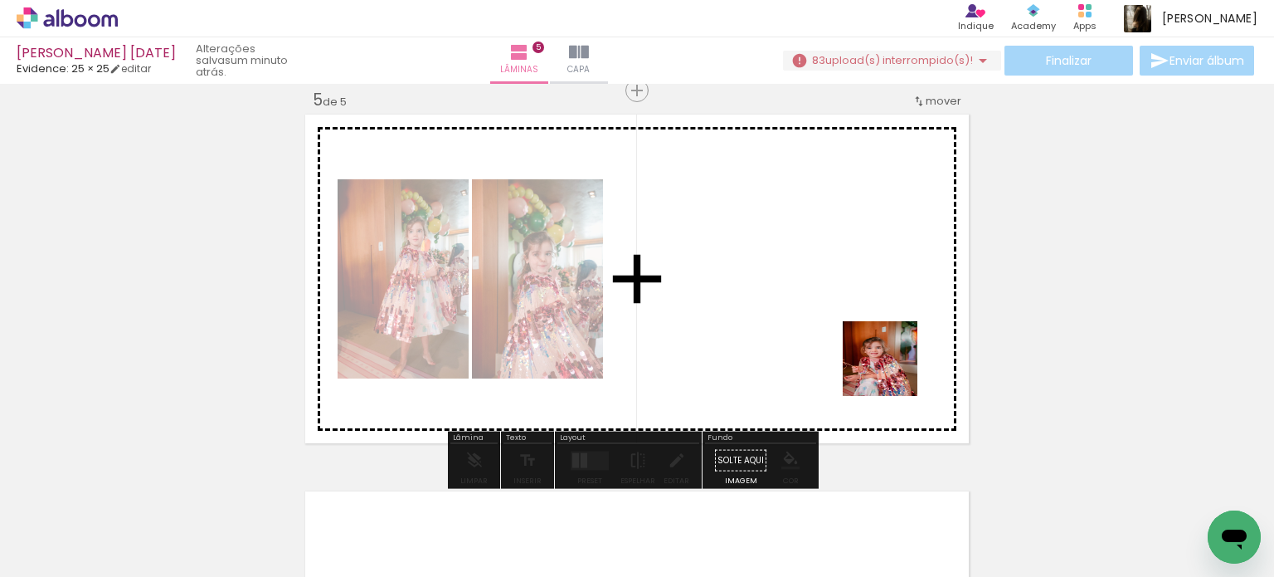
drag, startPoint x: 889, startPoint y: 536, endPoint x: 892, endPoint y: 361, distance: 175.1
click at [892, 361] on quentale-workspace at bounding box center [637, 288] width 1274 height 577
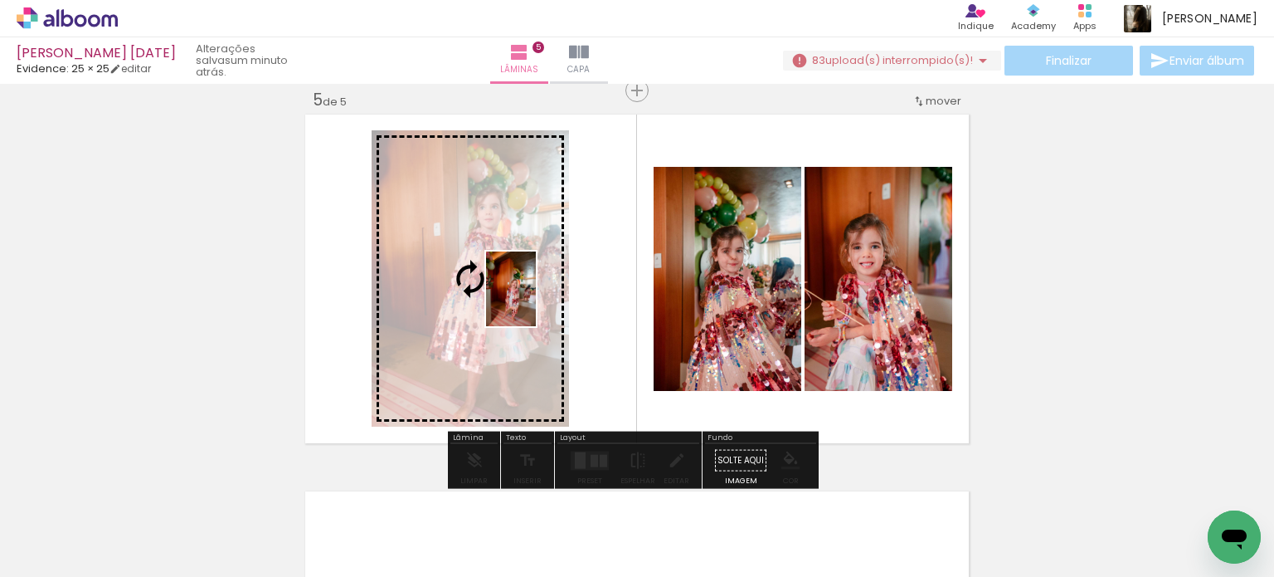
drag, startPoint x: 801, startPoint y: 524, endPoint x: 536, endPoint y: 301, distance: 345.7
click at [536, 301] on quentale-workspace at bounding box center [637, 288] width 1274 height 577
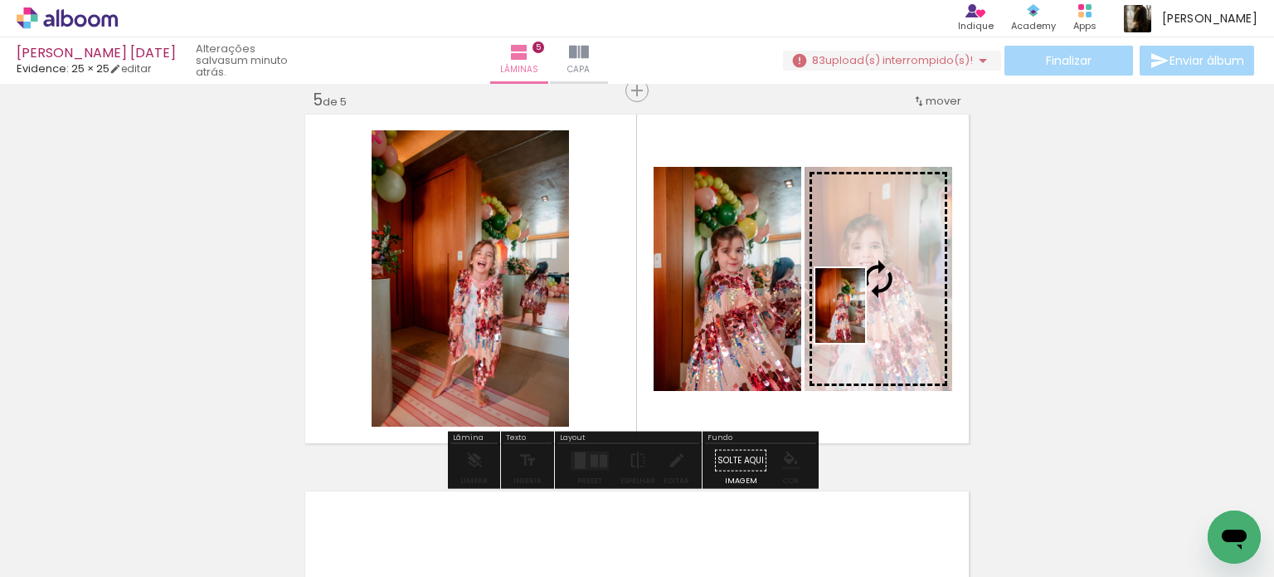
drag, startPoint x: 632, startPoint y: 524, endPoint x: 865, endPoint y: 318, distance: 311.0
click at [865, 318] on quentale-workspace at bounding box center [637, 288] width 1274 height 577
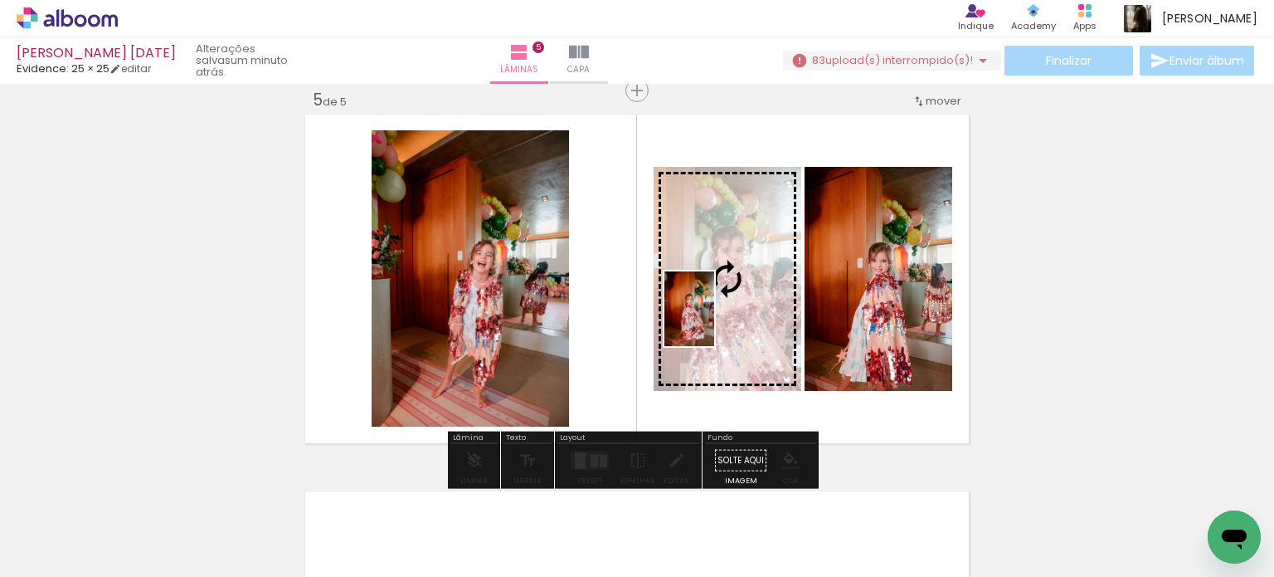
drag, startPoint x: 440, startPoint y: 537, endPoint x: 714, endPoint y: 321, distance: 349.2
click at [714, 321] on quentale-workspace at bounding box center [637, 288] width 1274 height 577
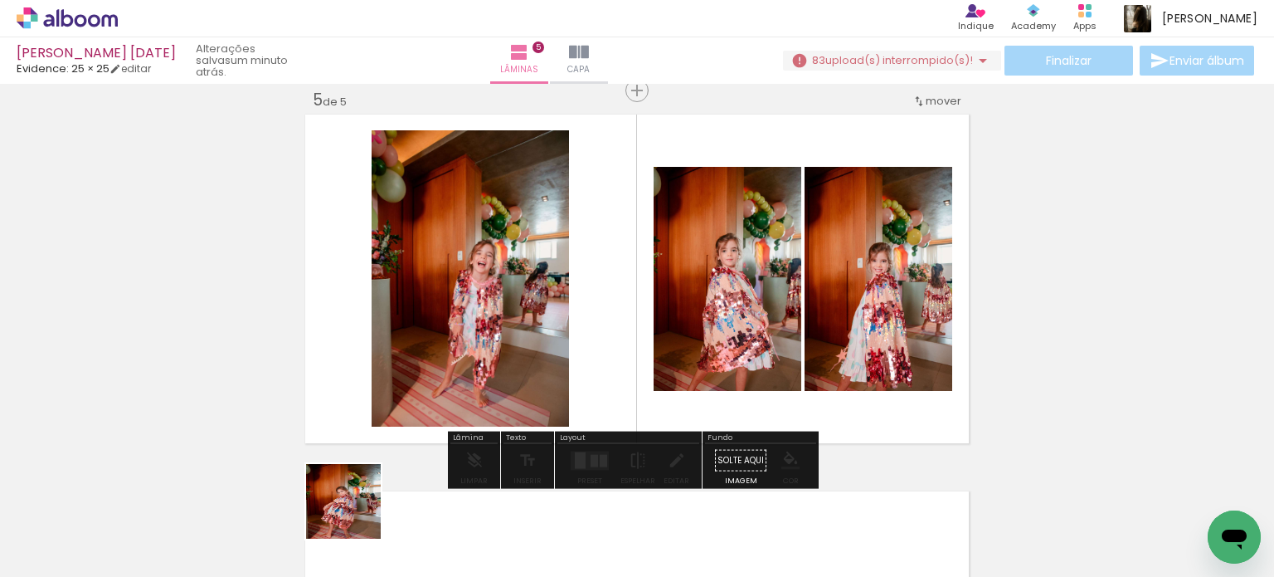
drag, startPoint x: 356, startPoint y: 514, endPoint x: 387, endPoint y: 348, distance: 168.1
click at [375, 364] on quentale-workspace at bounding box center [637, 288] width 1274 height 577
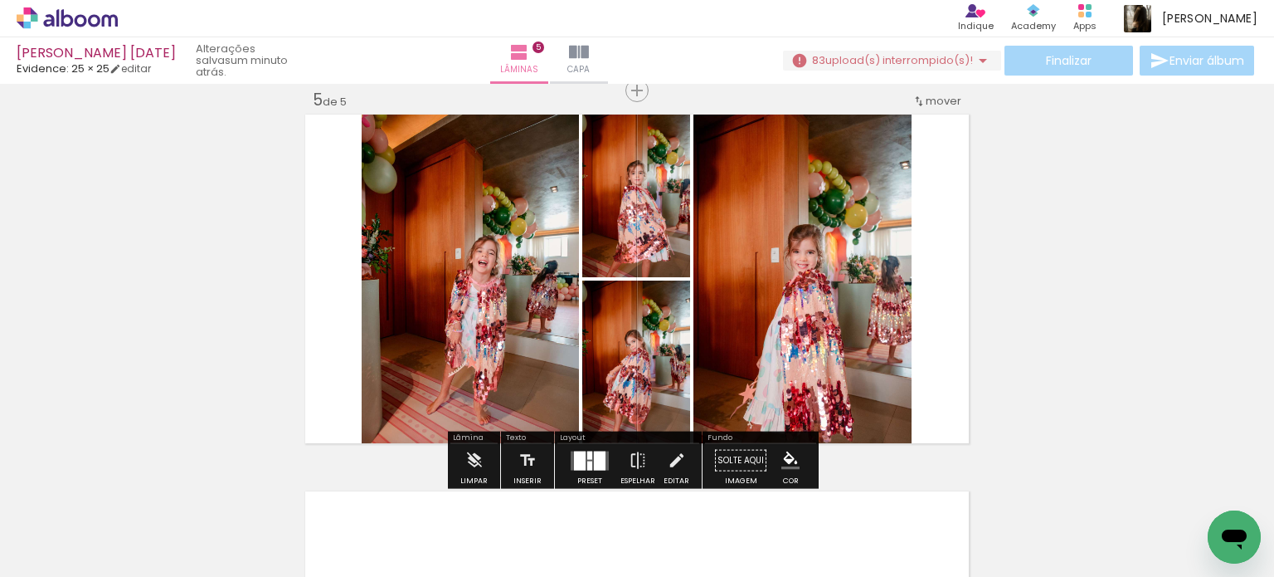
click at [600, 467] on div at bounding box center [600, 460] width 12 height 19
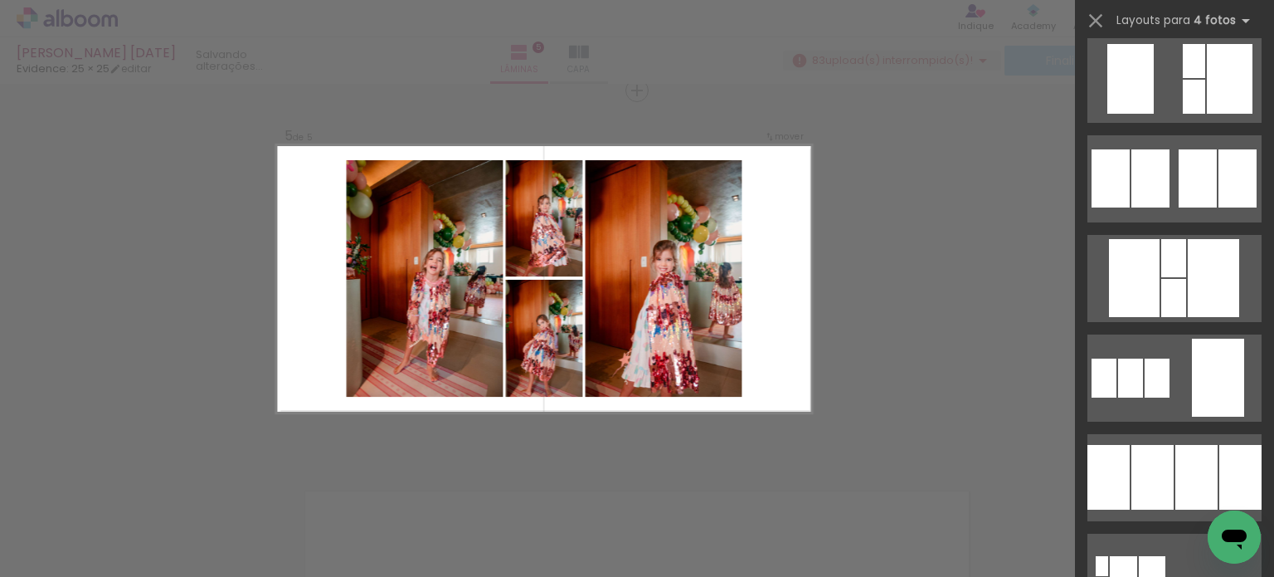
scroll to position [1079, 0]
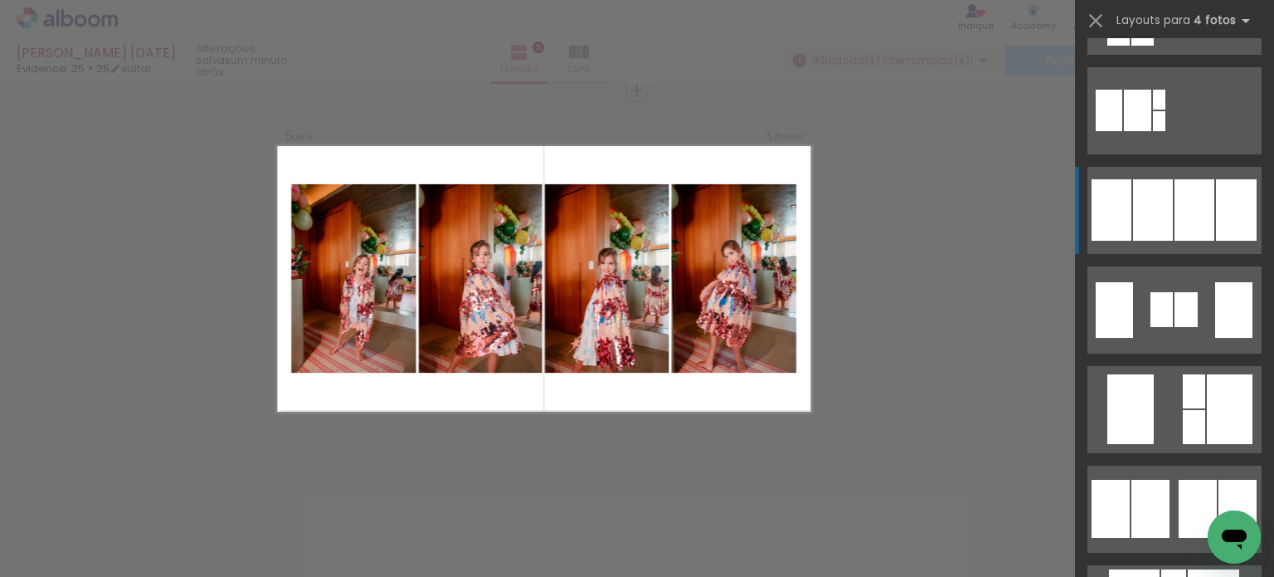
click at [1207, 374] on div at bounding box center [1230, 409] width 46 height 70
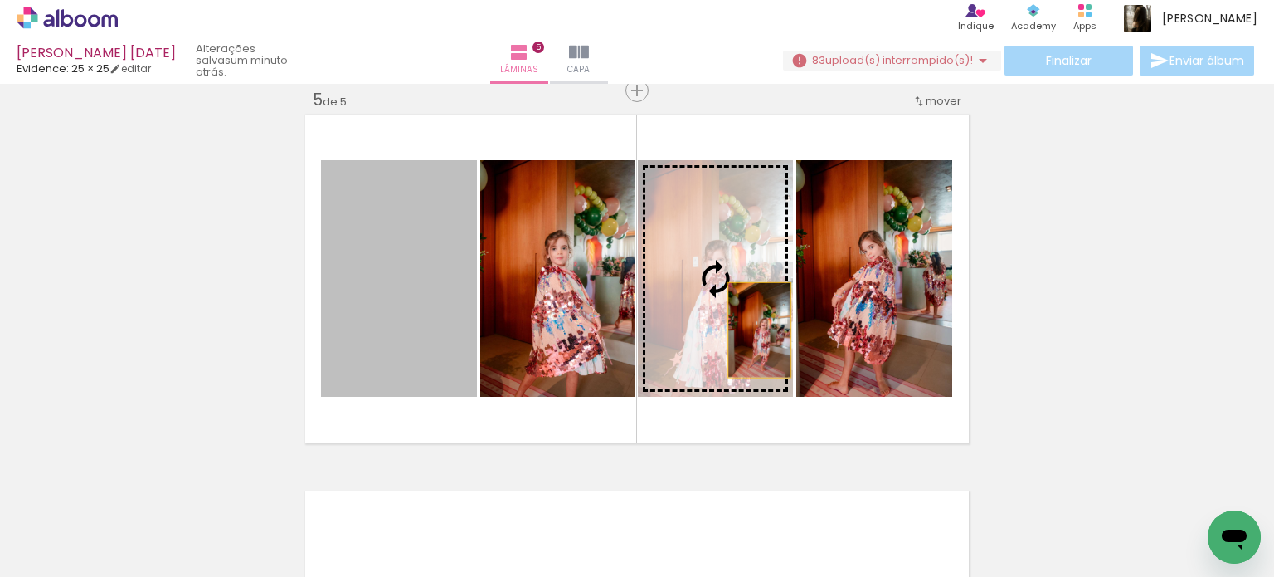
drag, startPoint x: 399, startPoint y: 348, endPoint x: 873, endPoint y: 328, distance: 474.2
click at [0, 0] on slot at bounding box center [0, 0] width 0 height 0
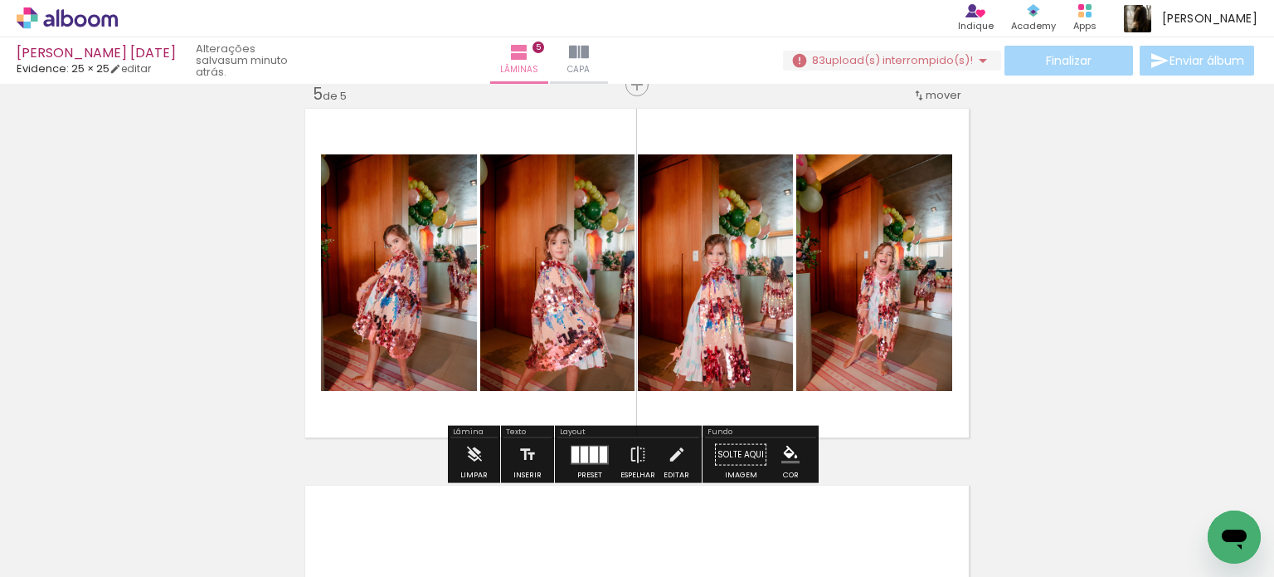
scroll to position [1527, 0]
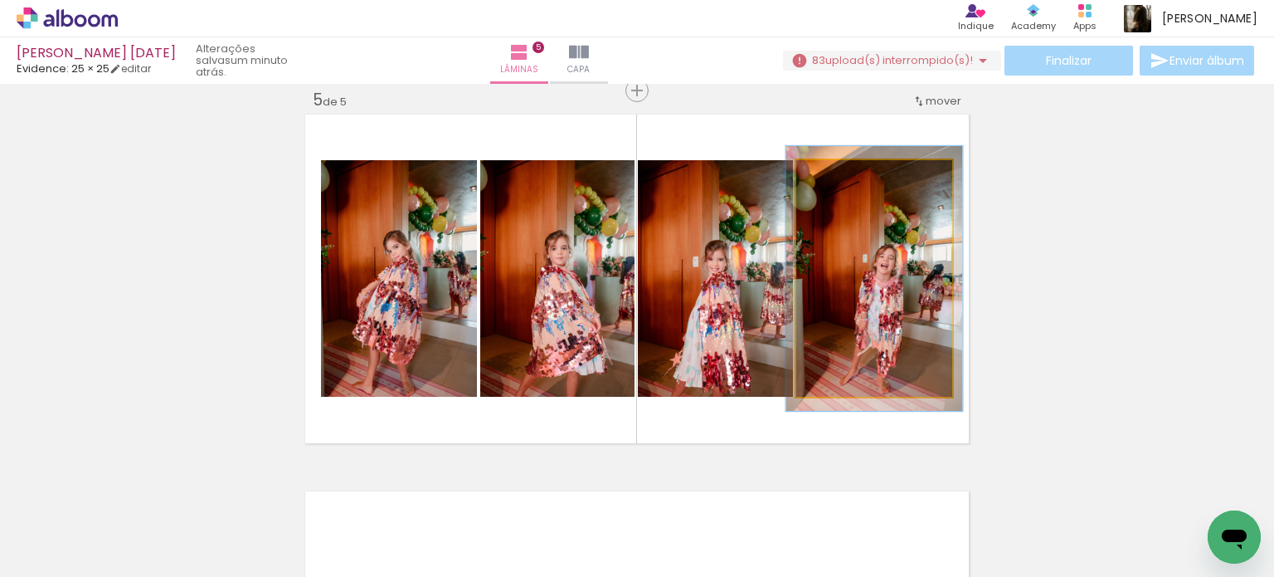
type paper-slider "112"
click at [840, 178] on div at bounding box center [842, 177] width 15 height 15
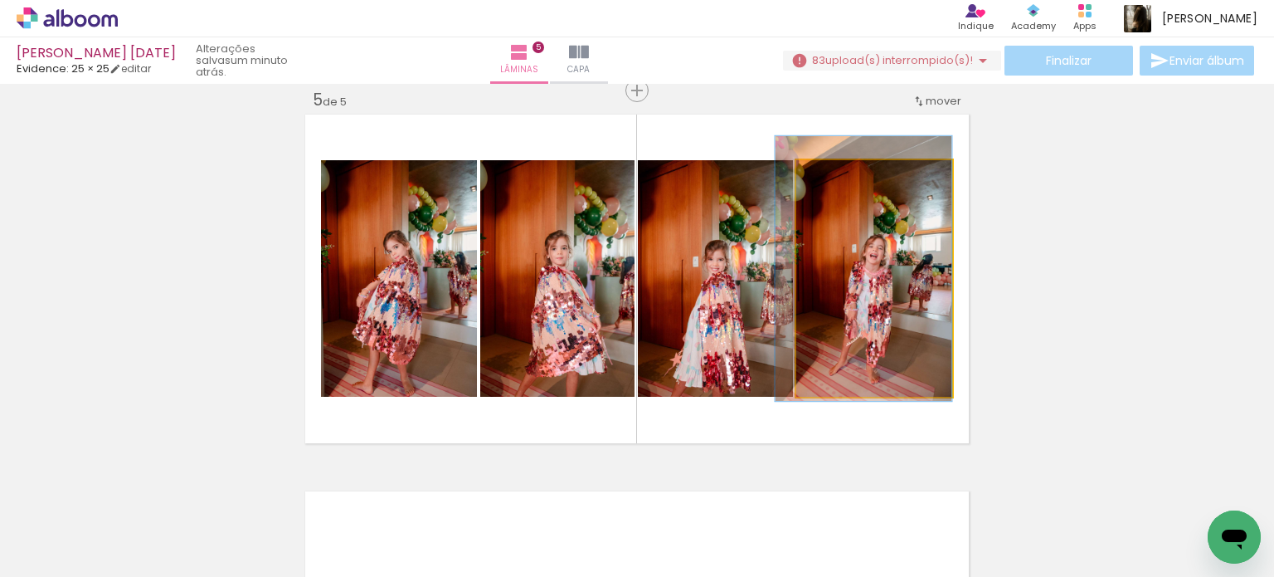
drag, startPoint x: 856, startPoint y: 265, endPoint x: 840, endPoint y: 255, distance: 19.4
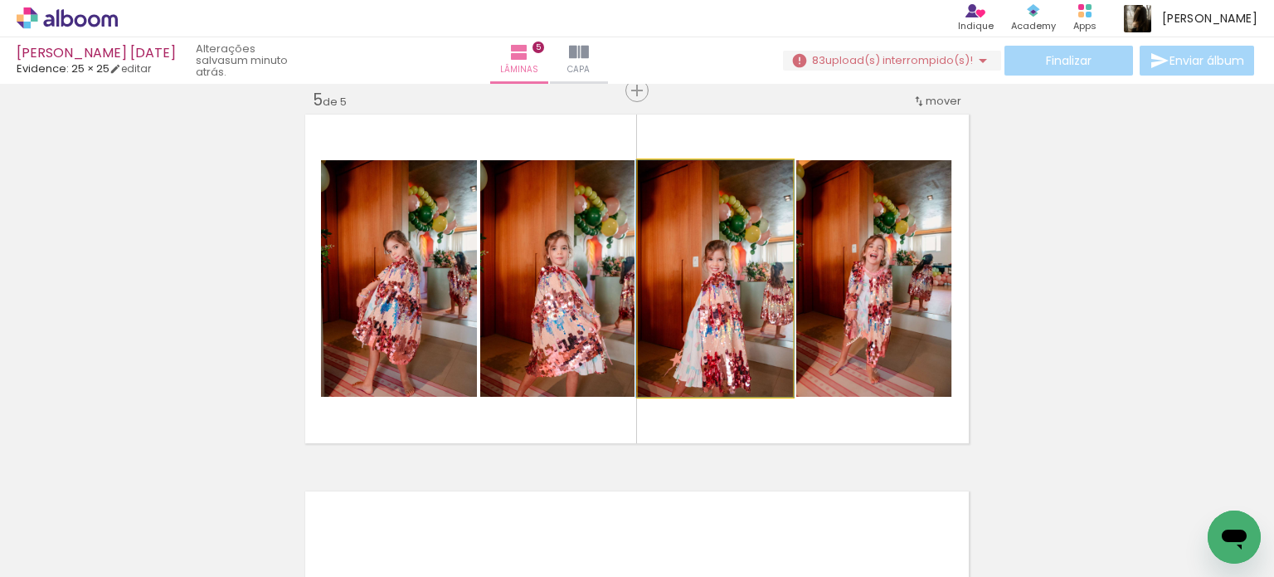
drag, startPoint x: 722, startPoint y: 271, endPoint x: 722, endPoint y: 255, distance: 16.6
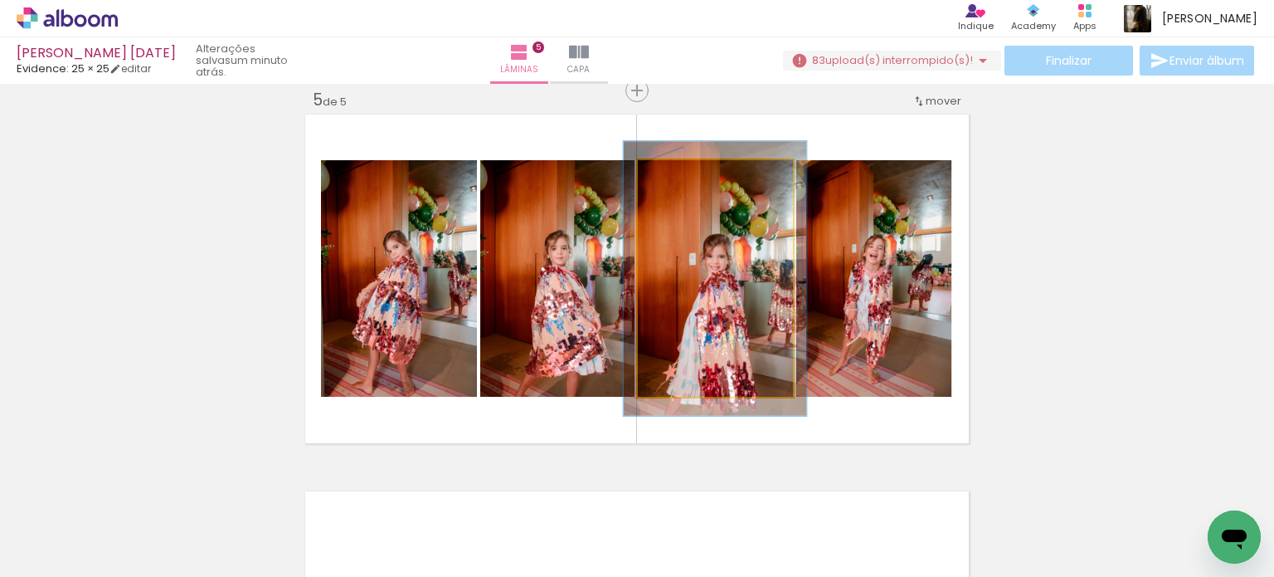
drag, startPoint x: 671, startPoint y: 176, endPoint x: 680, endPoint y: 176, distance: 9.1
type paper-slider "116"
click at [680, 176] on div at bounding box center [686, 177] width 15 height 15
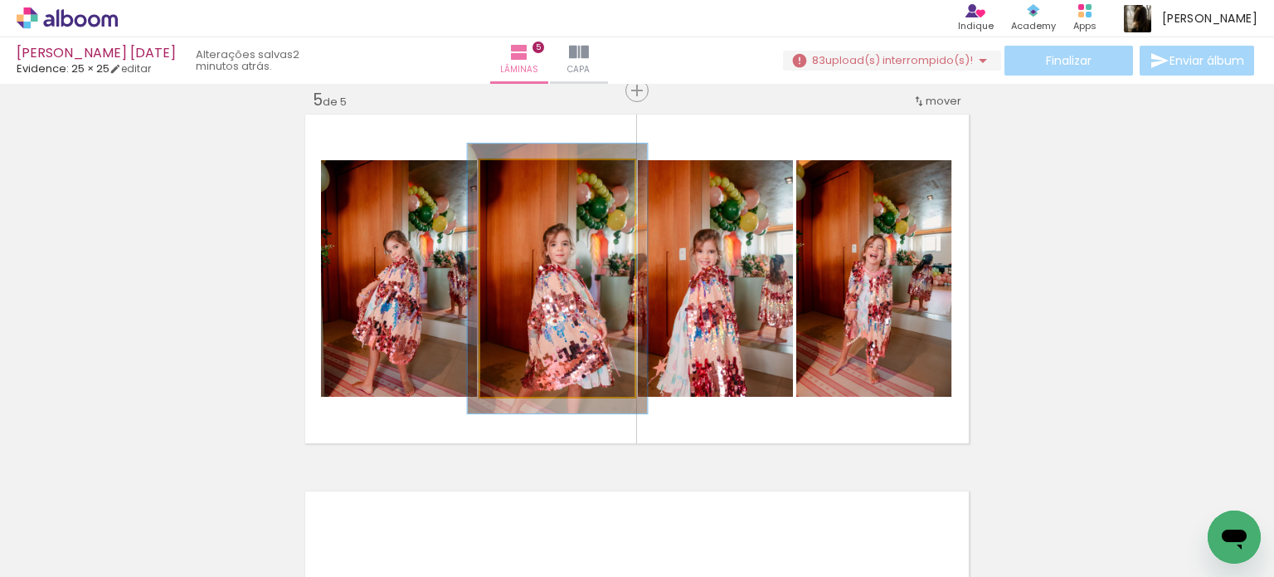
drag, startPoint x: 509, startPoint y: 176, endPoint x: 519, endPoint y: 175, distance: 10.8
type paper-slider "120"
click at [520, 175] on div at bounding box center [527, 177] width 15 height 15
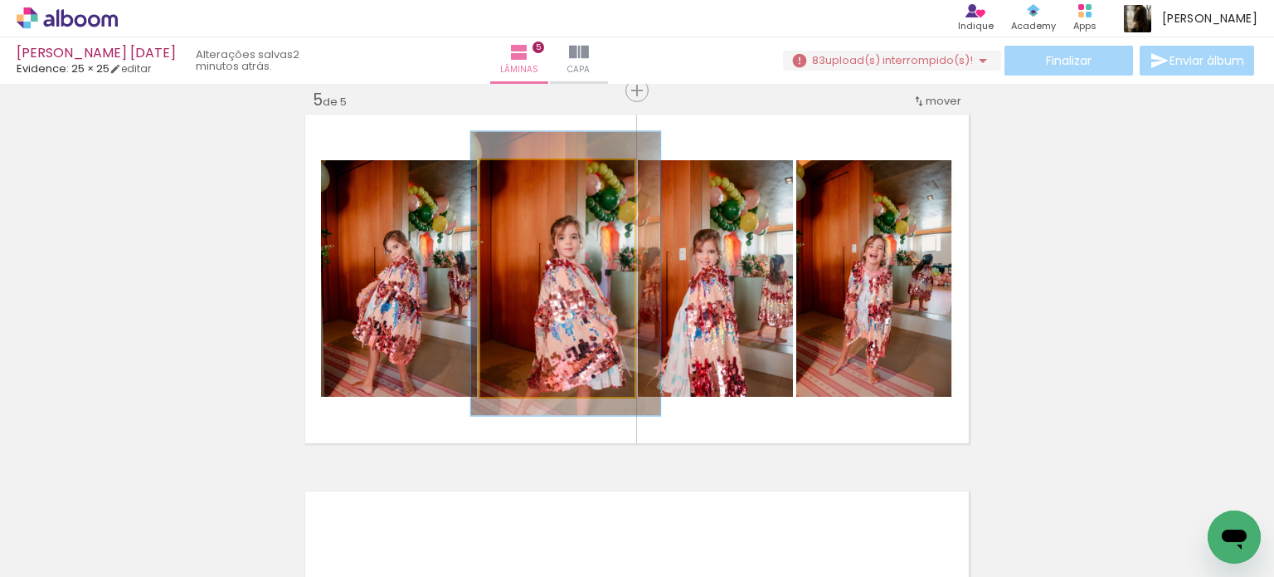
drag, startPoint x: 544, startPoint y: 271, endPoint x: 553, endPoint y: 266, distance: 9.7
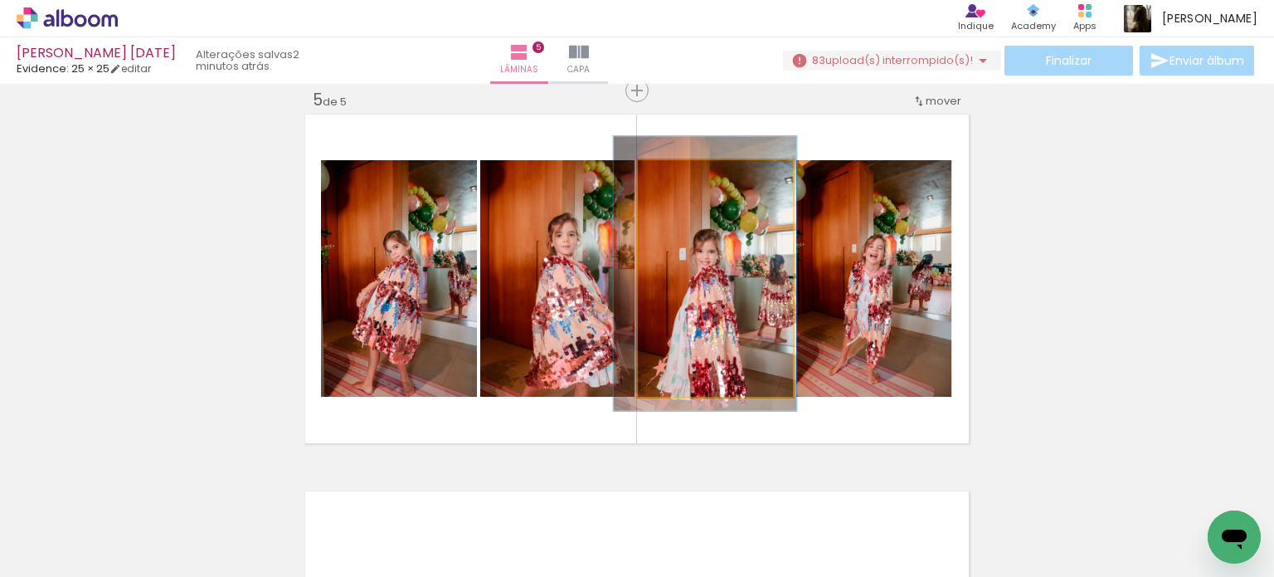
click at [730, 280] on quentale-photo at bounding box center [715, 278] width 155 height 236
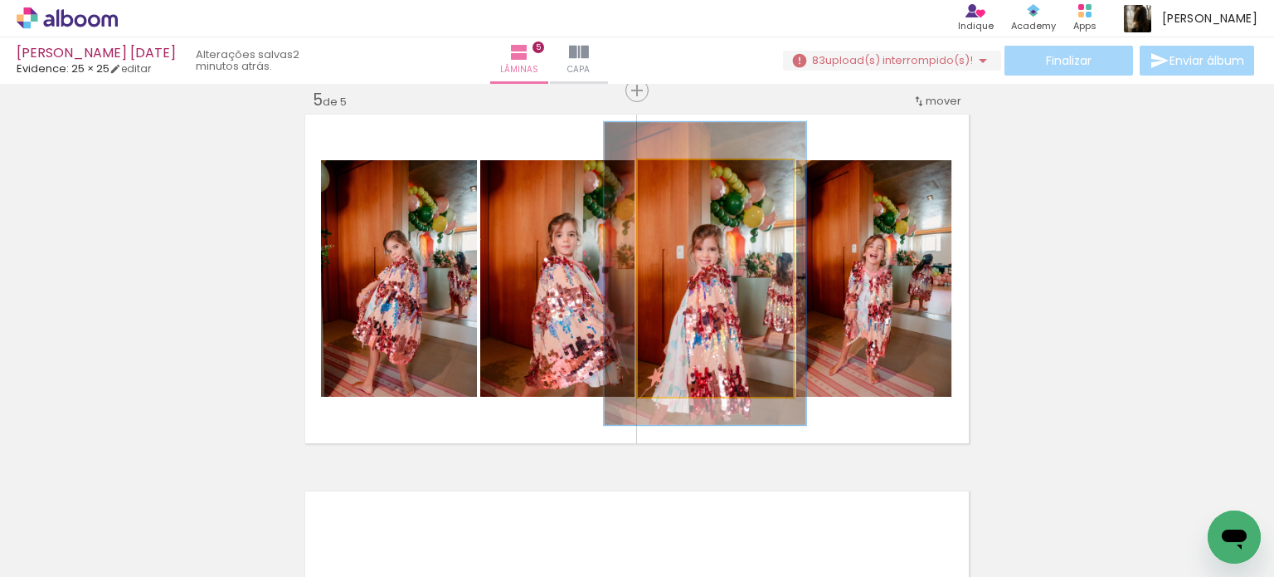
type paper-slider "128"
click at [692, 174] on div at bounding box center [695, 177] width 15 height 15
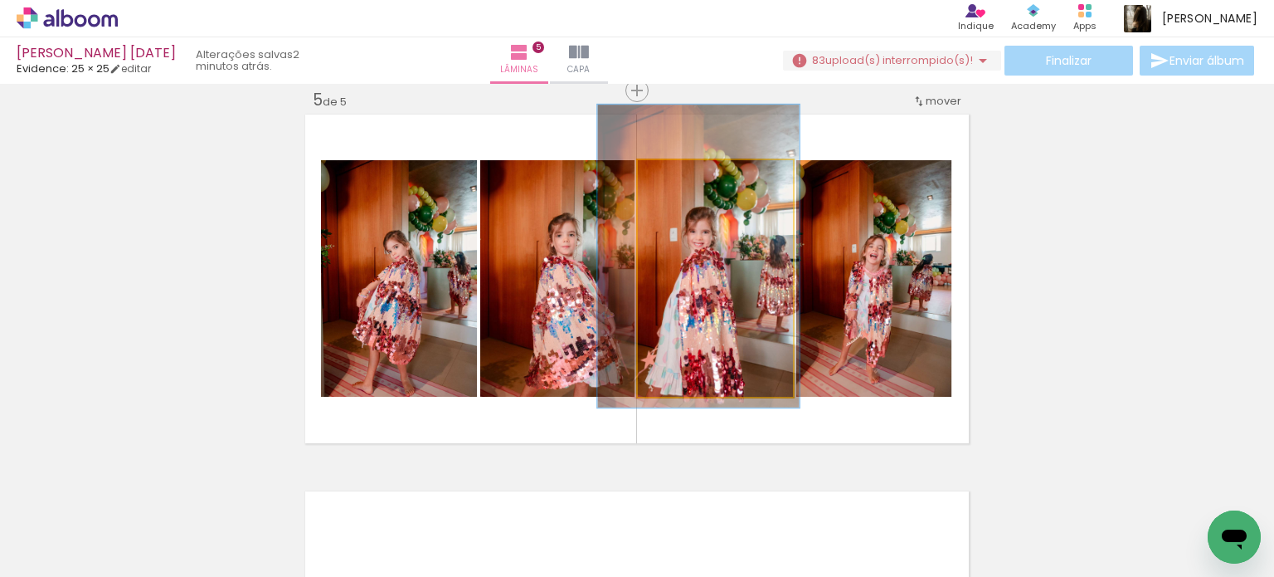
drag, startPoint x: 723, startPoint y: 226, endPoint x: 717, endPoint y: 208, distance: 18.6
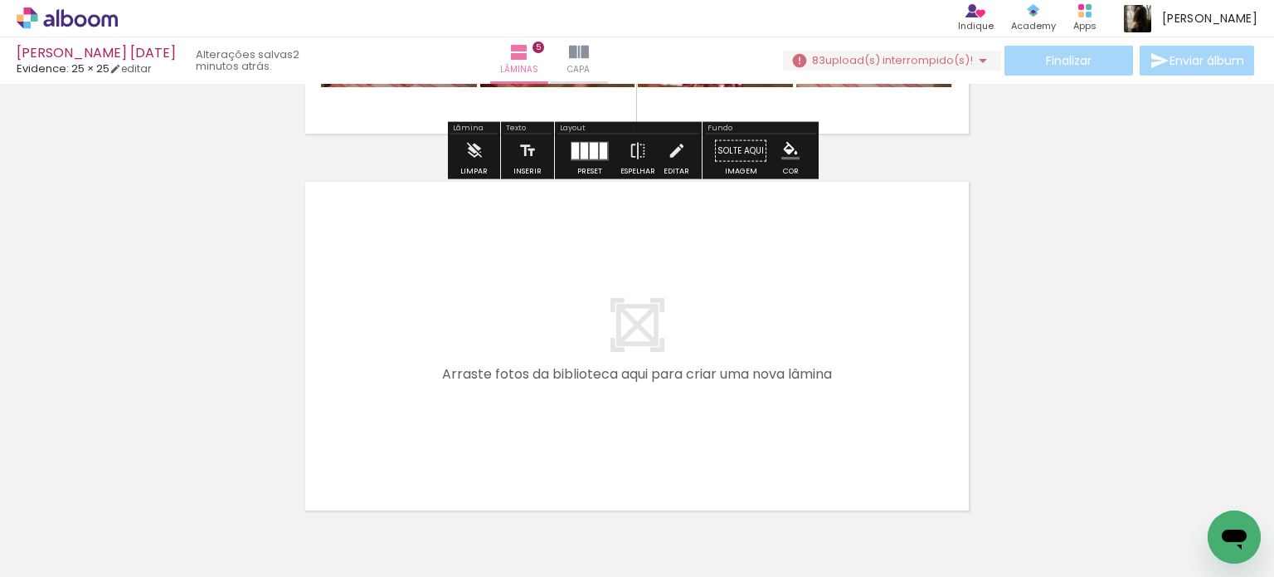
scroll to position [1859, 0]
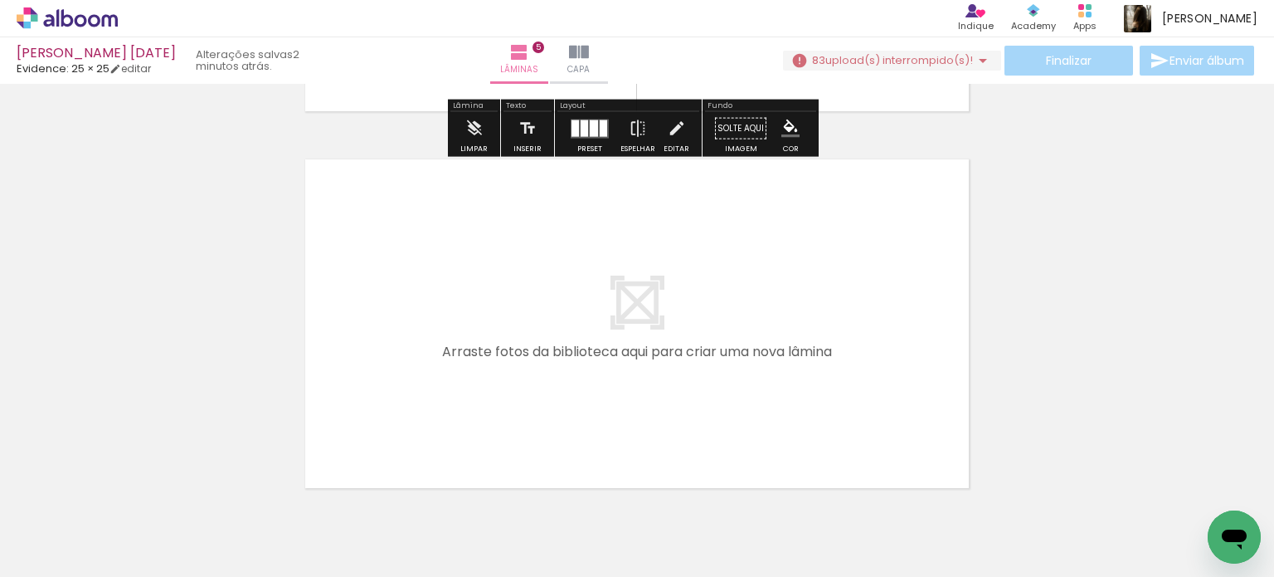
drag, startPoint x: 255, startPoint y: 524, endPoint x: 460, endPoint y: 338, distance: 277.8
click at [460, 338] on quentale-workspace at bounding box center [637, 288] width 1274 height 577
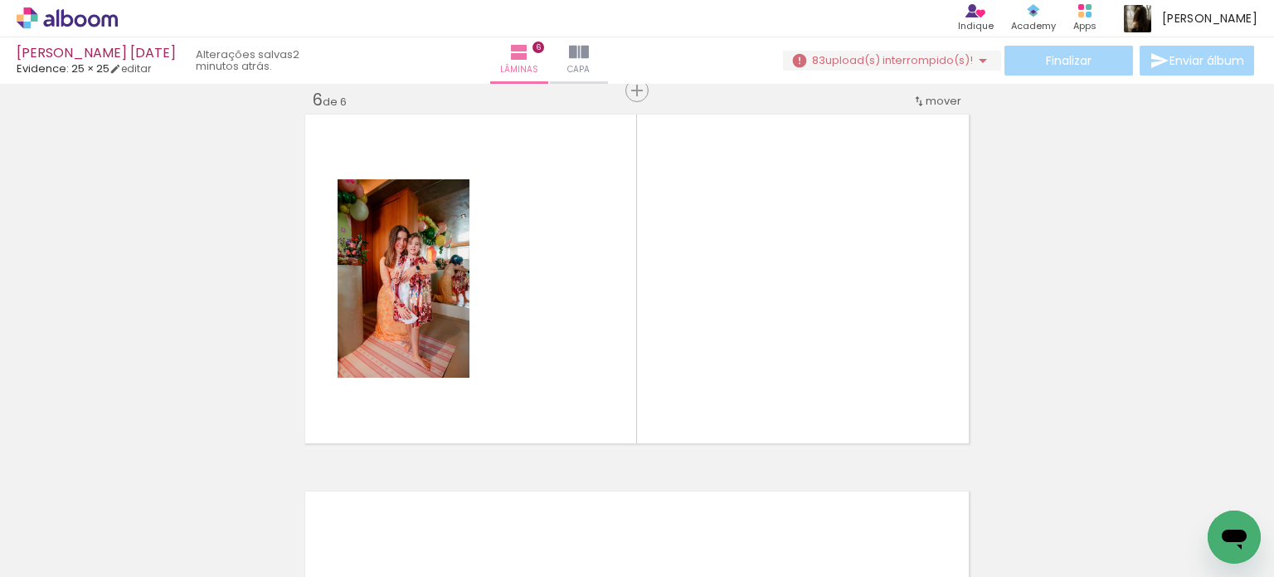
scroll to position [0, 1902]
drag, startPoint x: 595, startPoint y: 538, endPoint x: 575, endPoint y: 303, distance: 236.5
click at [575, 303] on quentale-workspace at bounding box center [637, 288] width 1274 height 577
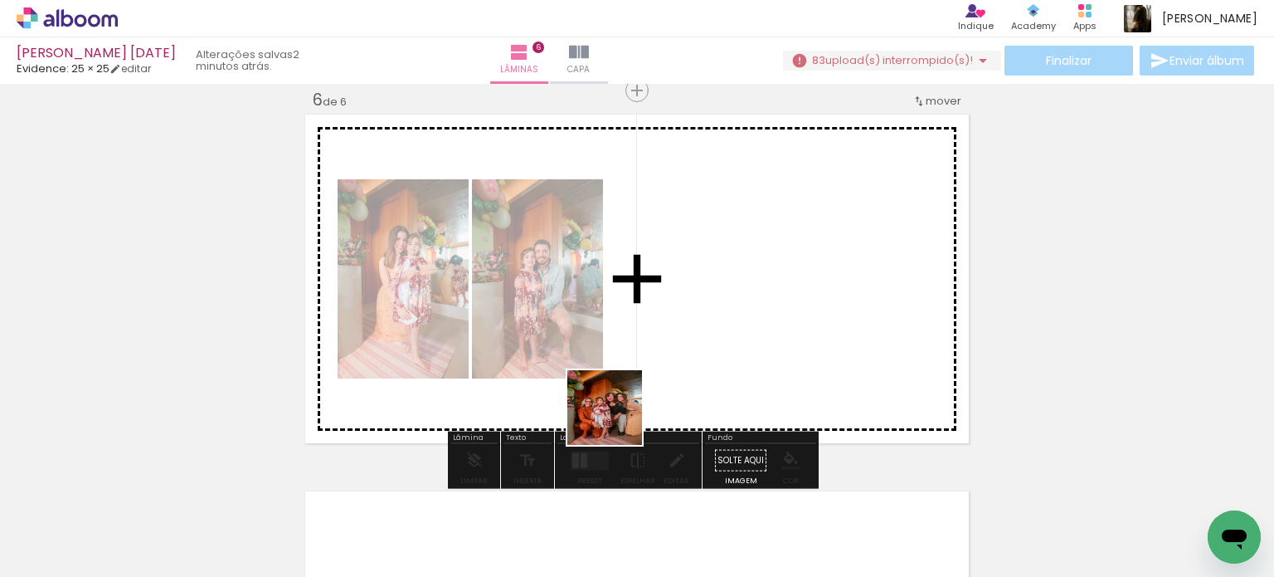
drag, startPoint x: 563, startPoint y: 479, endPoint x: 718, endPoint y: 301, distance: 235.8
click at [720, 295] on quentale-workspace at bounding box center [637, 288] width 1274 height 577
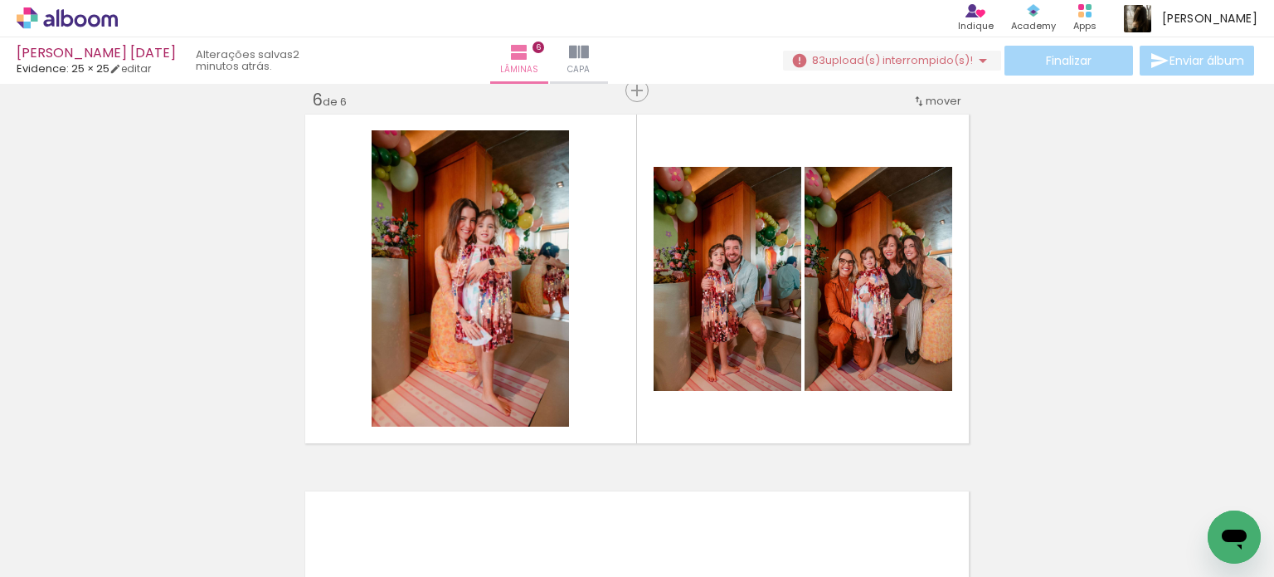
scroll to position [0, 1281]
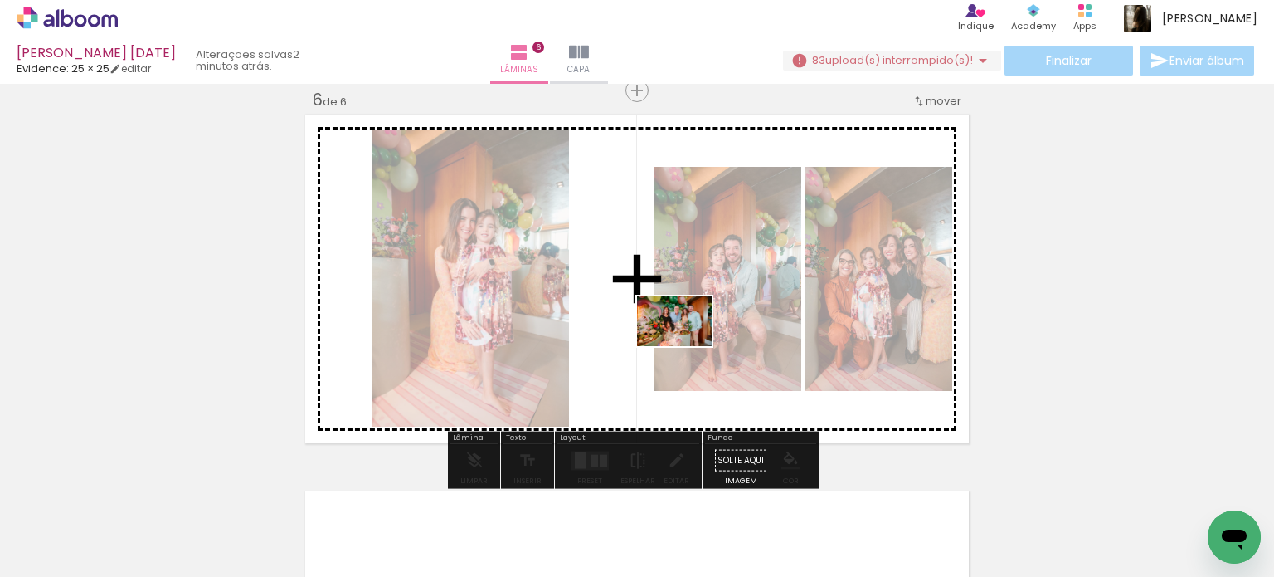
drag, startPoint x: 470, startPoint y: 534, endPoint x: 718, endPoint y: 322, distance: 325.9
click at [717, 324] on quentale-workspace at bounding box center [637, 288] width 1274 height 577
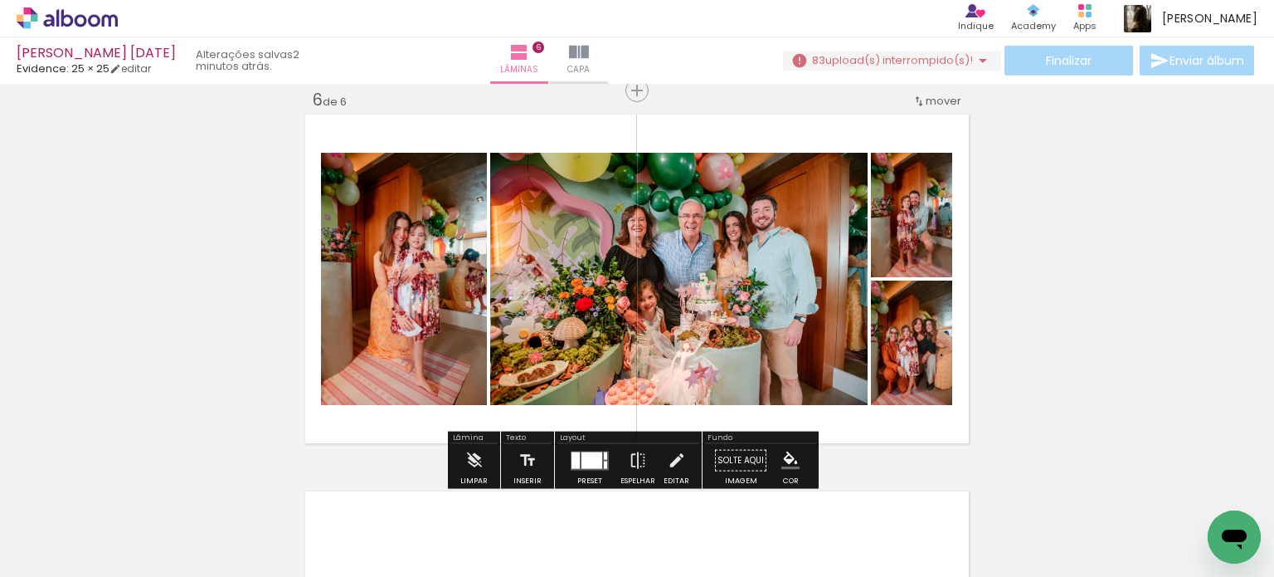
click at [582, 460] on div at bounding box center [592, 459] width 21 height 17
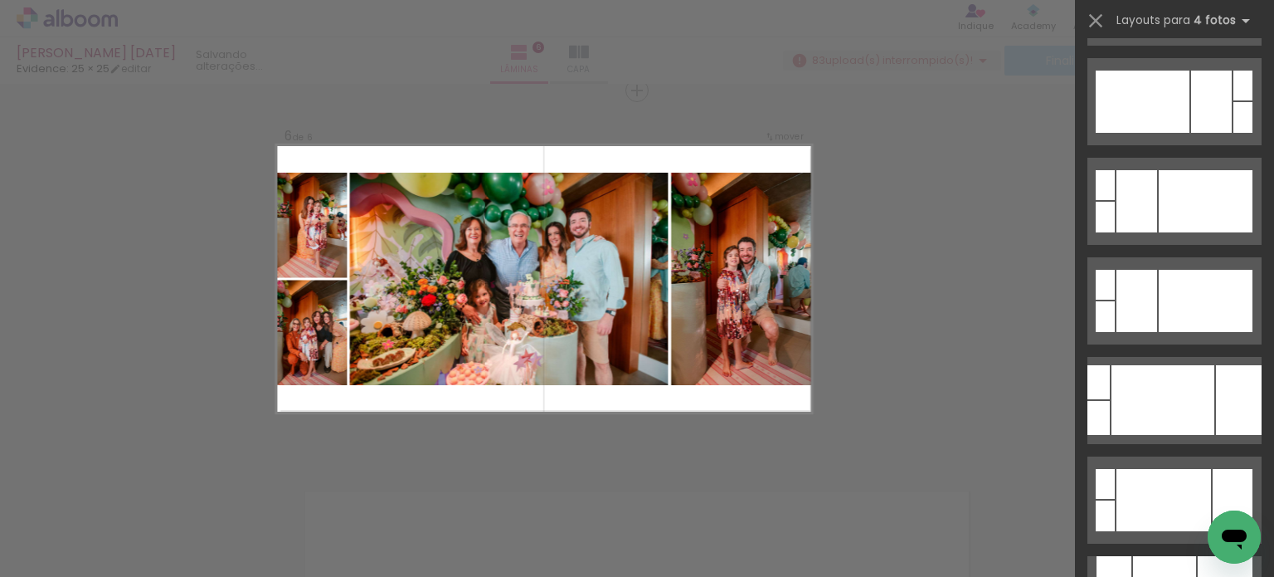
scroll to position [830, 0]
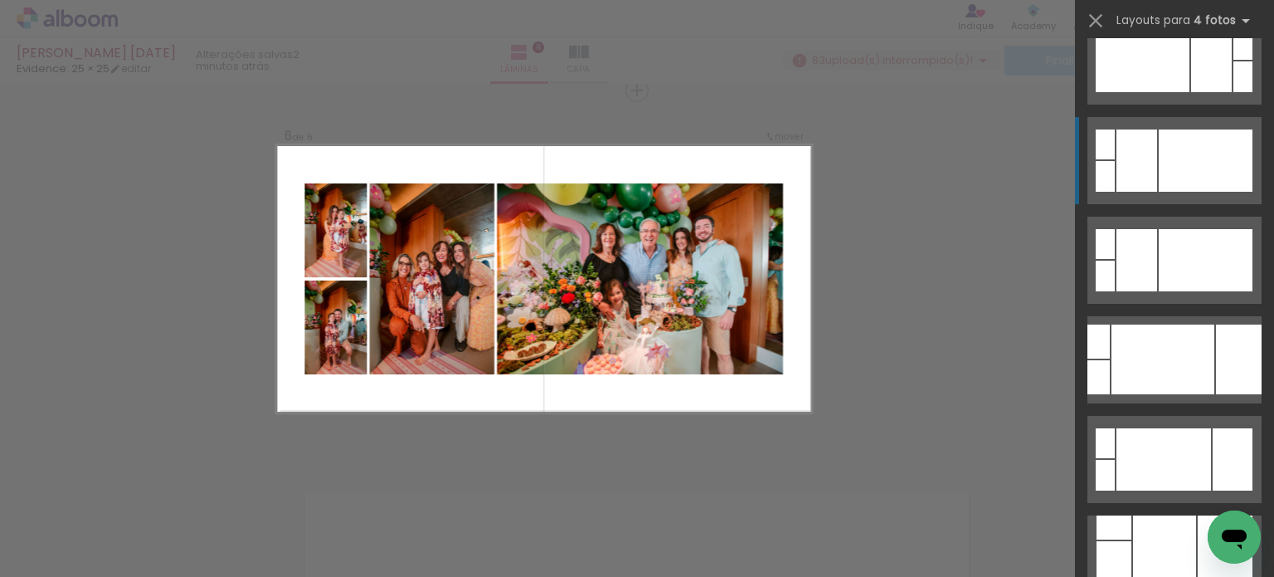
click at [1167, 154] on div at bounding box center [1206, 160] width 94 height 62
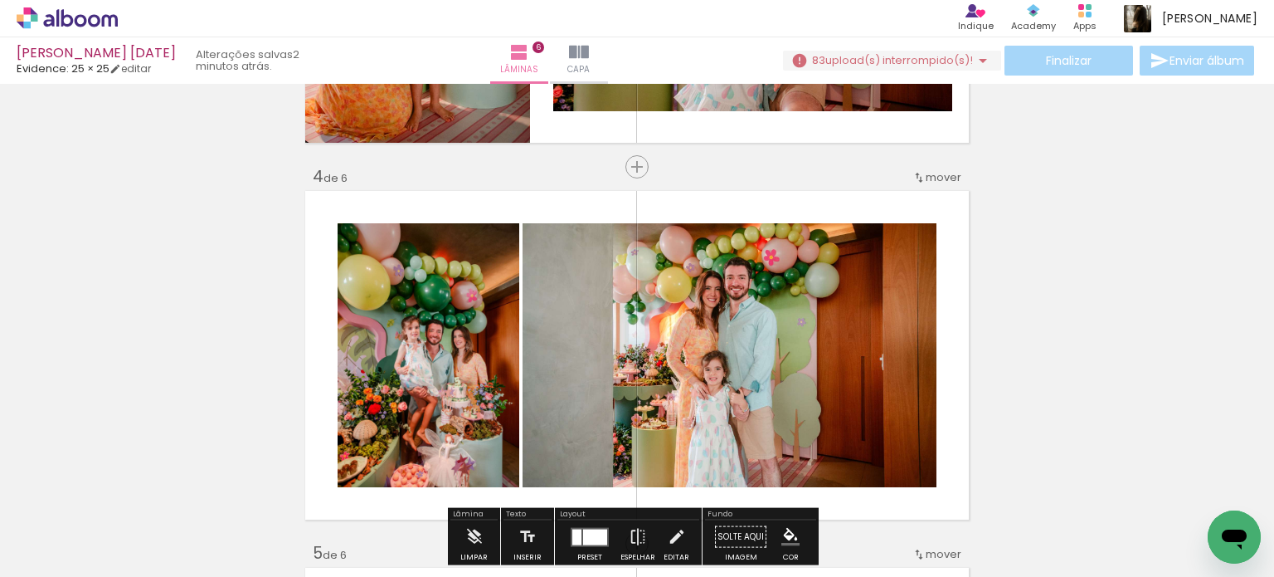
click at [826, 402] on quentale-photo at bounding box center [730, 355] width 414 height 264
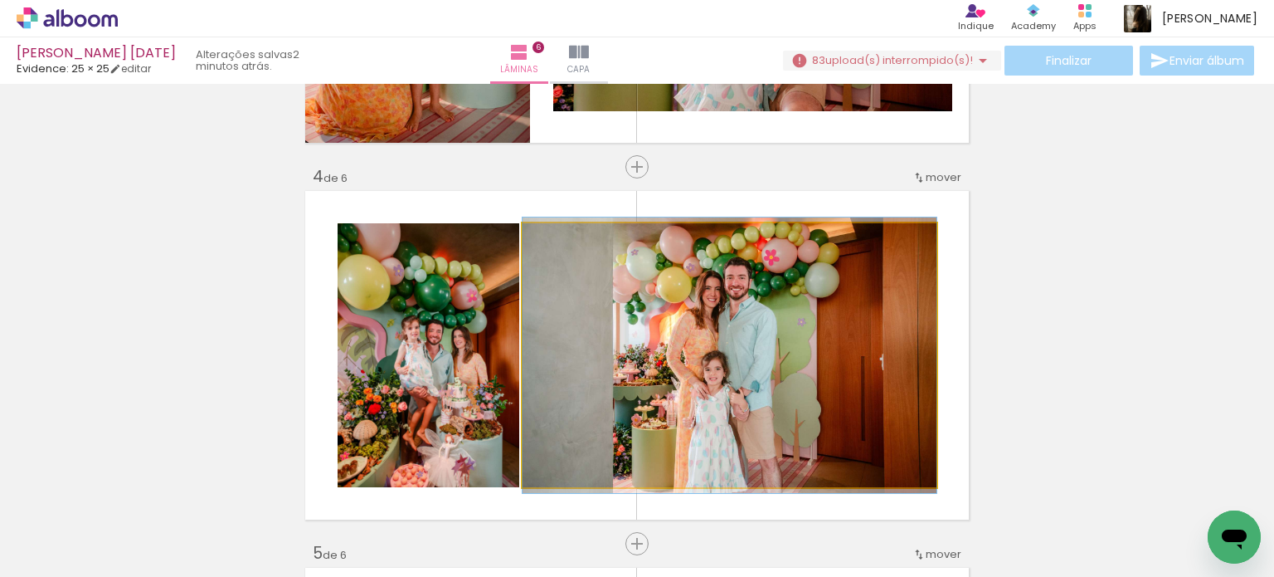
click at [826, 402] on quentale-photo at bounding box center [730, 355] width 414 height 264
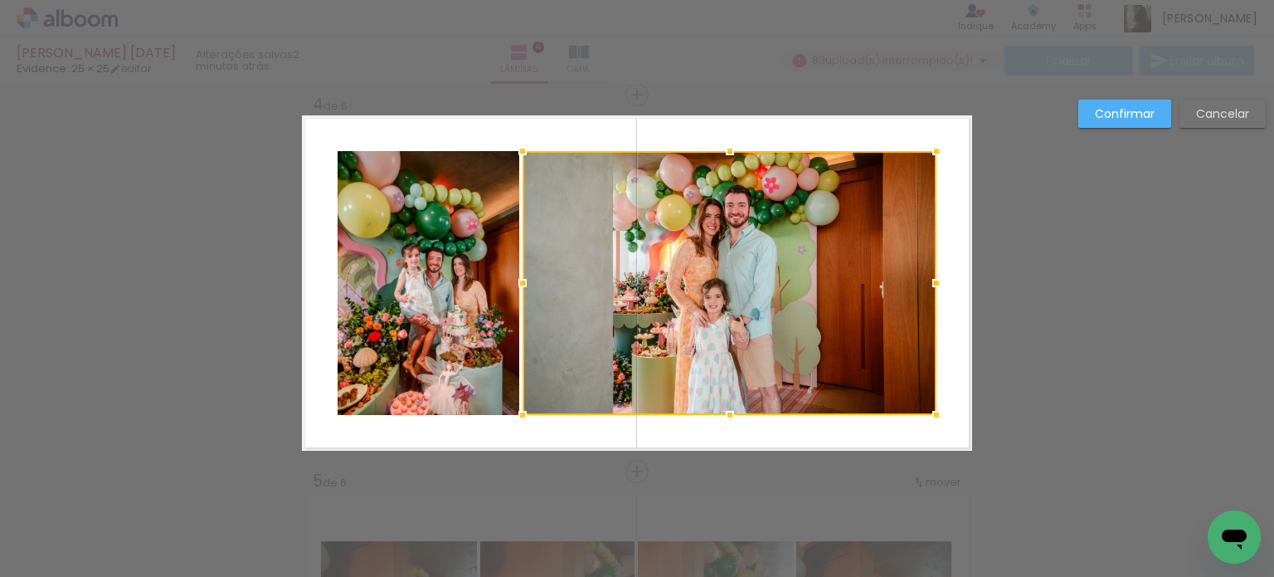
scroll to position [1151, 0]
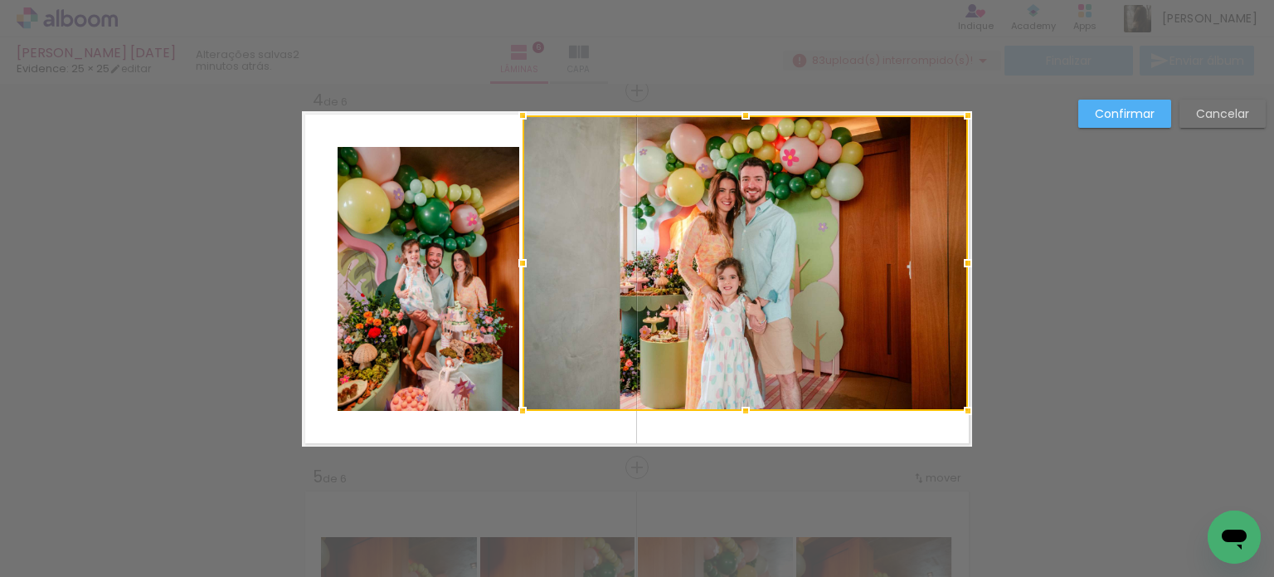
drag, startPoint x: 926, startPoint y: 142, endPoint x: 959, endPoint y: 105, distance: 49.3
click at [959, 99] on div at bounding box center [968, 115] width 33 height 33
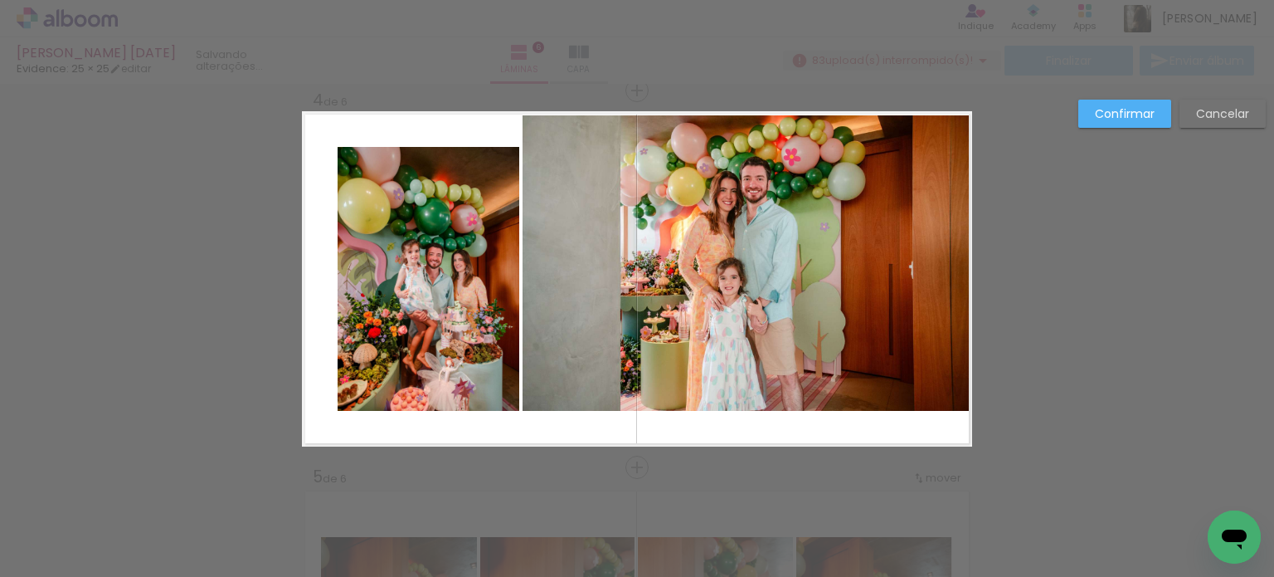
click at [934, 192] on quentale-photo at bounding box center [747, 262] width 448 height 295
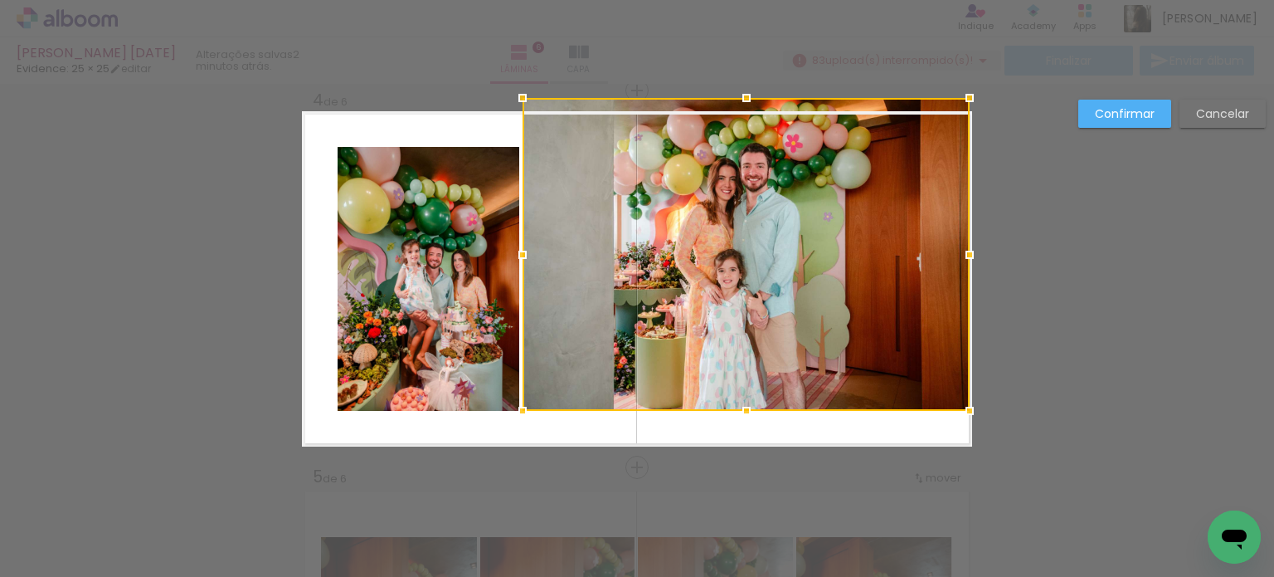
drag, startPoint x: 966, startPoint y: 116, endPoint x: 972, endPoint y: 105, distance: 12.3
click at [972, 105] on div at bounding box center [969, 97] width 33 height 33
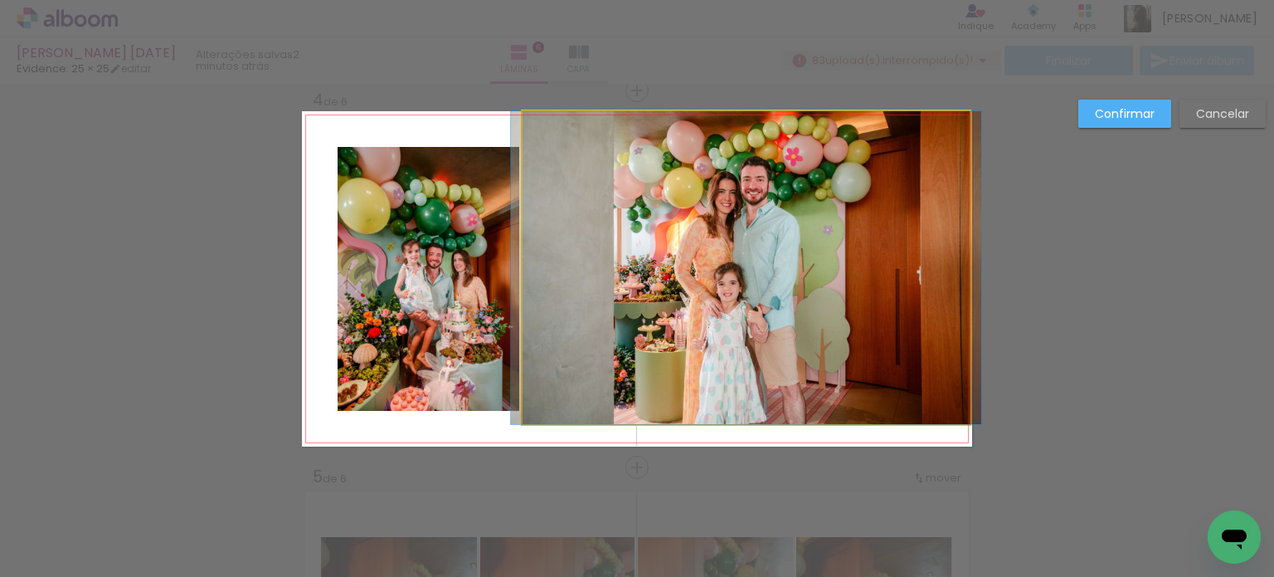
click at [913, 243] on quentale-photo at bounding box center [746, 267] width 447 height 313
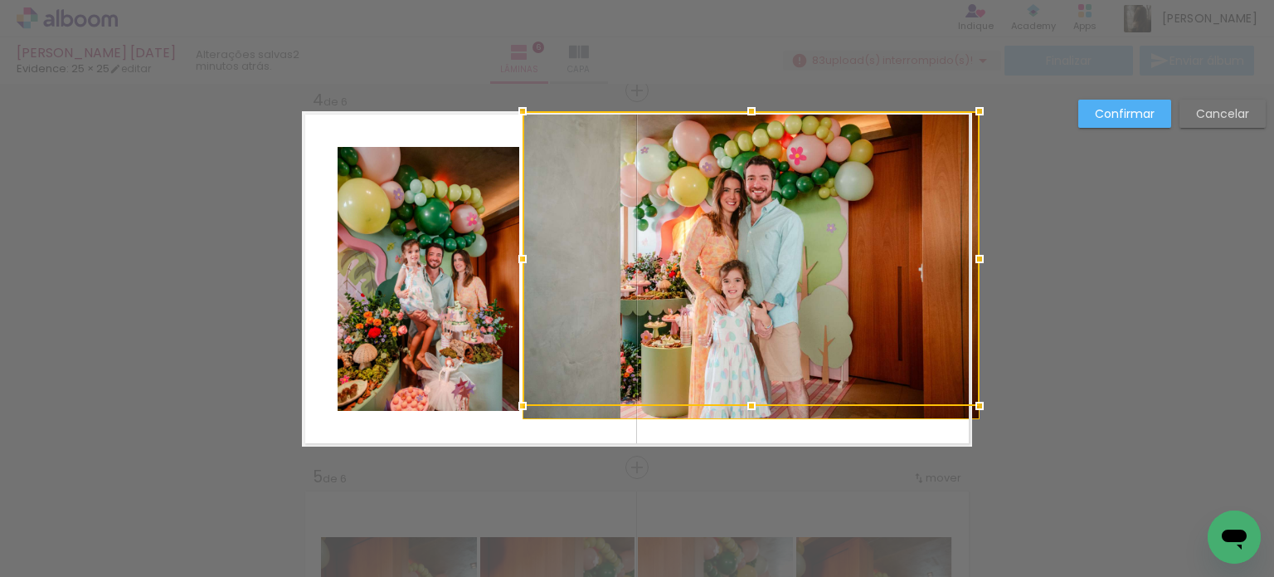
click at [964, 417] on div at bounding box center [979, 405] width 33 height 33
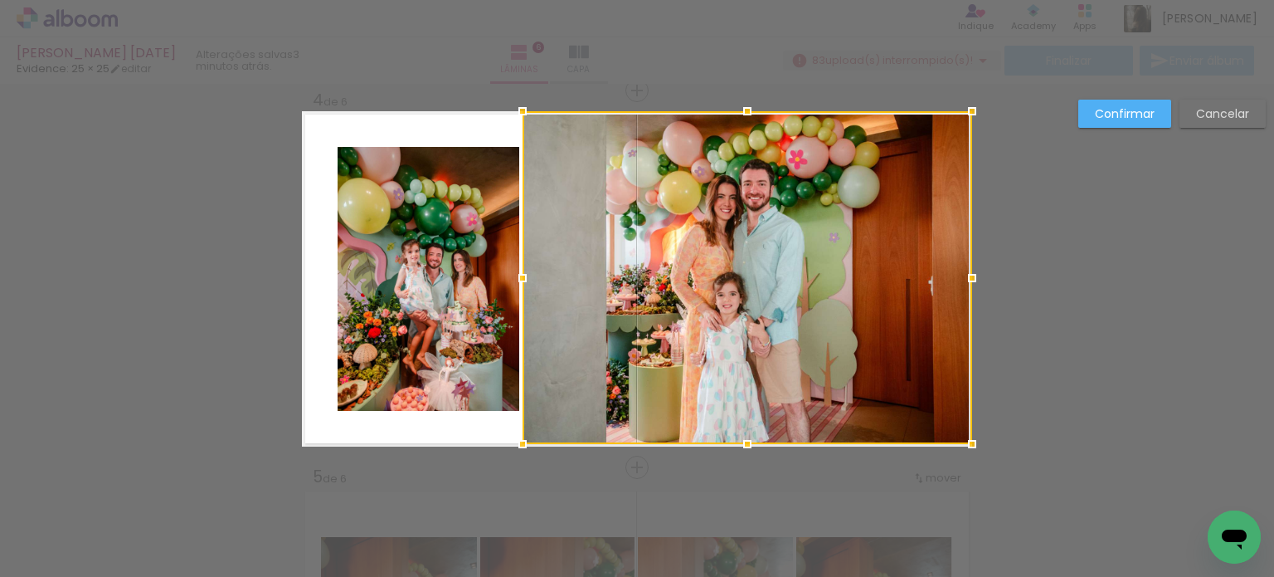
drag, startPoint x: 964, startPoint y: 422, endPoint x: 977, endPoint y: 460, distance: 40.1
click at [977, 460] on div at bounding box center [972, 443] width 33 height 33
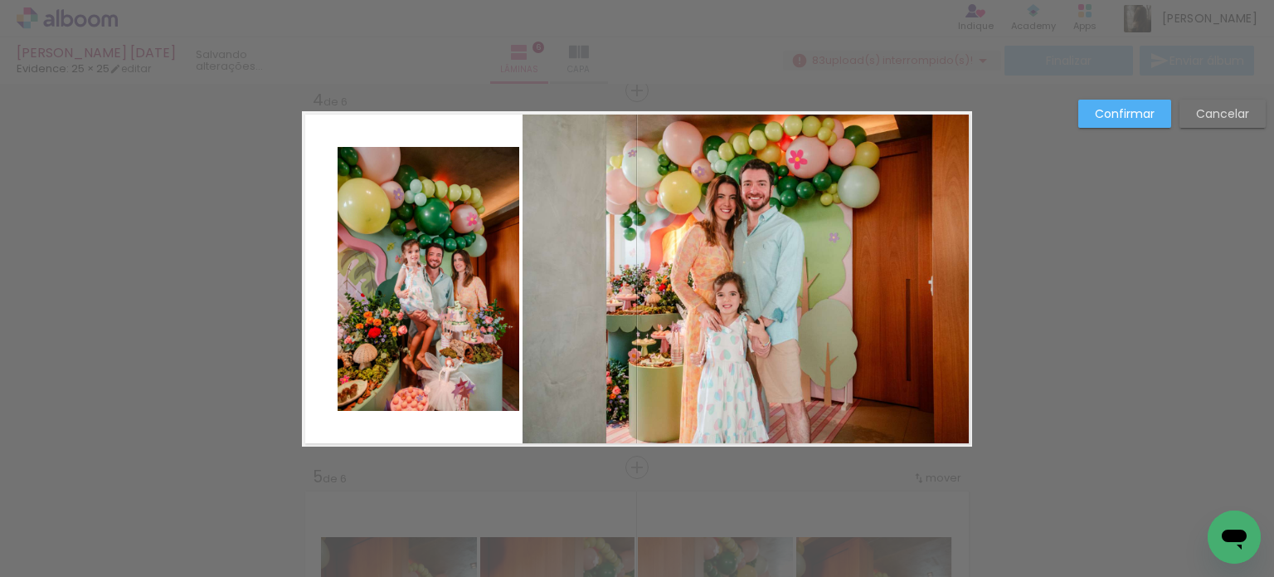
click at [924, 402] on quentale-photo at bounding box center [748, 277] width 450 height 333
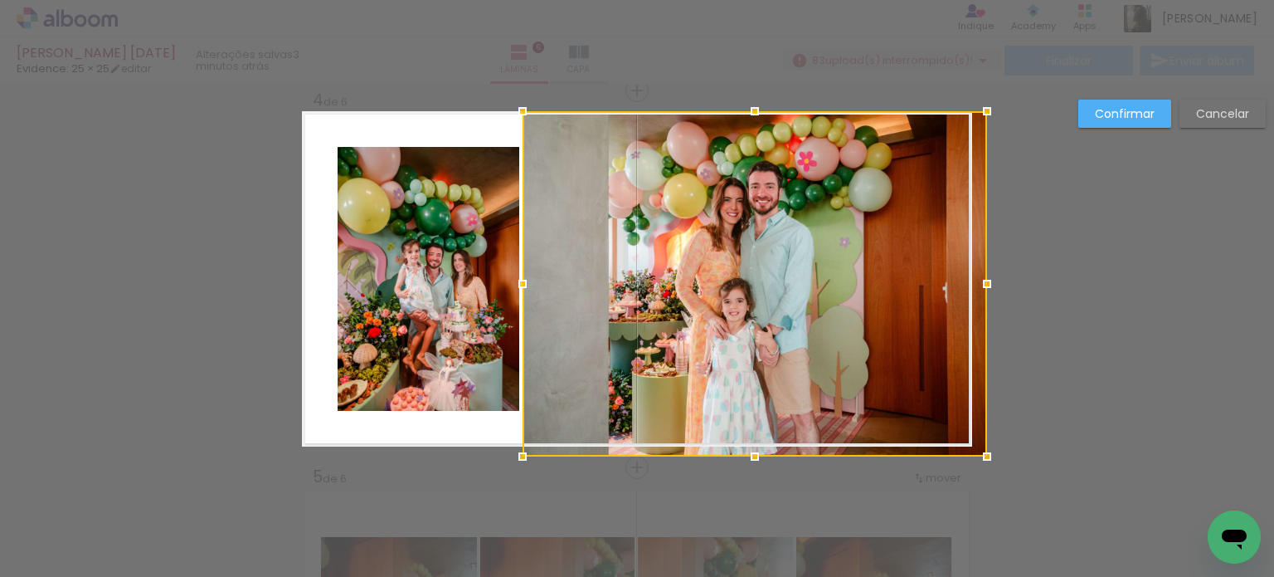
click at [971, 451] on div at bounding box center [987, 456] width 33 height 33
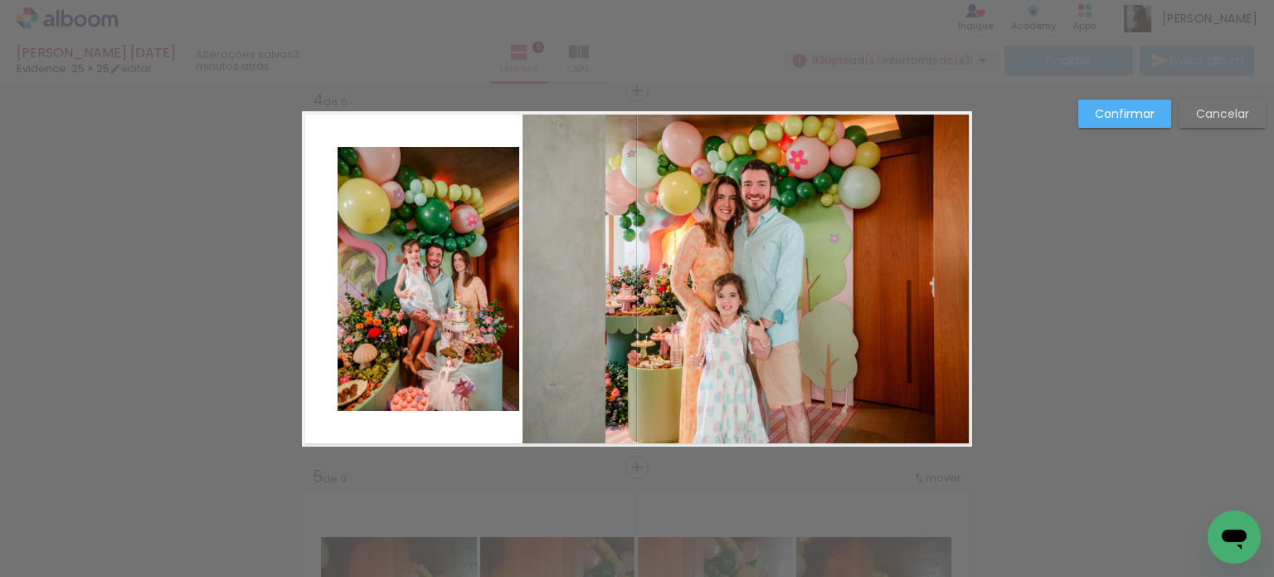
click at [904, 397] on quentale-photo at bounding box center [748, 278] width 450 height 335
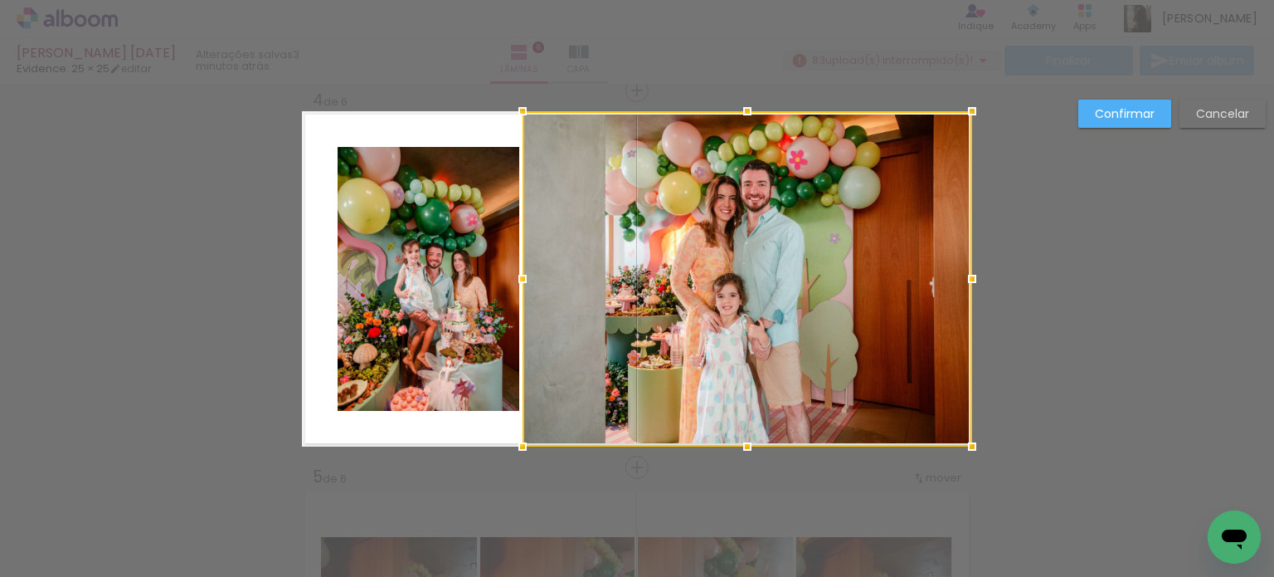
click at [469, 326] on quentale-photo at bounding box center [429, 279] width 182 height 264
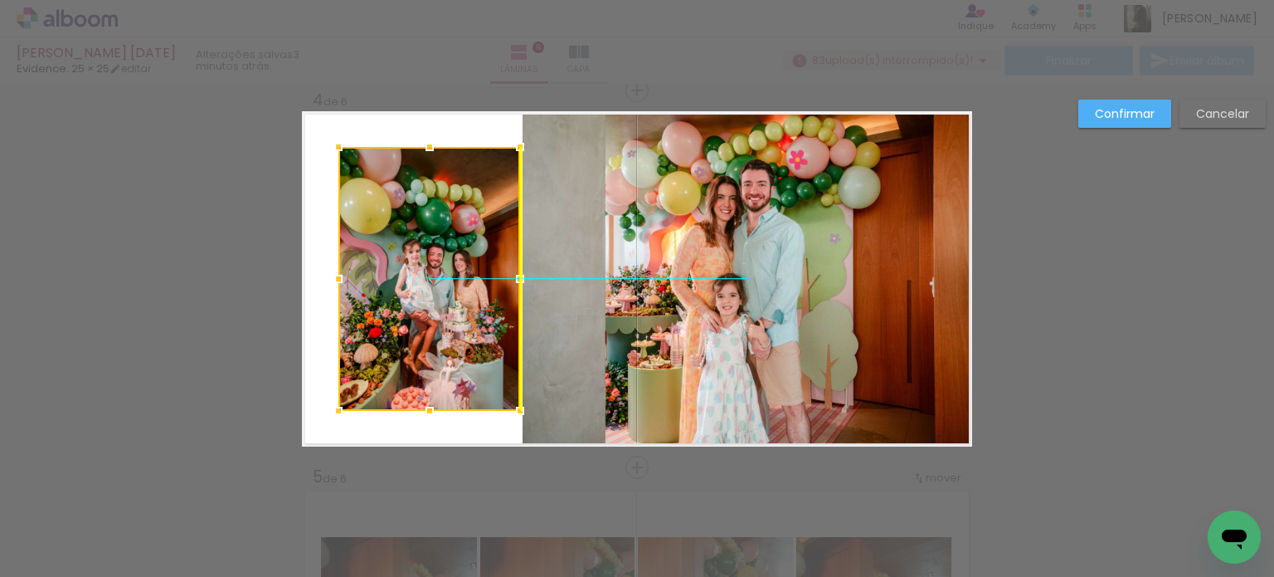
drag, startPoint x: 448, startPoint y: 312, endPoint x: 425, endPoint y: 321, distance: 25.0
click at [425, 321] on div at bounding box center [430, 279] width 182 height 264
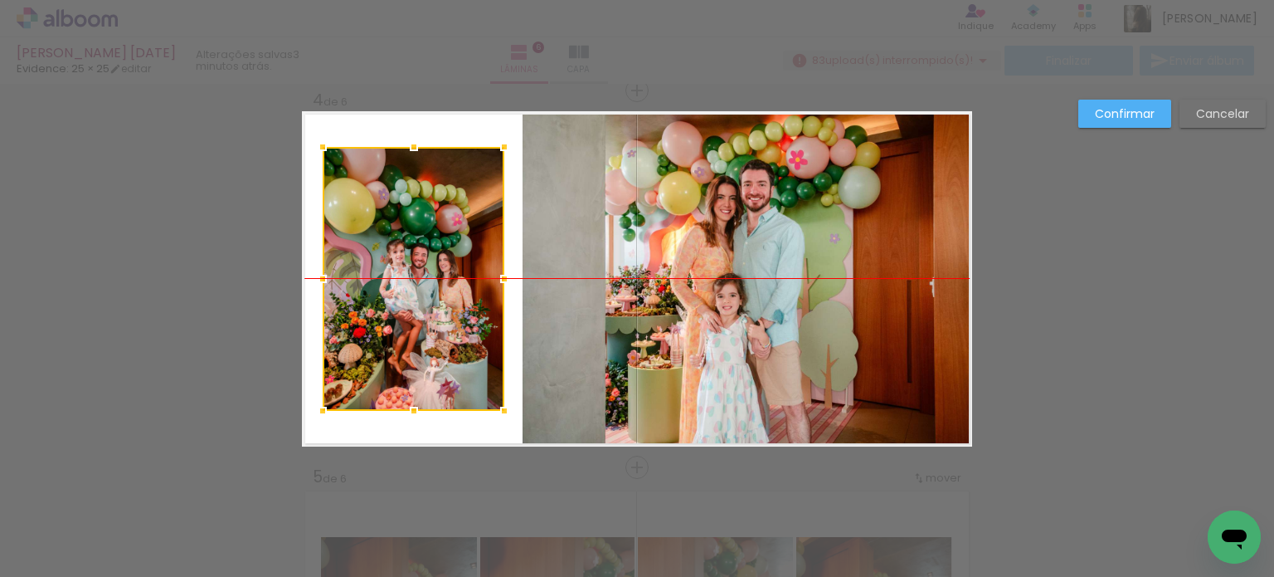
drag, startPoint x: 427, startPoint y: 318, endPoint x: 412, endPoint y: 323, distance: 16.5
click at [412, 323] on div at bounding box center [414, 279] width 182 height 264
click at [0, 0] on slot "Confirmar" at bounding box center [0, 0] width 0 height 0
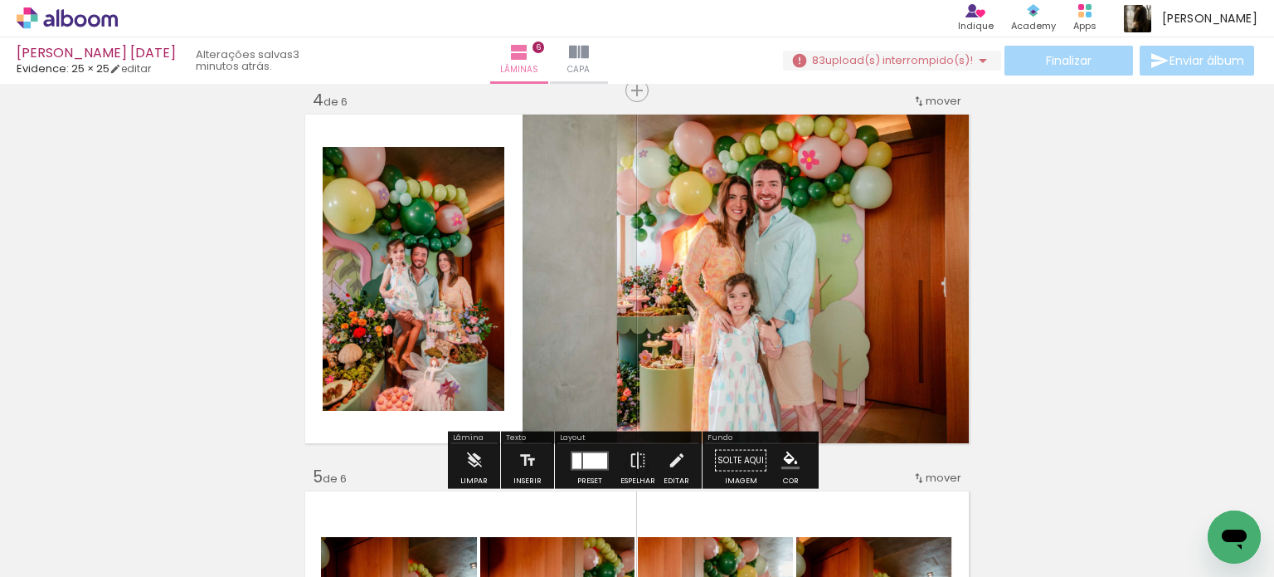
click at [1069, 328] on div "Inserir lâmina 1 de 6 Inserir lâmina 2 de 6 Inserir lâmina 3 de 6 Inserir lâmin…" at bounding box center [637, 258] width 1274 height 2638
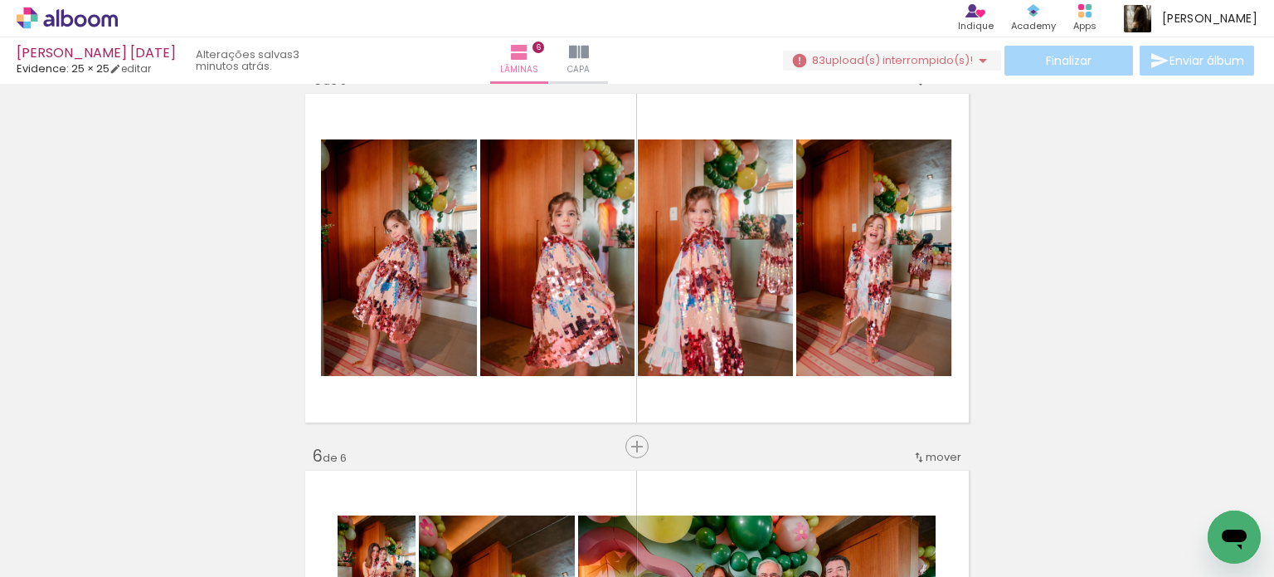
scroll to position [1483, 0]
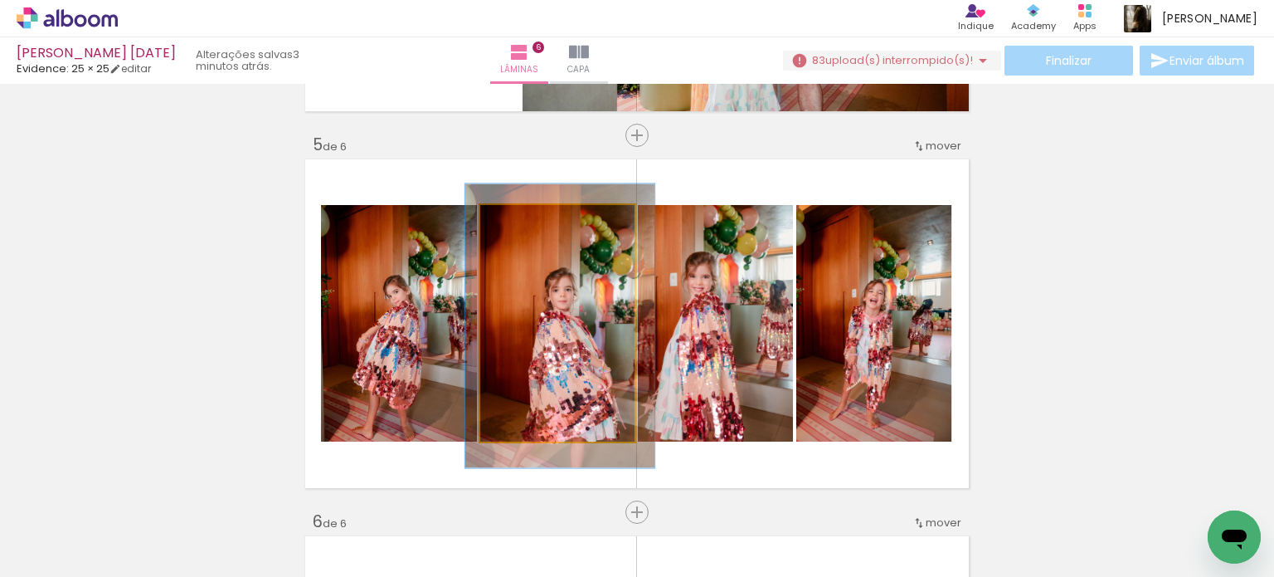
drag, startPoint x: 551, startPoint y: 278, endPoint x: 548, endPoint y: 288, distance: 10.5
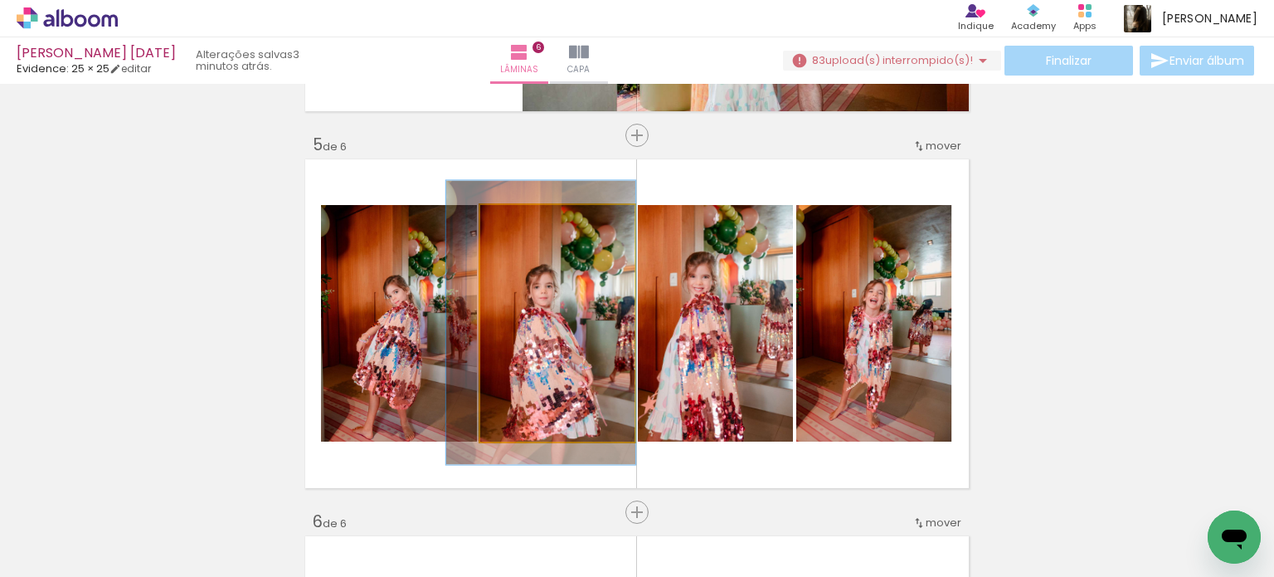
drag, startPoint x: 548, startPoint y: 288, endPoint x: 529, endPoint y: 285, distance: 19.4
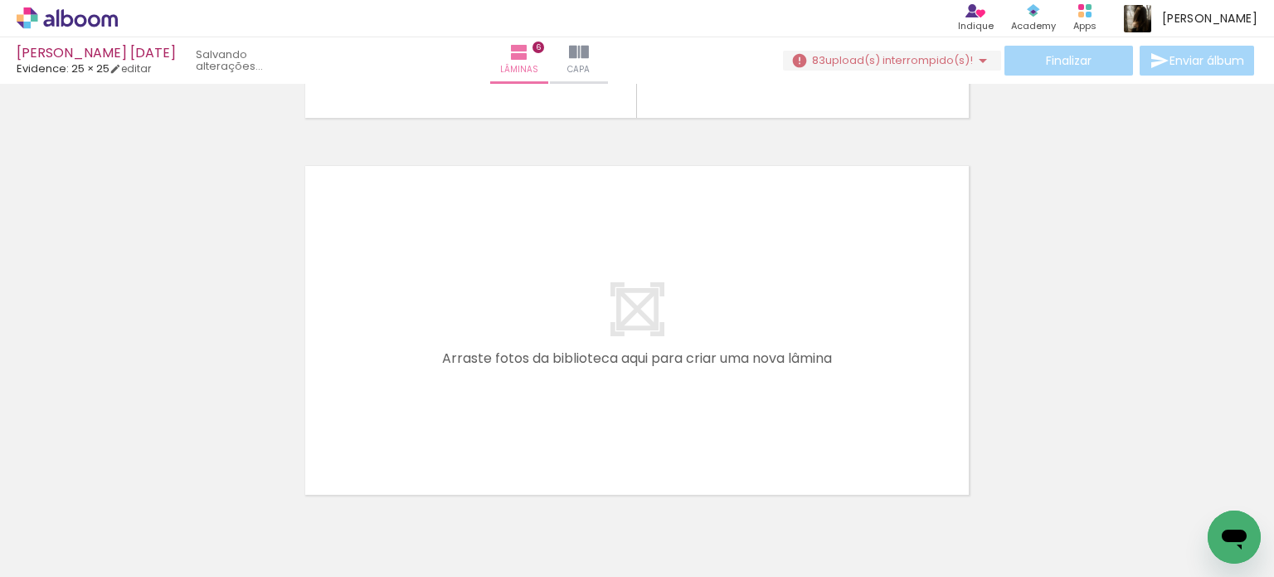
scroll to position [0, 3013]
drag, startPoint x: 689, startPoint y: 534, endPoint x: 715, endPoint y: 376, distance: 160.7
click at [715, 376] on quentale-workspace at bounding box center [637, 288] width 1274 height 577
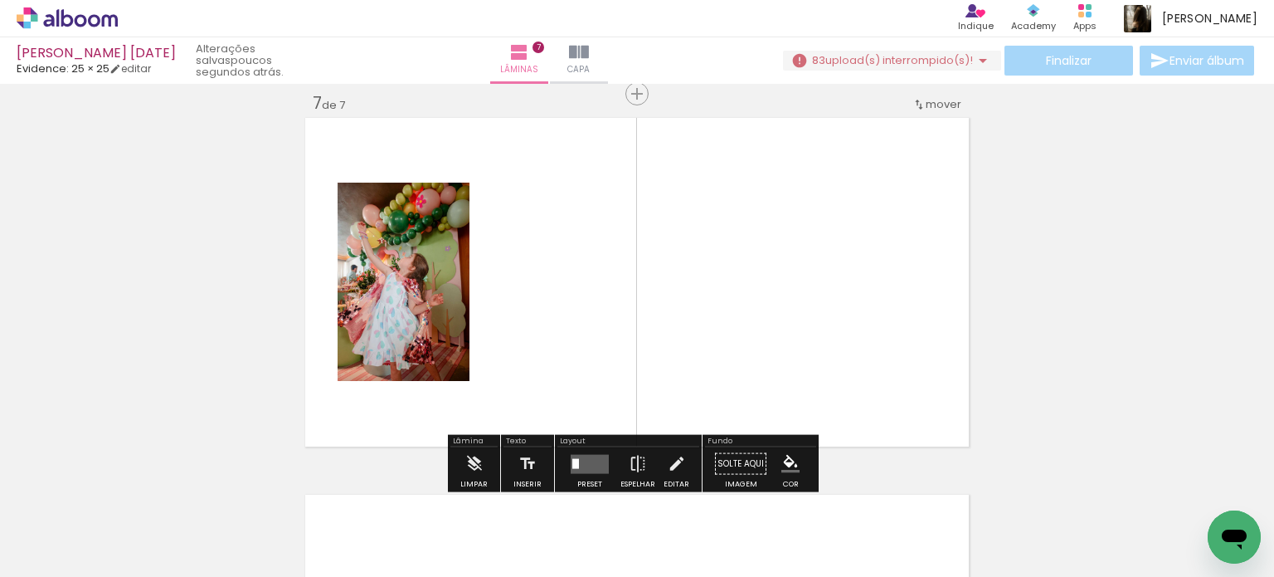
scroll to position [2281, 0]
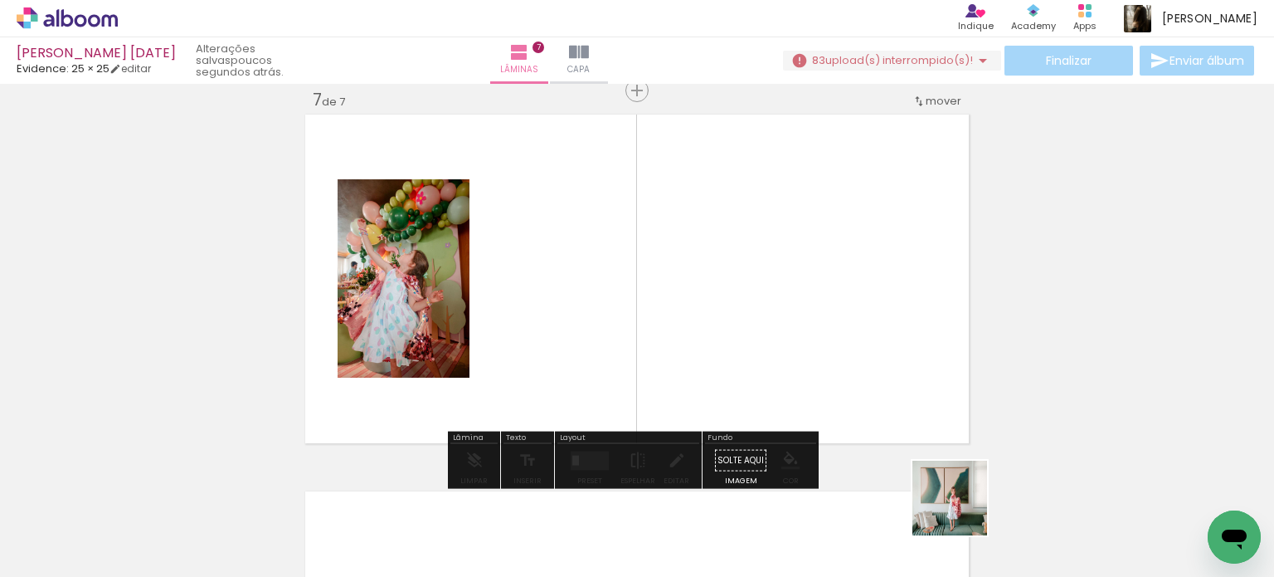
drag, startPoint x: 966, startPoint y: 533, endPoint x: 782, endPoint y: 290, distance: 305.0
click at [782, 290] on quentale-workspace at bounding box center [637, 288] width 1274 height 577
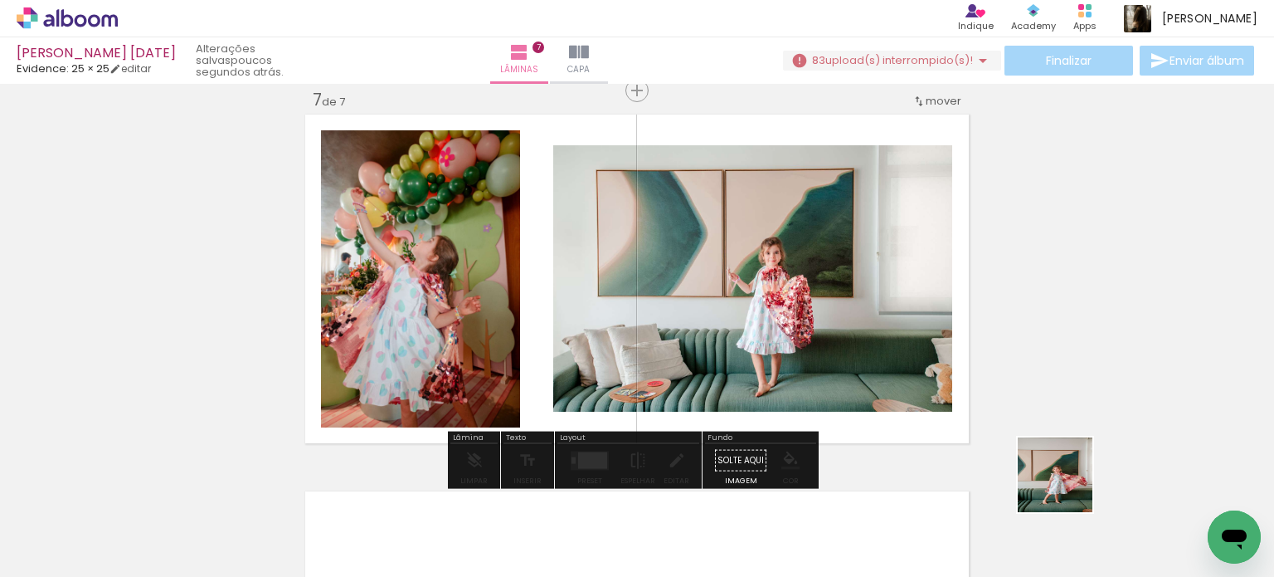
drag, startPoint x: 1078, startPoint y: 520, endPoint x: 907, endPoint y: 291, distance: 285.7
click at [915, 300] on quentale-workspace at bounding box center [637, 288] width 1274 height 577
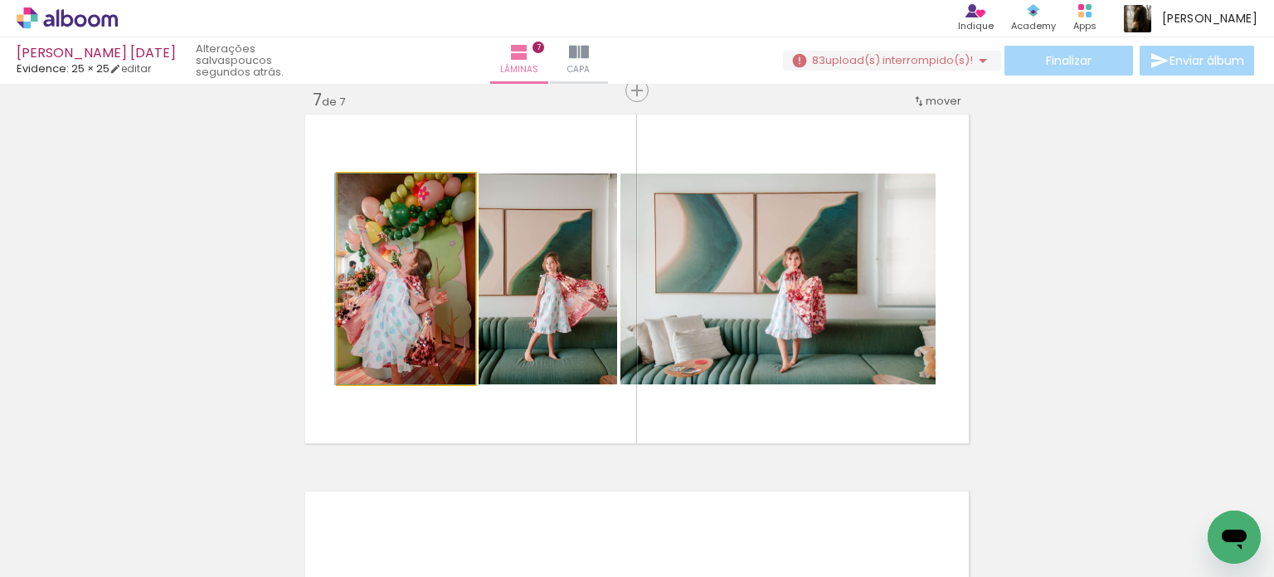
drag, startPoint x: 381, startPoint y: 317, endPoint x: 172, endPoint y: 334, distance: 209.8
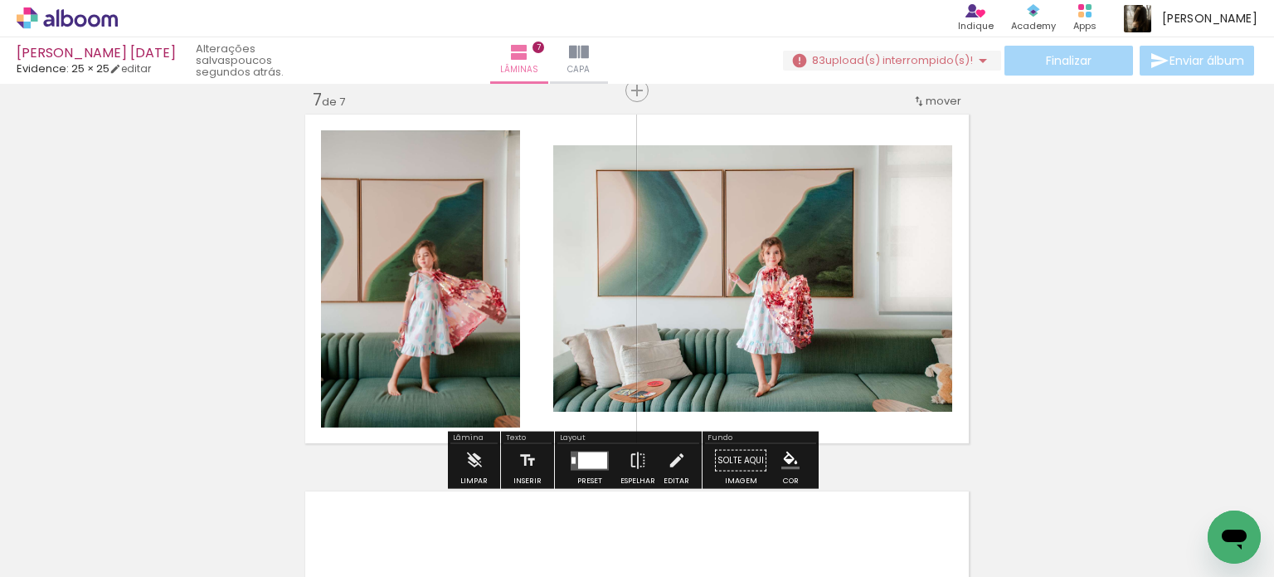
drag, startPoint x: 1148, startPoint y: 517, endPoint x: 834, endPoint y: 315, distance: 373.5
click at [838, 319] on quentale-workspace at bounding box center [637, 288] width 1274 height 577
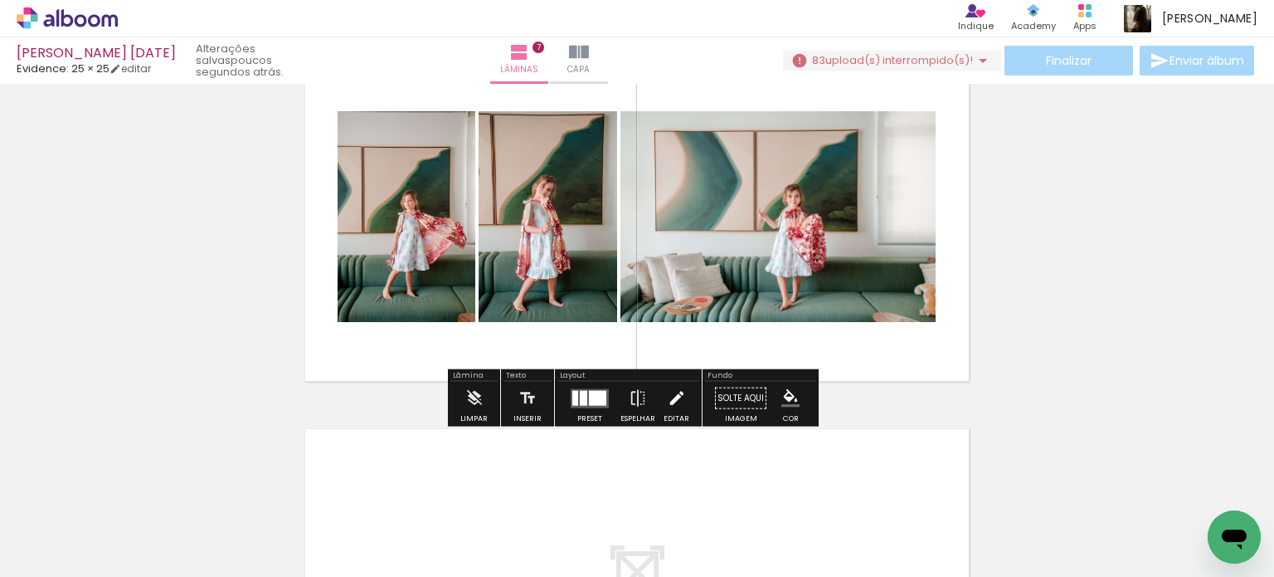
scroll to position [2364, 0]
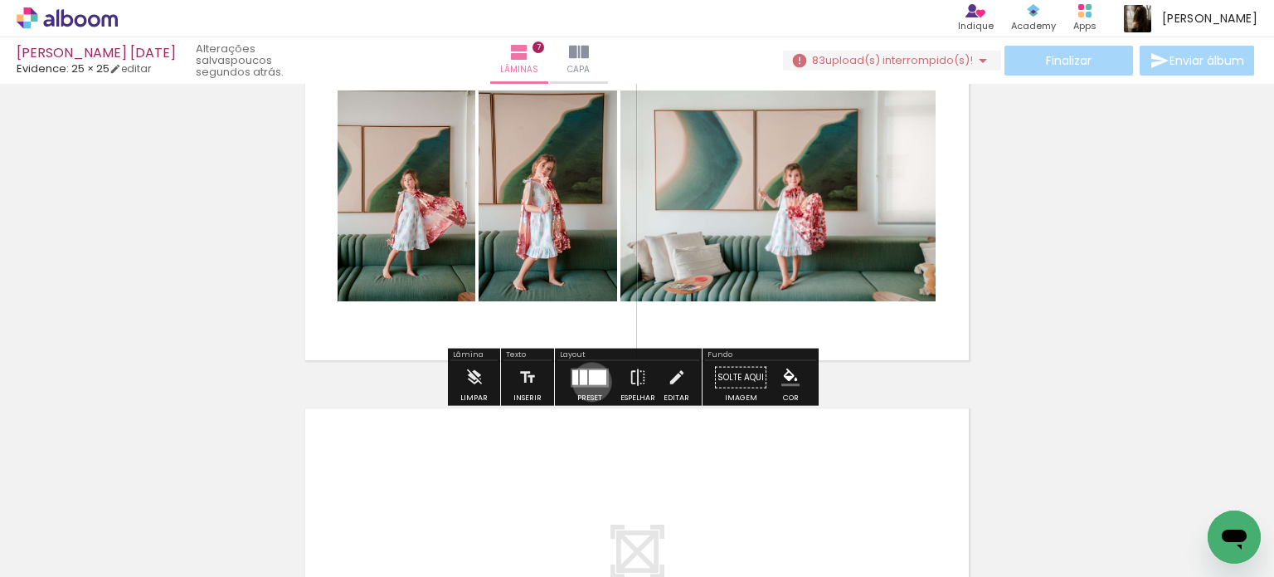
click at [589, 381] on div at bounding box center [597, 376] width 17 height 15
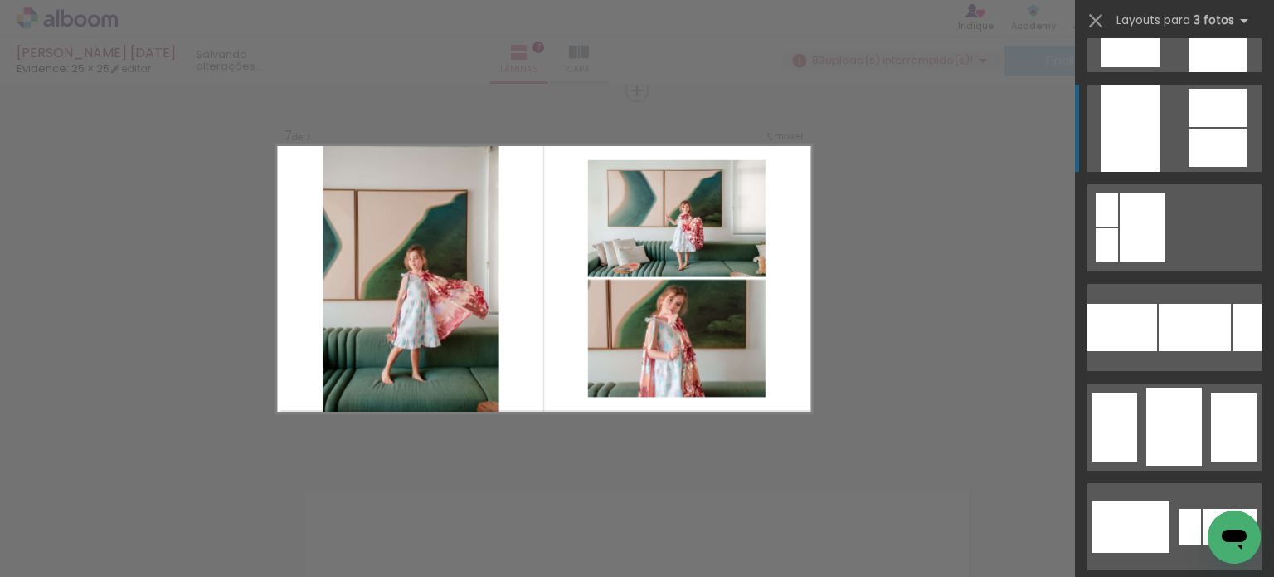
scroll to position [8629, 0]
click at [1189, 71] on div at bounding box center [1218, 27] width 58 height 87
